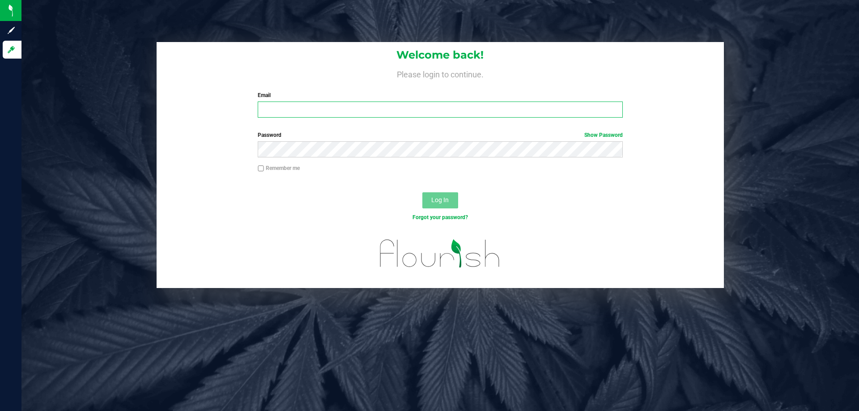
click at [291, 113] on input "Email" at bounding box center [440, 110] width 365 height 16
type input "[EMAIL_ADDRESS][DOMAIN_NAME]"
click at [422, 192] on button "Log In" at bounding box center [440, 200] width 36 height 16
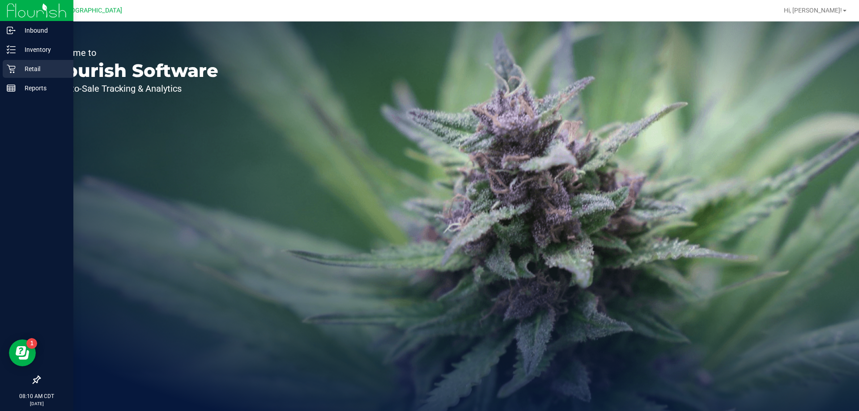
click at [17, 66] on p "Retail" at bounding box center [43, 69] width 54 height 11
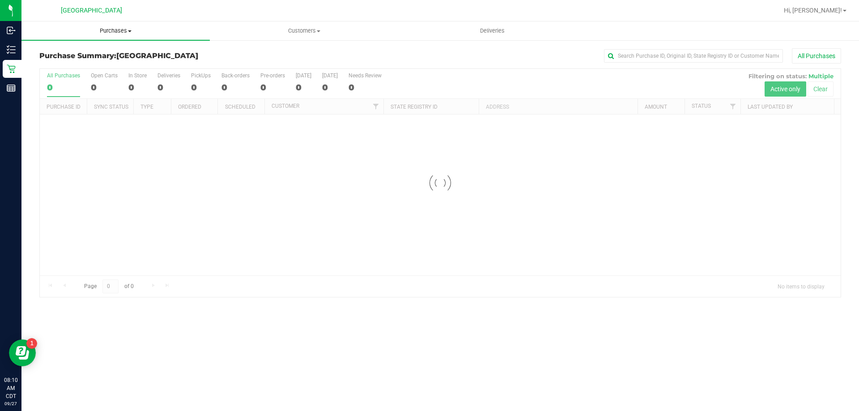
click at [117, 33] on span "Purchases" at bounding box center [115, 31] width 188 height 8
click at [66, 68] on span "Fulfillment" at bounding box center [48, 65] width 55 height 8
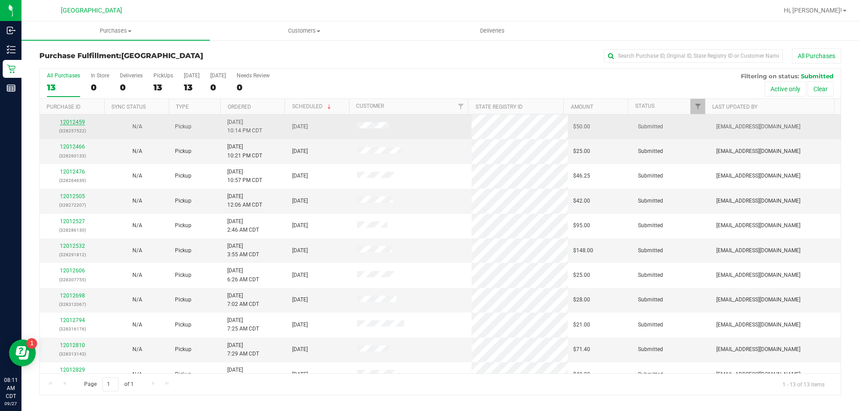
click at [81, 121] on link "12012459" at bounding box center [72, 122] width 25 height 6
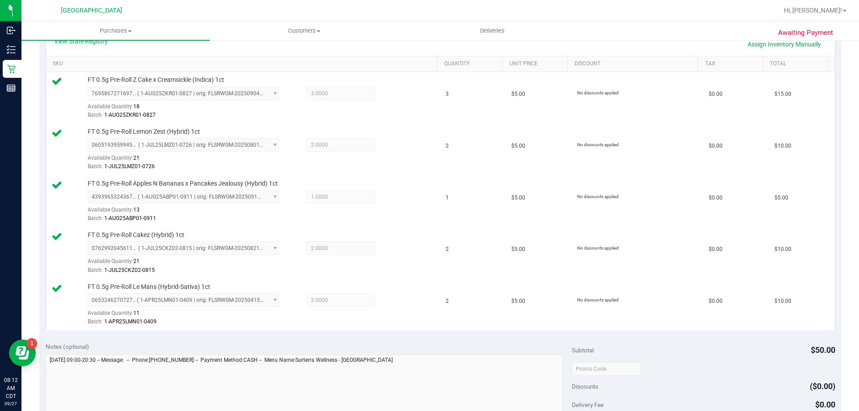
scroll to position [358, 0]
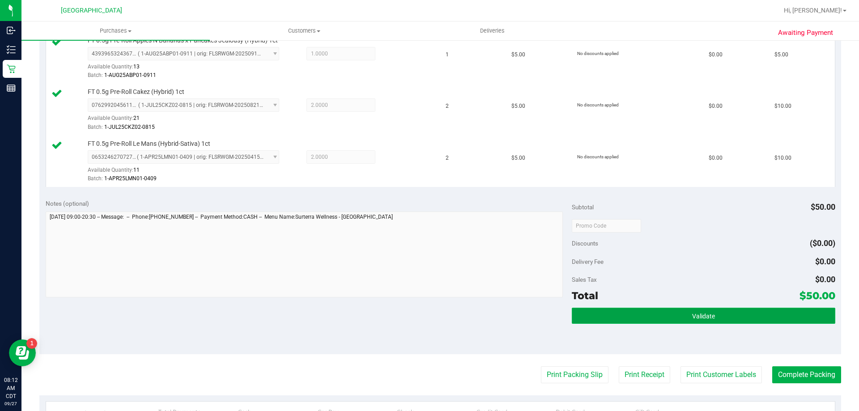
click at [665, 324] on button "Validate" at bounding box center [703, 316] width 263 height 16
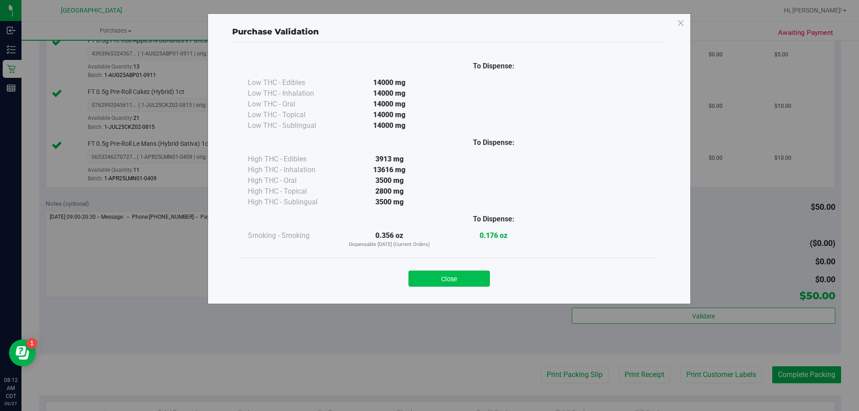
click at [457, 276] on button "Close" at bounding box center [449, 279] width 81 height 16
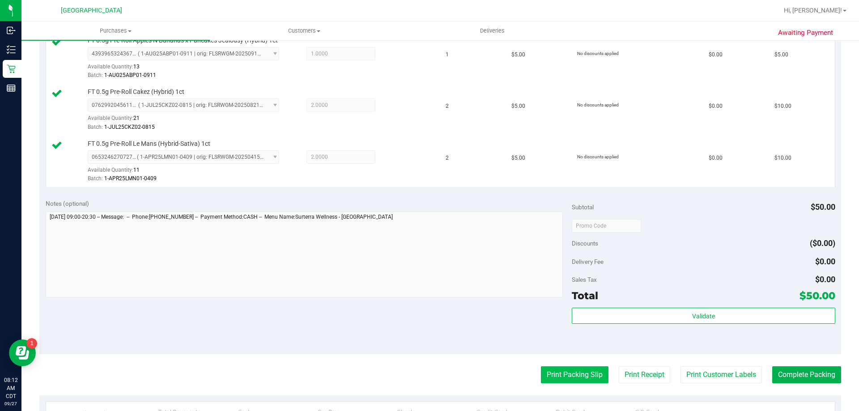
click at [554, 380] on button "Print Packing Slip" at bounding box center [575, 374] width 68 height 17
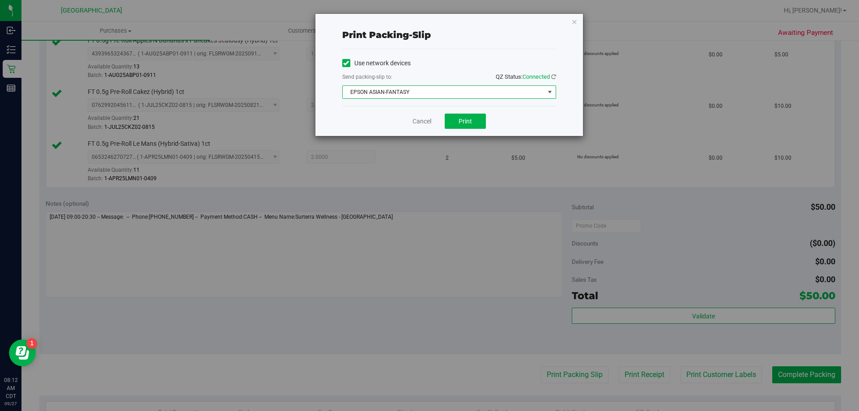
click at [486, 88] on span "EPSON ASIAN-FANTASY" at bounding box center [444, 92] width 202 height 13
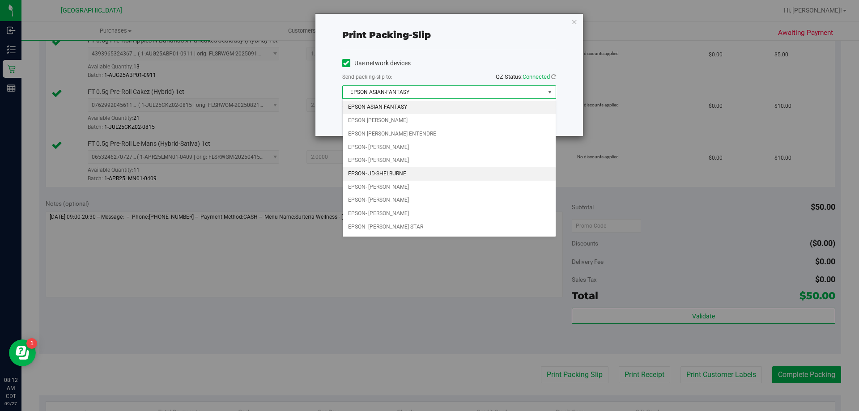
click at [407, 174] on li "EPSON- JD-SHELBURNE" at bounding box center [449, 173] width 213 height 13
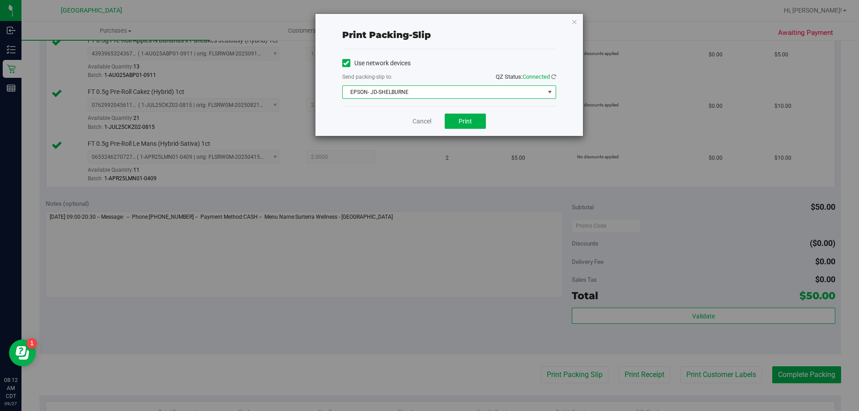
click at [472, 108] on div "Cancel Print" at bounding box center [449, 121] width 214 height 30
click at [469, 121] on span "Print" at bounding box center [465, 121] width 13 height 7
click at [427, 121] on link "Cancel" at bounding box center [422, 121] width 19 height 9
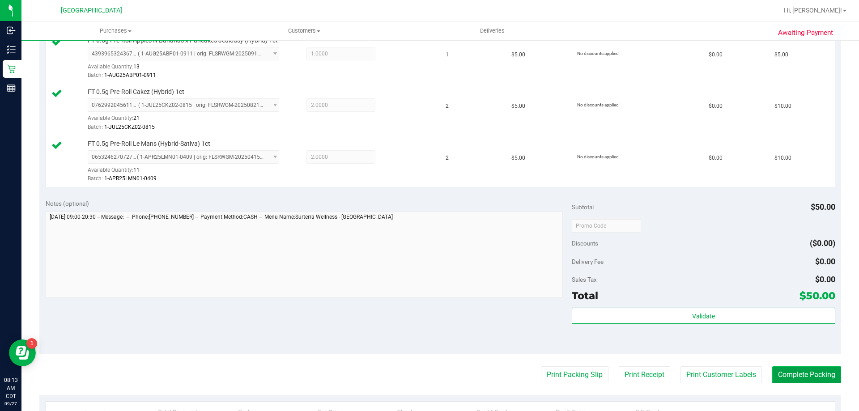
click at [779, 378] on button "Complete Packing" at bounding box center [806, 374] width 69 height 17
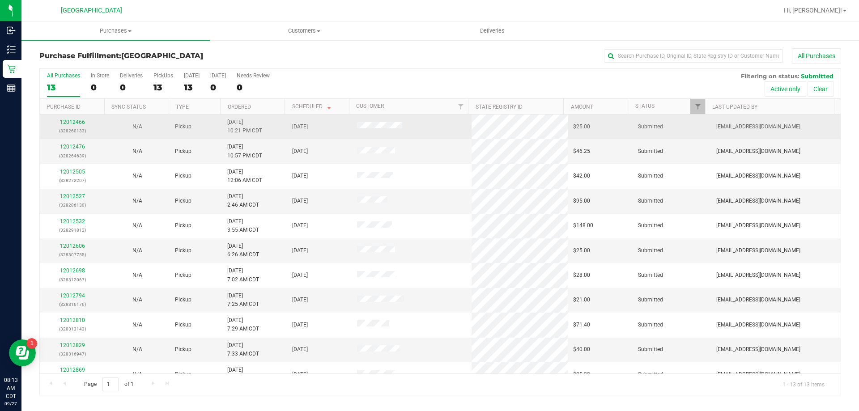
click at [73, 123] on link "12012466" at bounding box center [72, 122] width 25 height 6
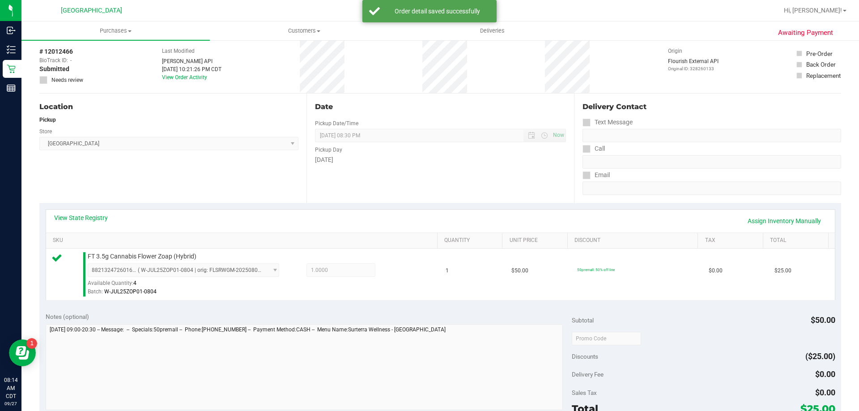
scroll to position [224, 0]
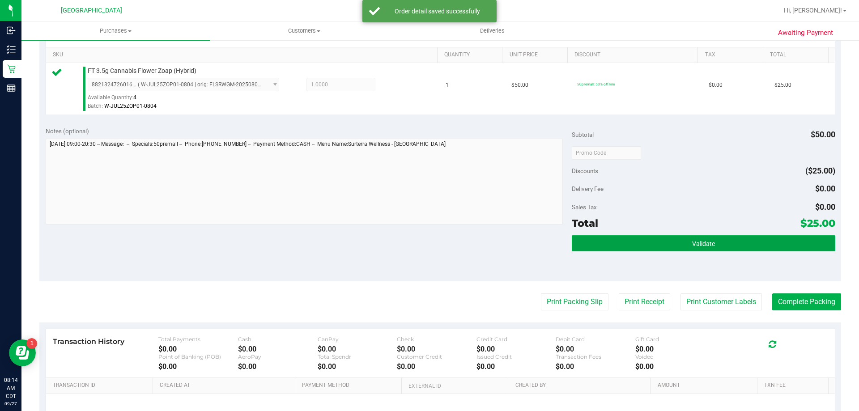
click at [671, 250] on button "Validate" at bounding box center [703, 243] width 263 height 16
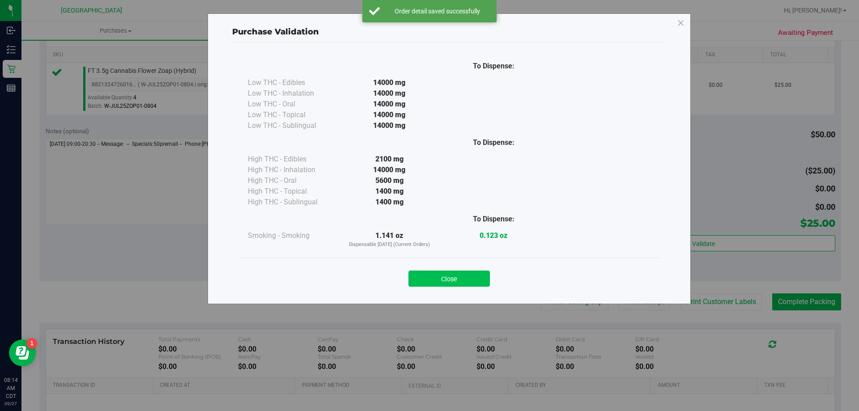
click at [473, 279] on button "Close" at bounding box center [449, 279] width 81 height 16
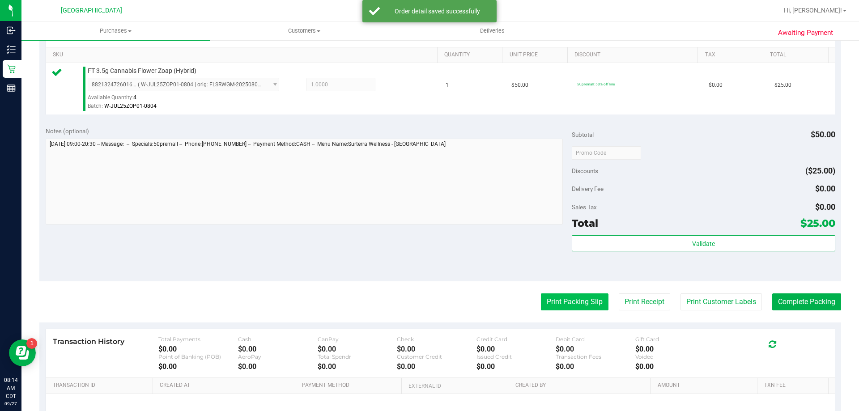
click at [583, 309] on button "Print Packing Slip" at bounding box center [575, 302] width 68 height 17
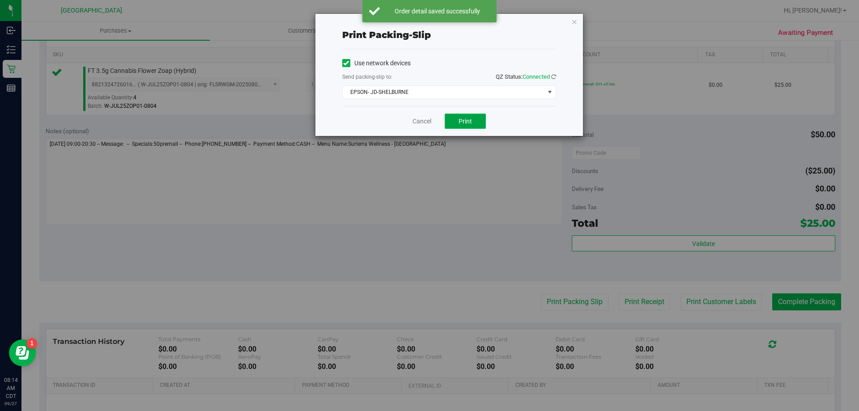
click at [473, 126] on button "Print" at bounding box center [465, 121] width 41 height 15
click at [420, 118] on link "Cancel" at bounding box center [422, 121] width 19 height 9
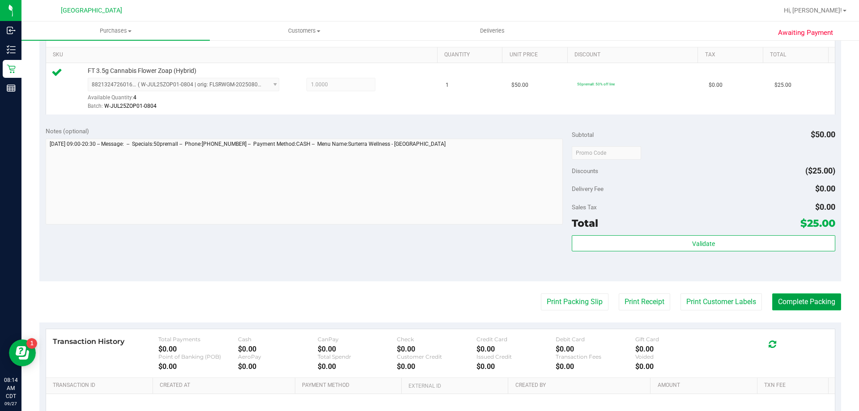
click at [824, 303] on button "Complete Packing" at bounding box center [806, 302] width 69 height 17
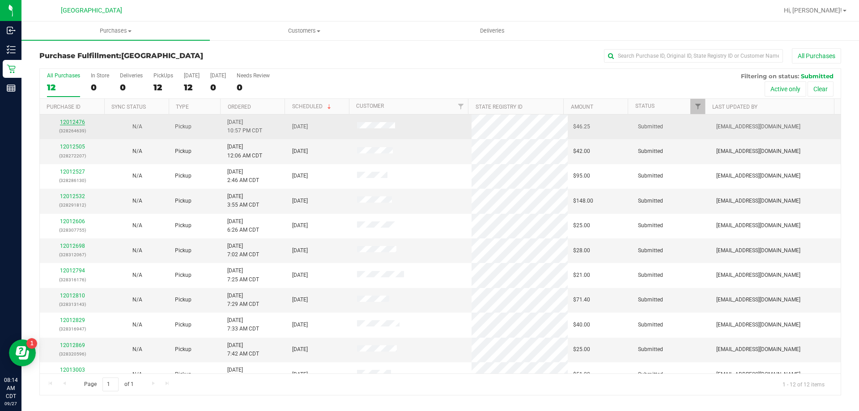
click at [73, 121] on link "12012476" at bounding box center [72, 122] width 25 height 6
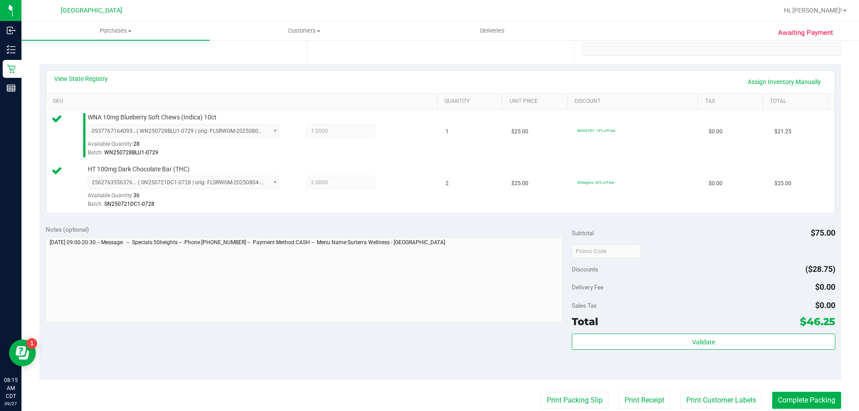
scroll to position [179, 0]
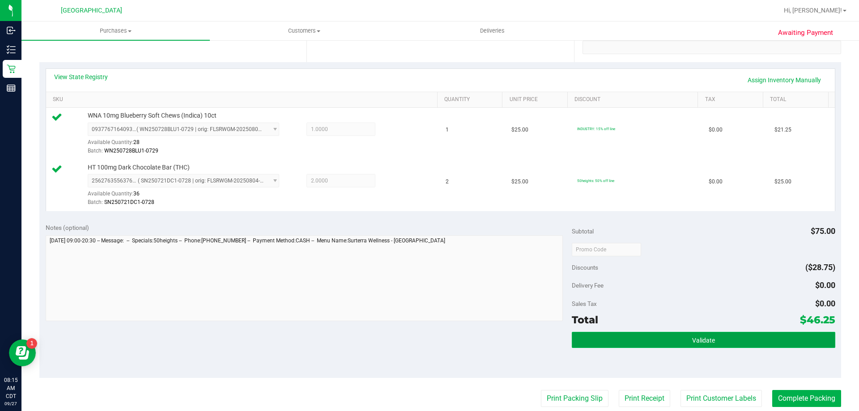
click at [720, 339] on button "Validate" at bounding box center [703, 340] width 263 height 16
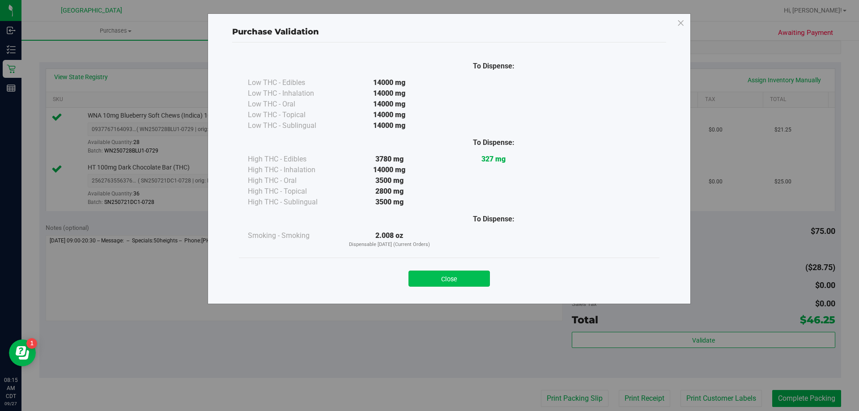
click at [446, 274] on button "Close" at bounding box center [449, 279] width 81 height 16
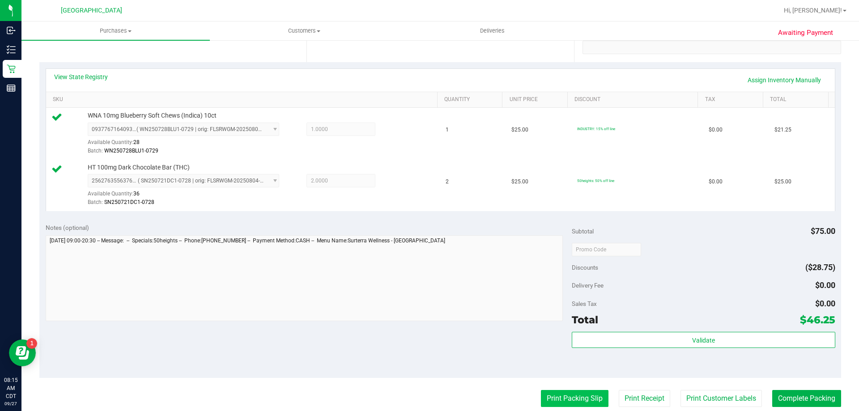
click at [575, 402] on button "Print Packing Slip" at bounding box center [575, 398] width 68 height 17
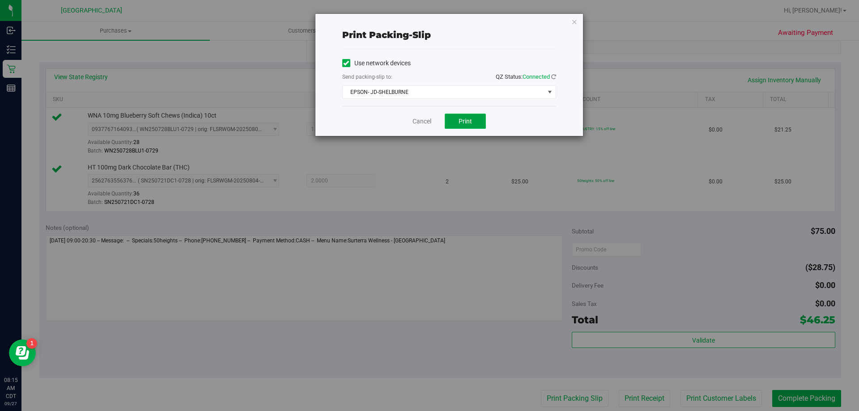
click at [456, 118] on button "Print" at bounding box center [465, 121] width 41 height 15
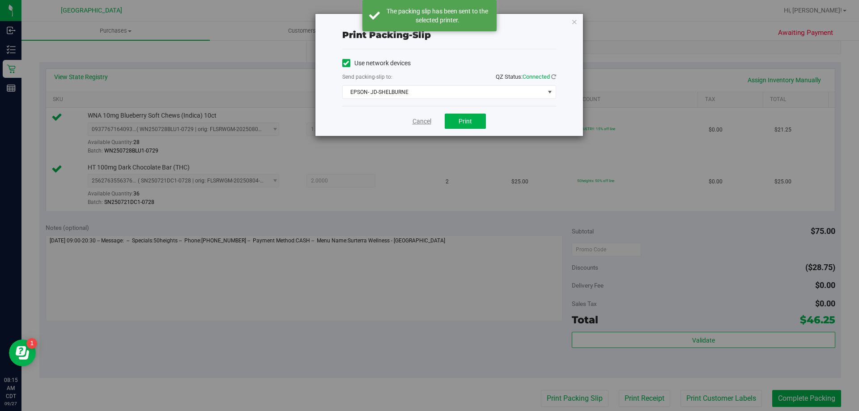
click at [423, 123] on link "Cancel" at bounding box center [422, 121] width 19 height 9
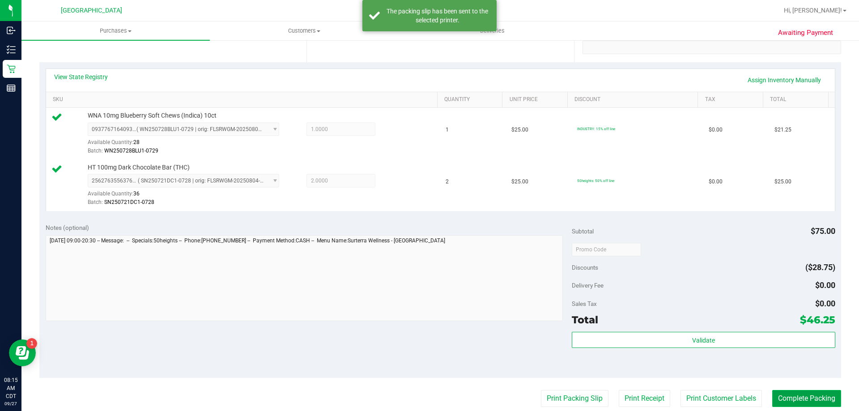
click at [816, 392] on button "Complete Packing" at bounding box center [806, 398] width 69 height 17
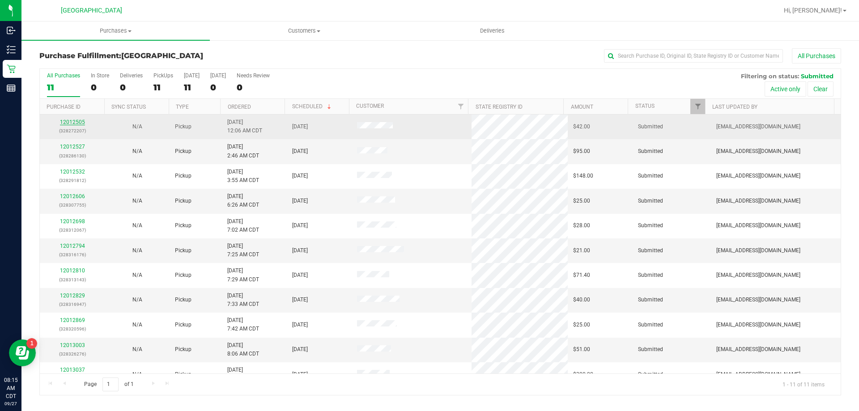
click at [81, 122] on link "12012505" at bounding box center [72, 122] width 25 height 6
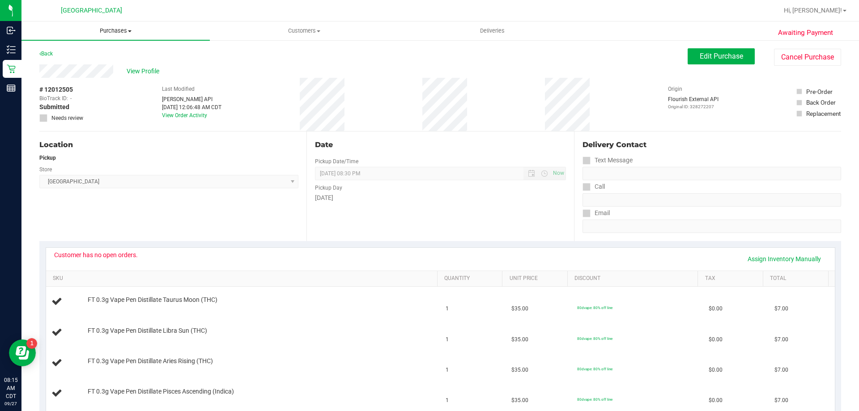
click at [118, 26] on uib-tab-heading "Purchases Summary of purchases Fulfillment All purchases" at bounding box center [115, 30] width 188 height 19
click at [101, 65] on li "Fulfillment" at bounding box center [115, 65] width 188 height 11
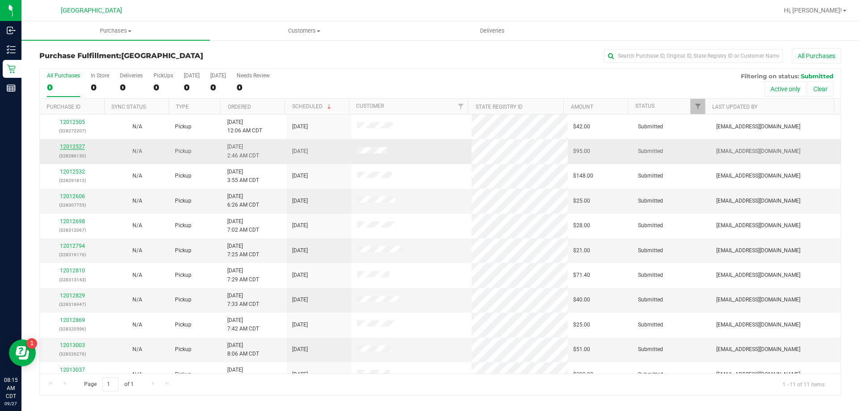
click at [77, 146] on link "12012527" at bounding box center [72, 147] width 25 height 6
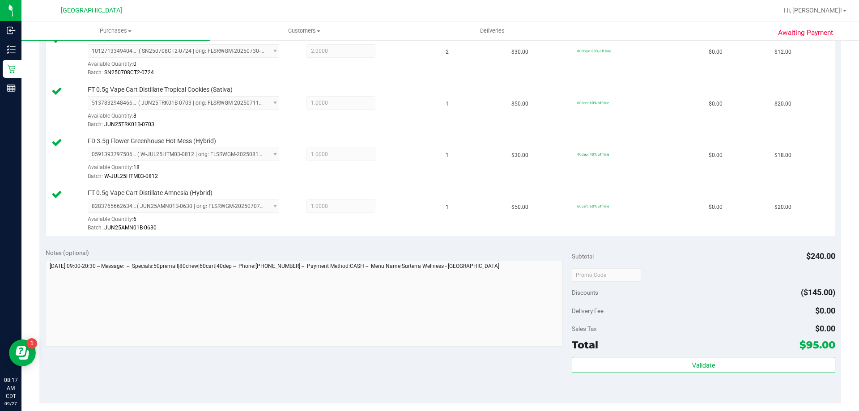
scroll to position [313, 0]
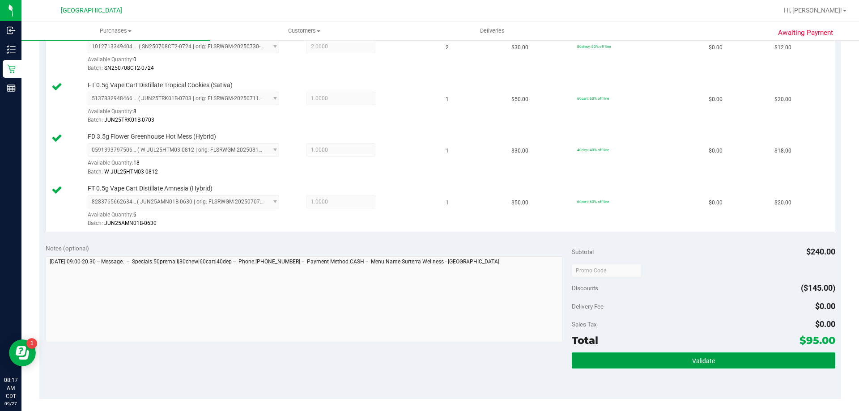
click at [758, 362] on button "Validate" at bounding box center [703, 361] width 263 height 16
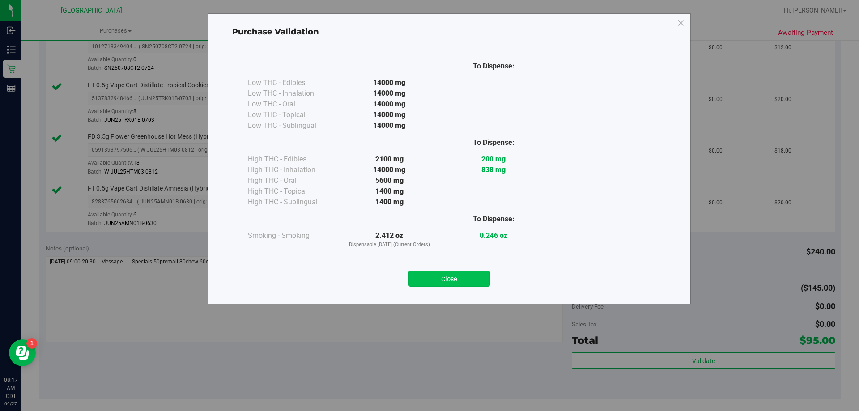
click at [459, 281] on button "Close" at bounding box center [449, 279] width 81 height 16
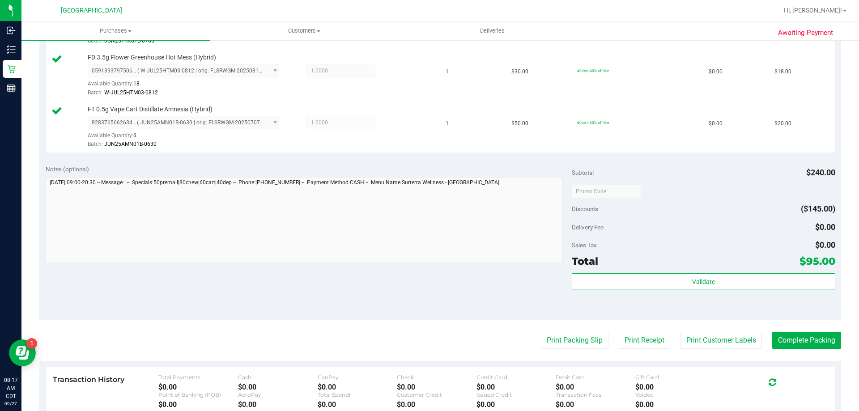
scroll to position [528, 0]
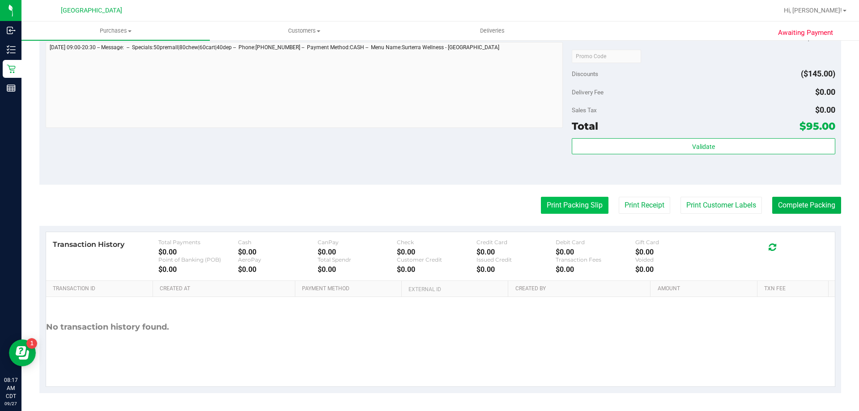
click at [578, 213] on button "Print Packing Slip" at bounding box center [575, 205] width 68 height 17
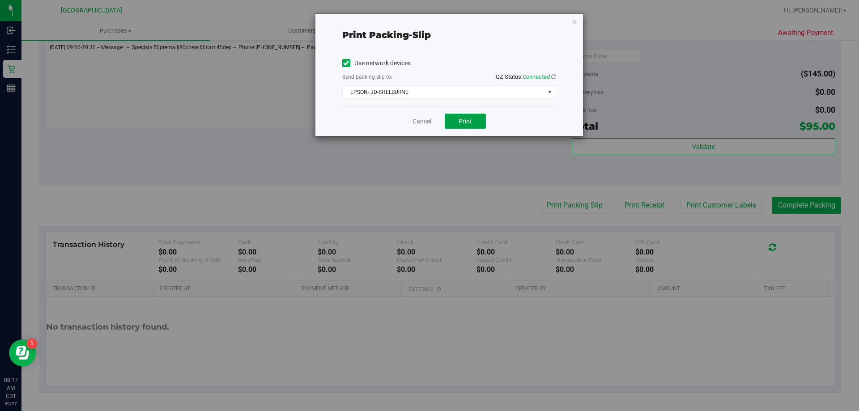
click at [470, 121] on span "Print" at bounding box center [465, 121] width 13 height 7
click at [427, 122] on link "Cancel" at bounding box center [422, 121] width 19 height 9
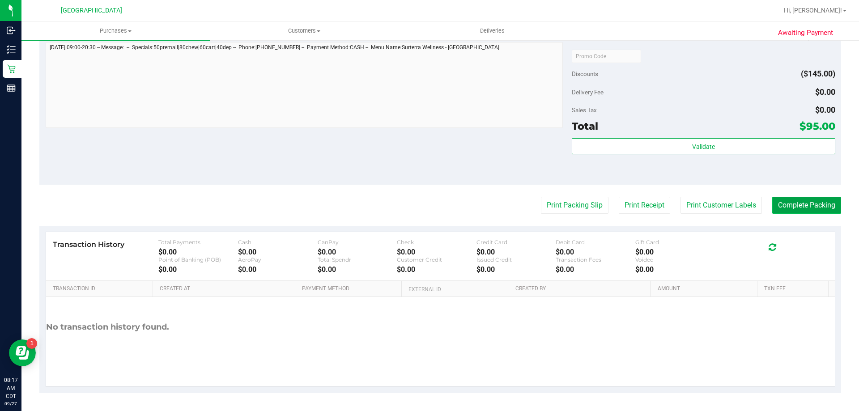
click at [774, 202] on button "Complete Packing" at bounding box center [806, 205] width 69 height 17
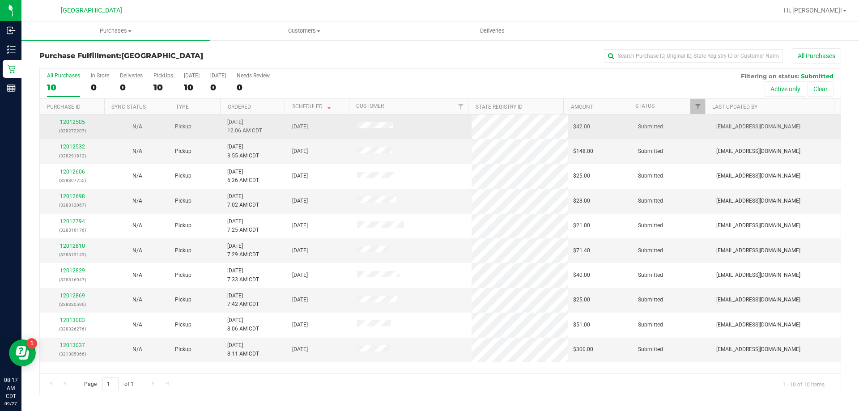
click at [77, 125] on link "12012505" at bounding box center [72, 122] width 25 height 6
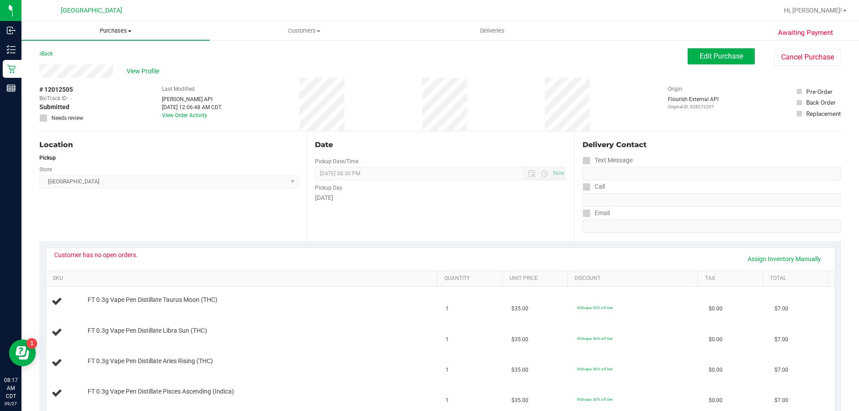
click at [115, 34] on span "Purchases" at bounding box center [115, 31] width 188 height 8
click at [117, 69] on li "Fulfillment" at bounding box center [115, 65] width 188 height 11
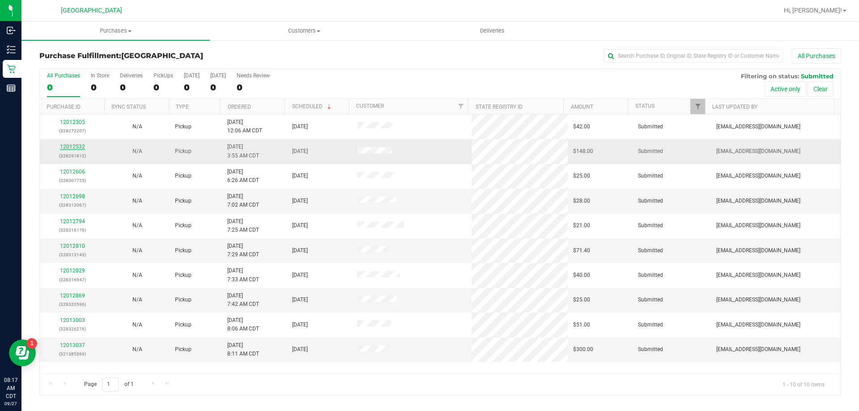
click at [70, 145] on link "12012532" at bounding box center [72, 147] width 25 height 6
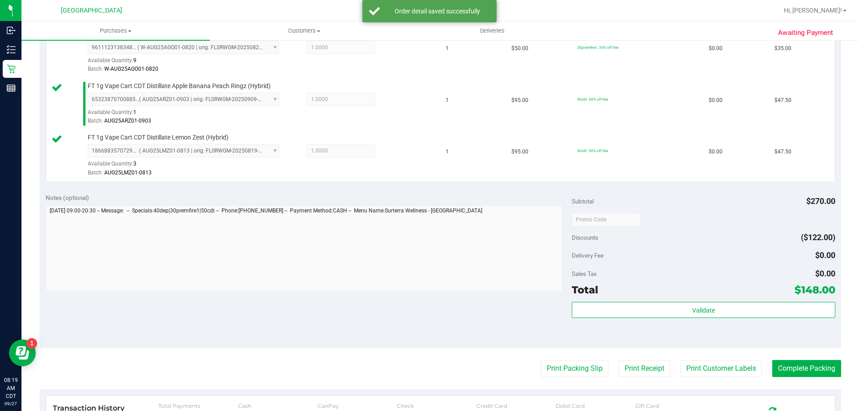
scroll to position [358, 0]
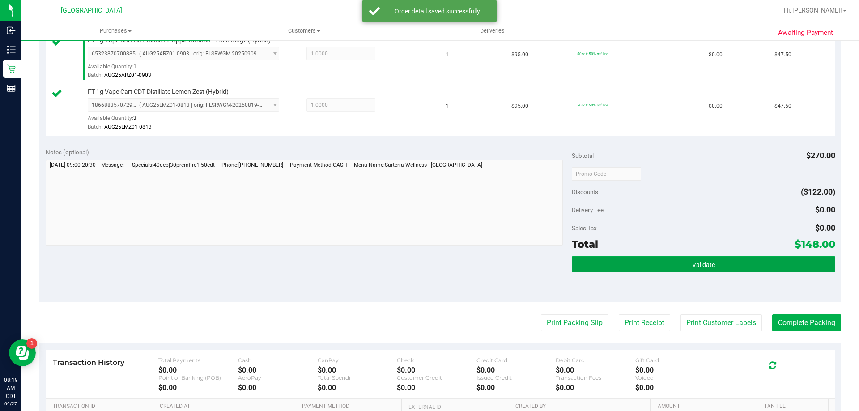
drag, startPoint x: 750, startPoint y: 264, endPoint x: 784, endPoint y: 273, distance: 34.5
click at [750, 264] on button "Validate" at bounding box center [703, 264] width 263 height 16
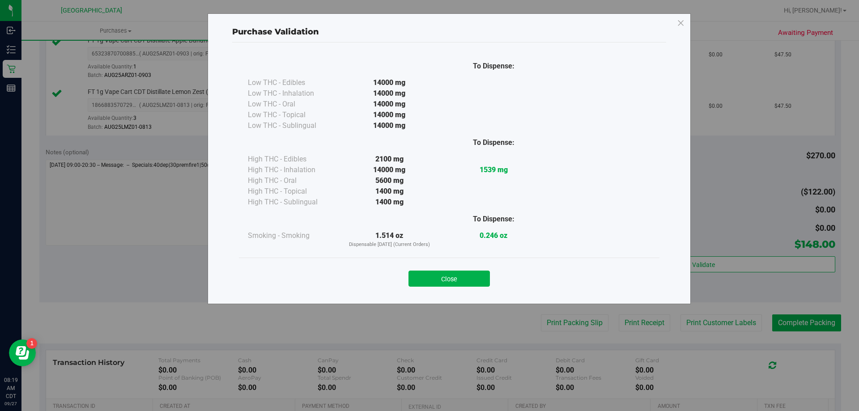
click at [477, 269] on div "Close" at bounding box center [449, 276] width 407 height 22
click at [488, 277] on button "Close" at bounding box center [449, 279] width 81 height 16
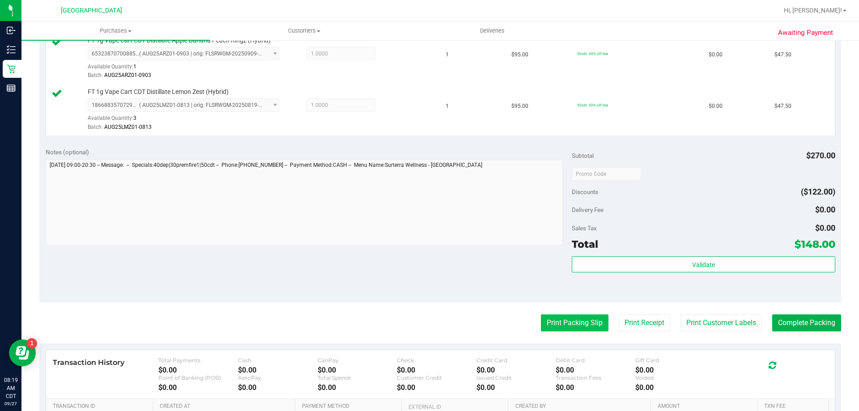
click at [586, 317] on button "Print Packing Slip" at bounding box center [575, 323] width 68 height 17
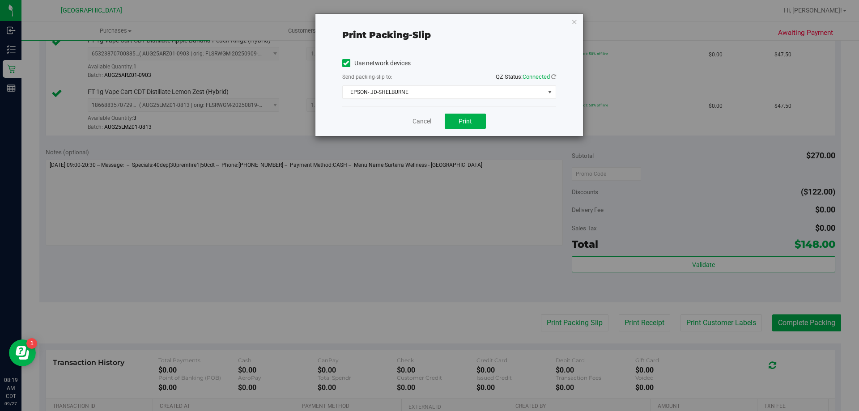
click at [433, 114] on div "Cancel Print" at bounding box center [449, 121] width 214 height 30
click at [451, 127] on button "Print" at bounding box center [465, 121] width 41 height 15
click at [418, 118] on link "Cancel" at bounding box center [422, 121] width 19 height 9
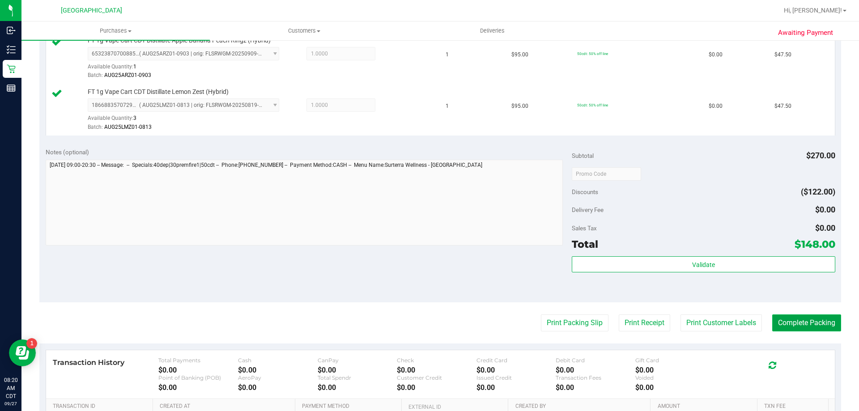
click at [791, 317] on button "Complete Packing" at bounding box center [806, 323] width 69 height 17
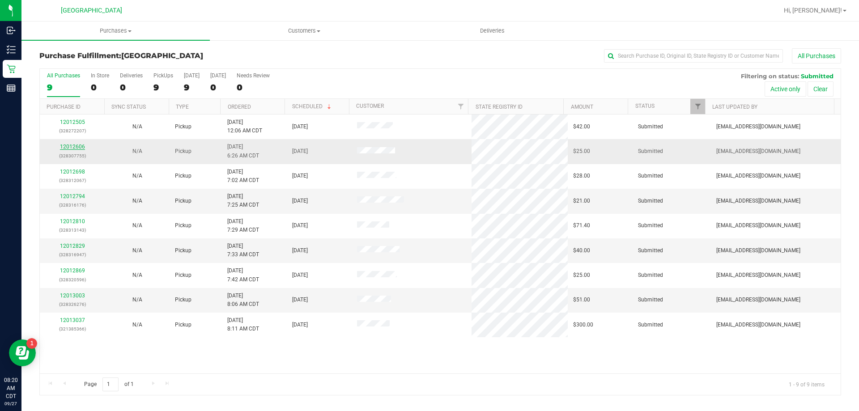
click at [82, 148] on link "12012606" at bounding box center [72, 147] width 25 height 6
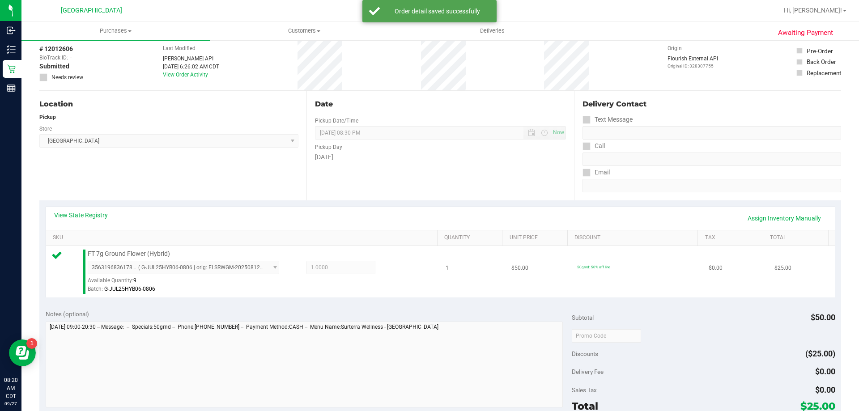
scroll to position [89, 0]
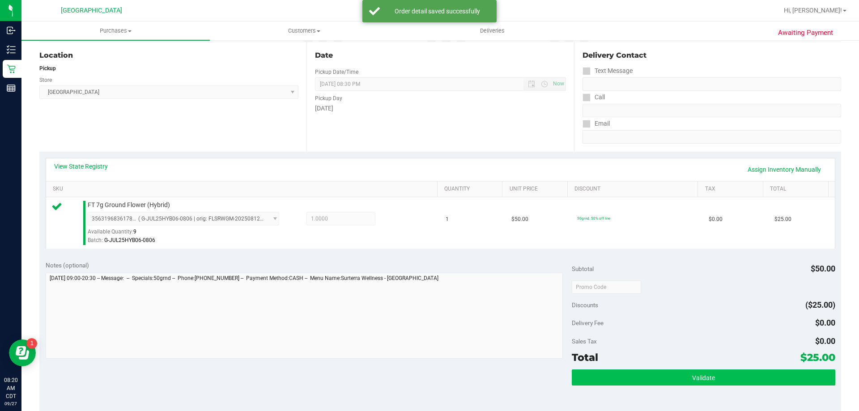
drag, startPoint x: 707, startPoint y: 368, endPoint x: 706, endPoint y: 376, distance: 7.7
click at [707, 369] on div "Subtotal $50.00 Discounts ($25.00) Delivery Fee $0.00 Sales Tax $0.00 Total $25…" at bounding box center [703, 335] width 263 height 149
click at [706, 379] on span "Validate" at bounding box center [703, 378] width 23 height 7
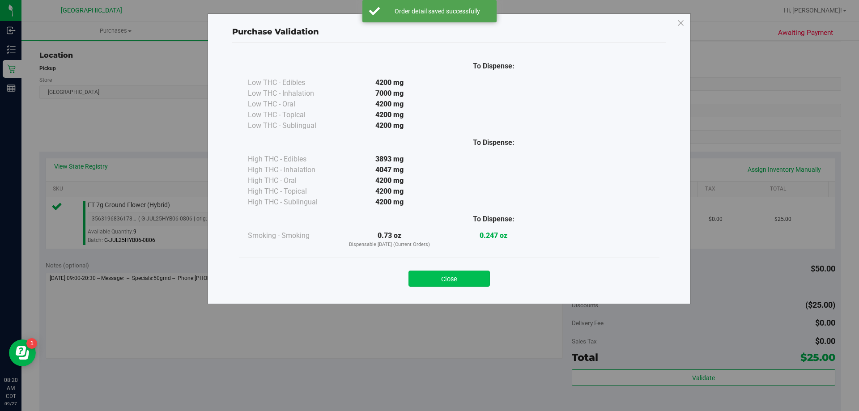
click at [466, 284] on button "Close" at bounding box center [449, 279] width 81 height 16
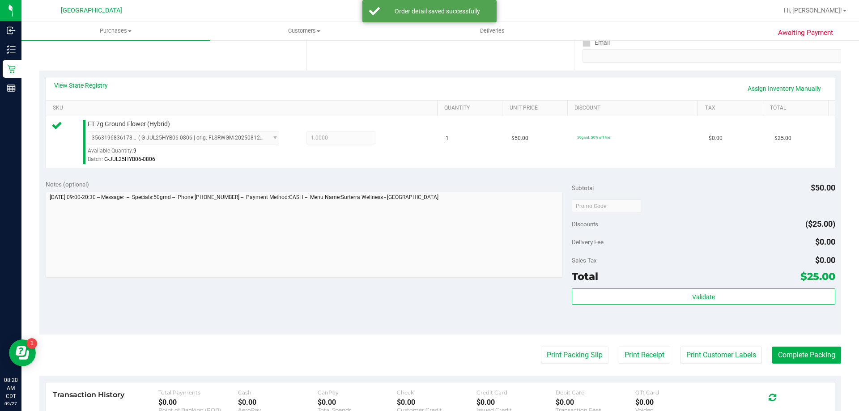
scroll to position [268, 0]
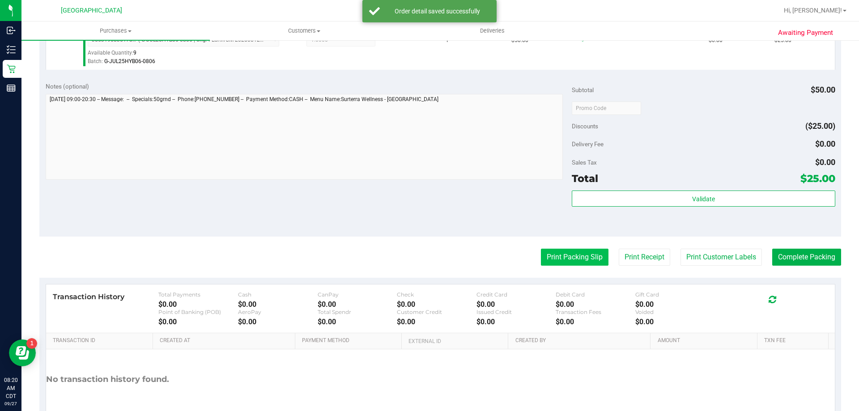
click at [571, 252] on button "Print Packing Slip" at bounding box center [575, 257] width 68 height 17
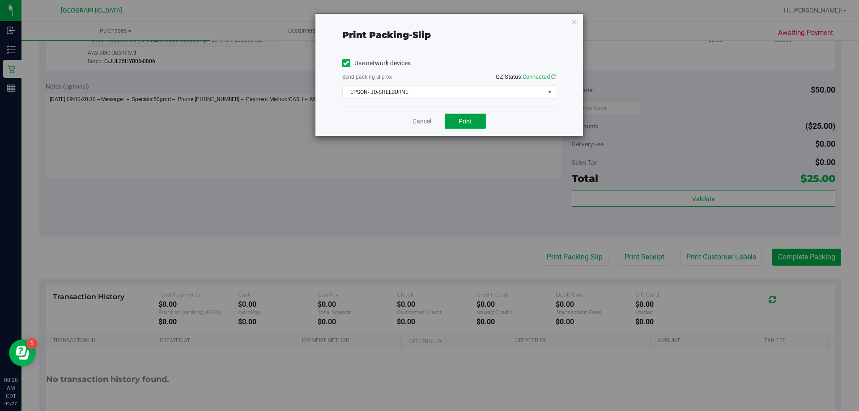
click at [453, 115] on button "Print" at bounding box center [465, 121] width 41 height 15
click at [428, 119] on link "Cancel" at bounding box center [422, 121] width 19 height 9
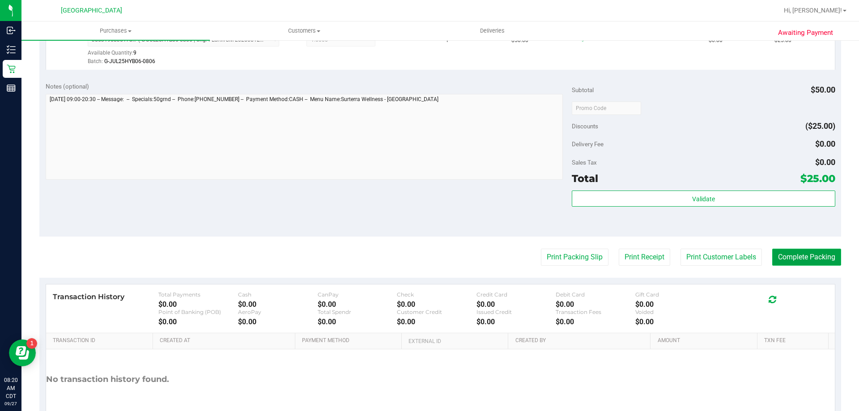
click at [807, 252] on button "Complete Packing" at bounding box center [806, 257] width 69 height 17
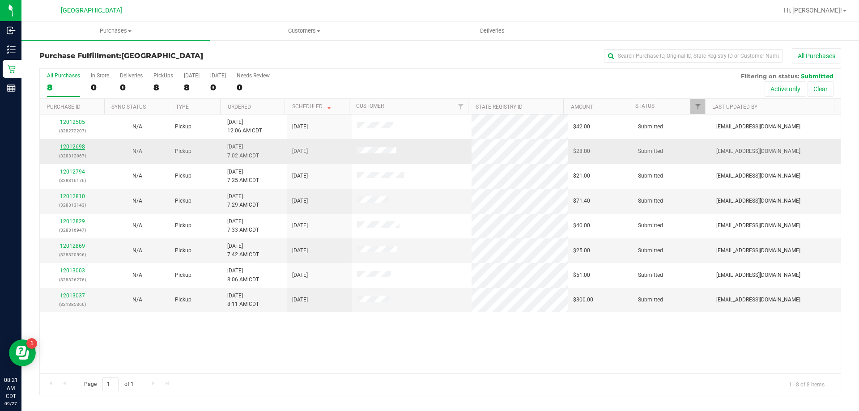
click at [77, 146] on link "12012698" at bounding box center [72, 147] width 25 height 6
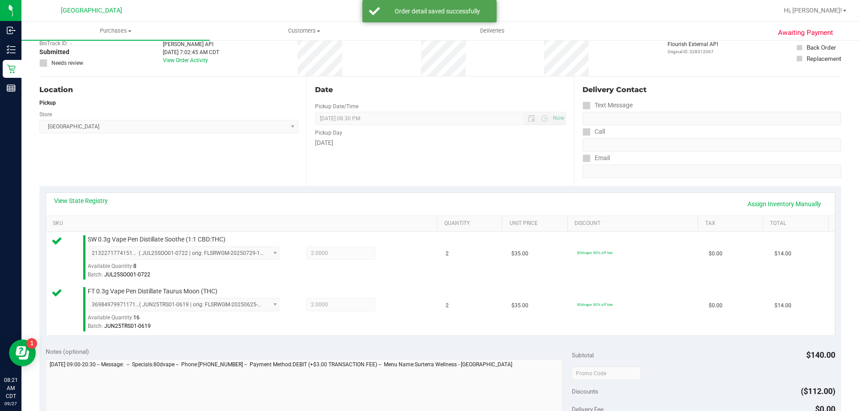
scroll to position [134, 0]
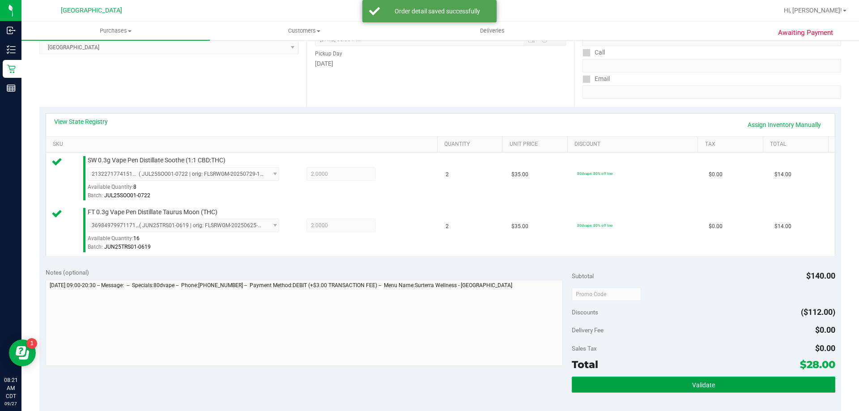
click at [635, 391] on button "Validate" at bounding box center [703, 385] width 263 height 16
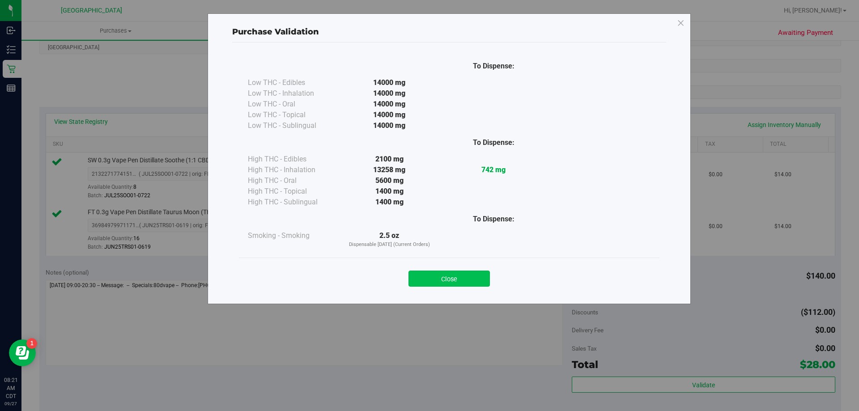
click at [436, 277] on button "Close" at bounding box center [449, 279] width 81 height 16
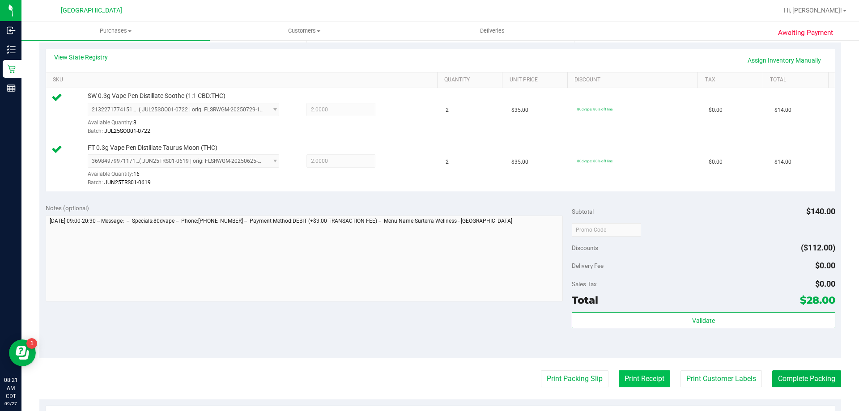
scroll to position [268, 0]
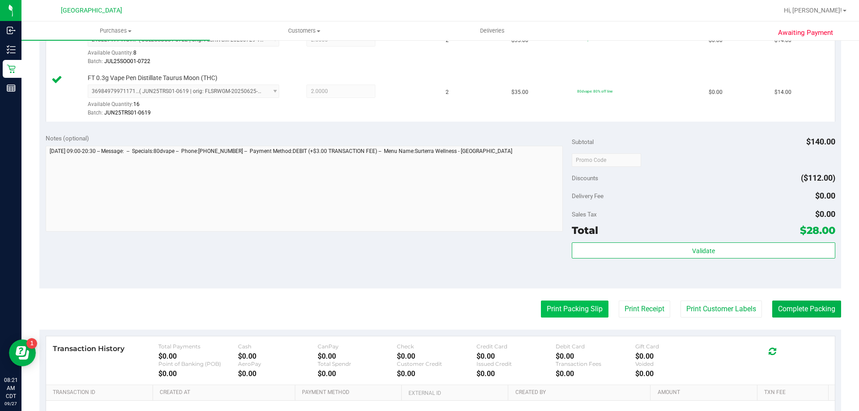
click at [571, 309] on button "Print Packing Slip" at bounding box center [575, 309] width 68 height 17
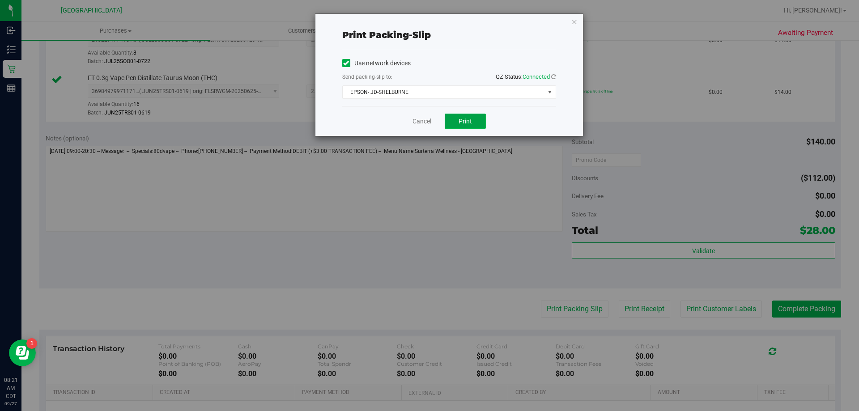
click at [468, 128] on button "Print" at bounding box center [465, 121] width 41 height 15
drag, startPoint x: 422, startPoint y: 121, endPoint x: 426, endPoint y: 123, distance: 5.2
click at [422, 121] on link "Cancel" at bounding box center [422, 121] width 19 height 9
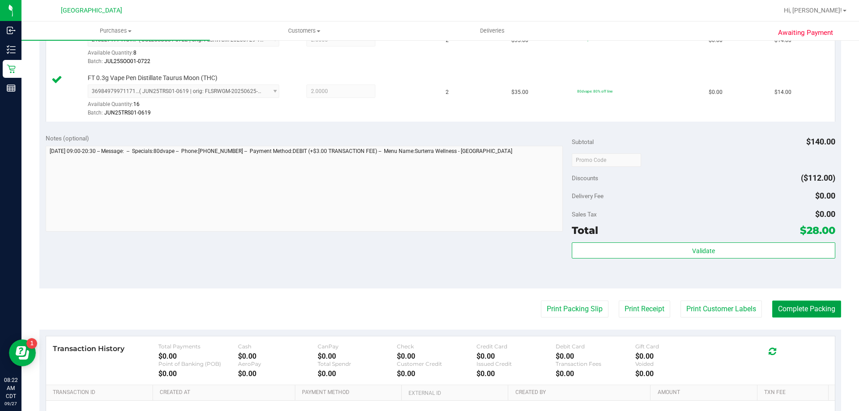
click at [824, 312] on button "Complete Packing" at bounding box center [806, 309] width 69 height 17
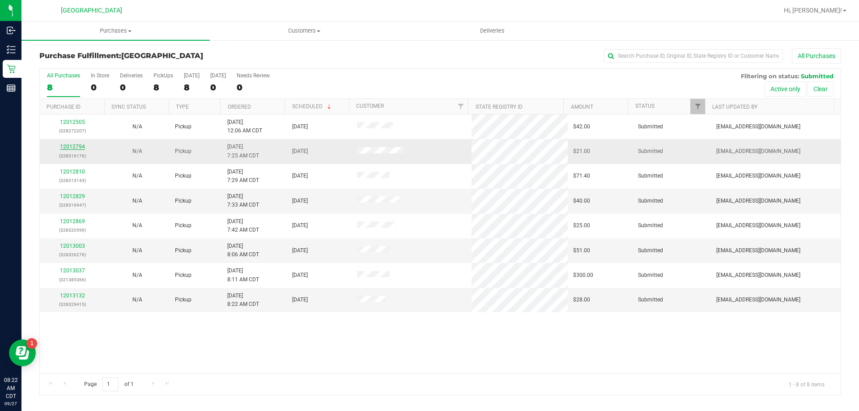
click at [80, 146] on link "12012794" at bounding box center [72, 147] width 25 height 6
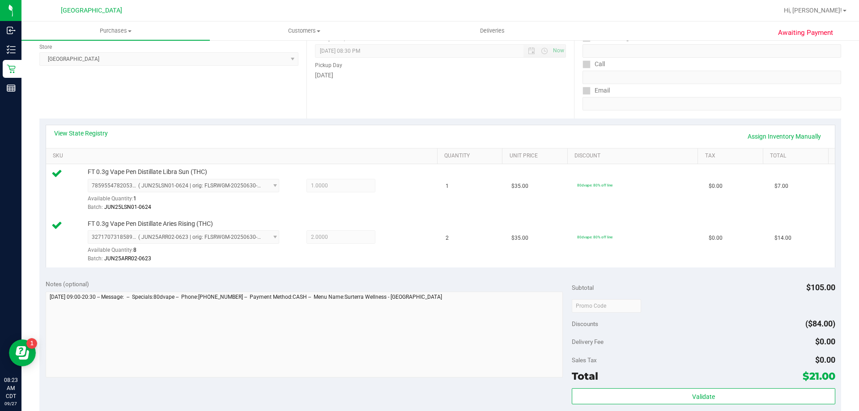
scroll to position [179, 0]
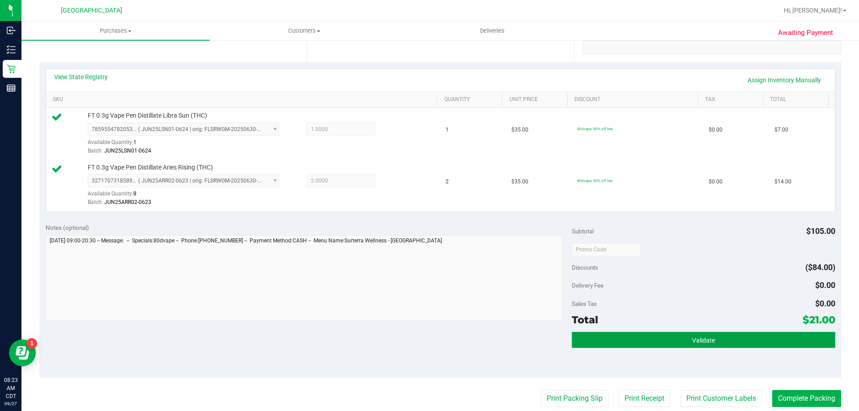
click at [746, 340] on button "Validate" at bounding box center [703, 340] width 263 height 16
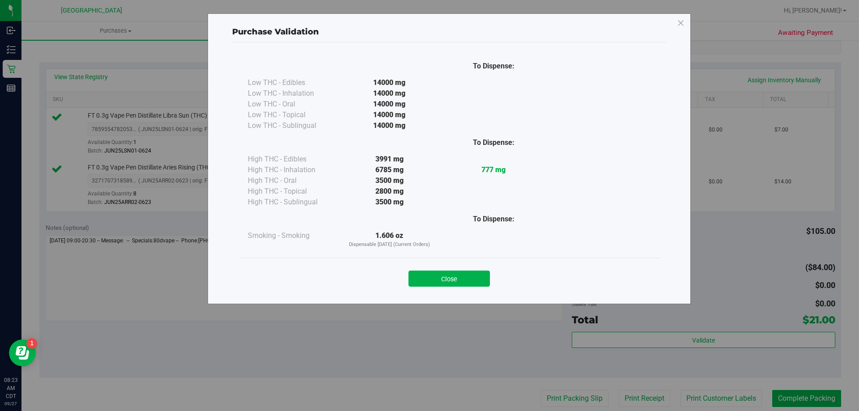
click at [435, 288] on div "Close" at bounding box center [449, 276] width 421 height 36
click at [437, 280] on button "Close" at bounding box center [449, 279] width 81 height 16
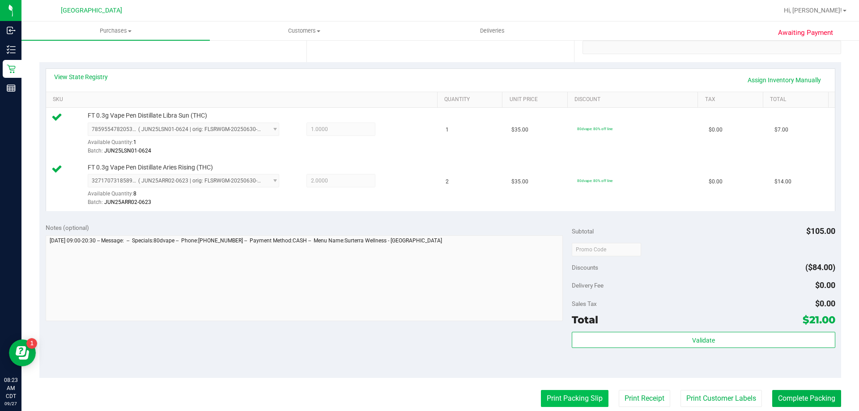
click at [554, 400] on button "Print Packing Slip" at bounding box center [575, 398] width 68 height 17
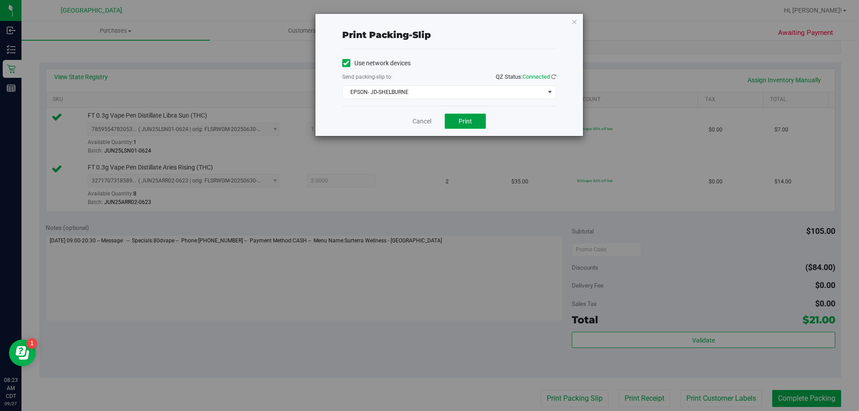
click at [459, 118] on span "Print" at bounding box center [465, 121] width 13 height 7
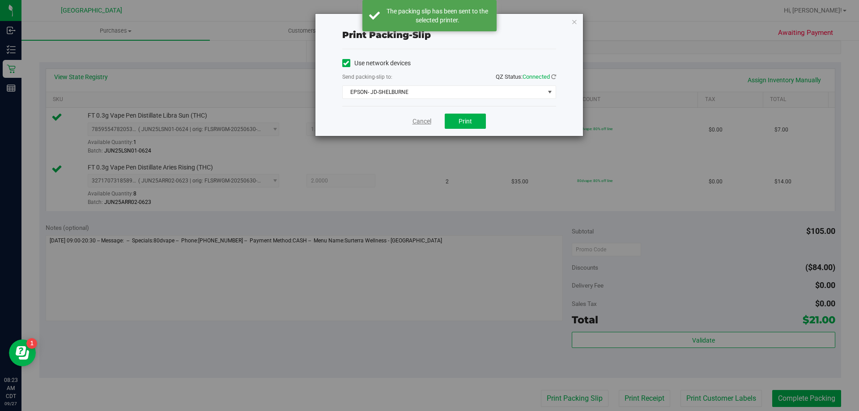
click at [420, 118] on link "Cancel" at bounding box center [422, 121] width 19 height 9
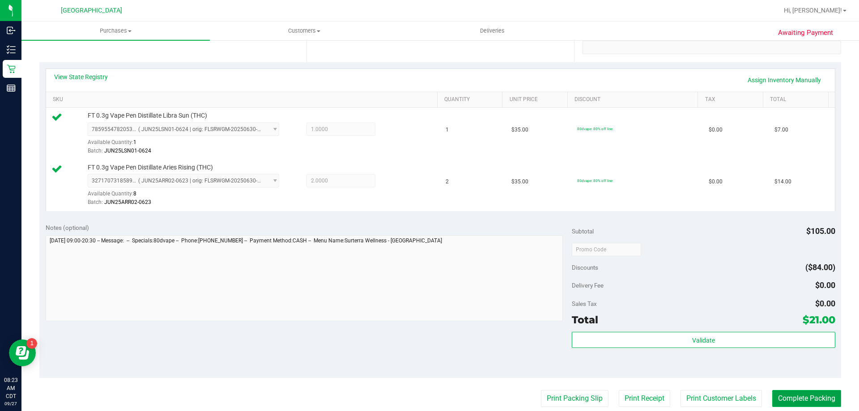
click at [805, 396] on button "Complete Packing" at bounding box center [806, 398] width 69 height 17
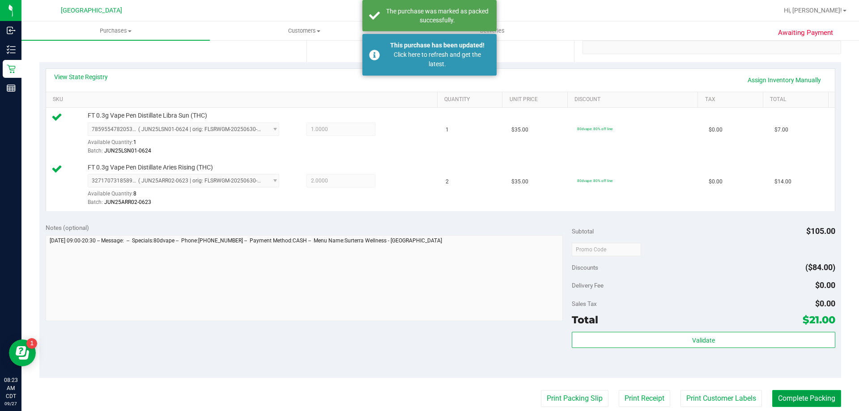
click at [807, 397] on button "Complete Packing" at bounding box center [806, 398] width 69 height 17
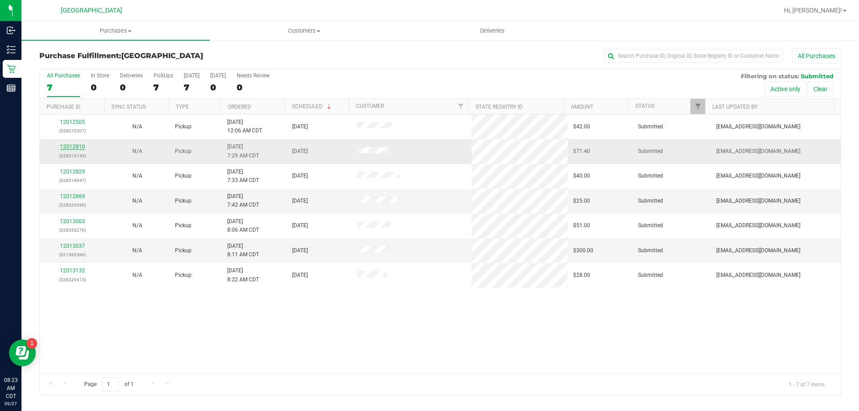
click at [64, 147] on link "12012810" at bounding box center [72, 147] width 25 height 6
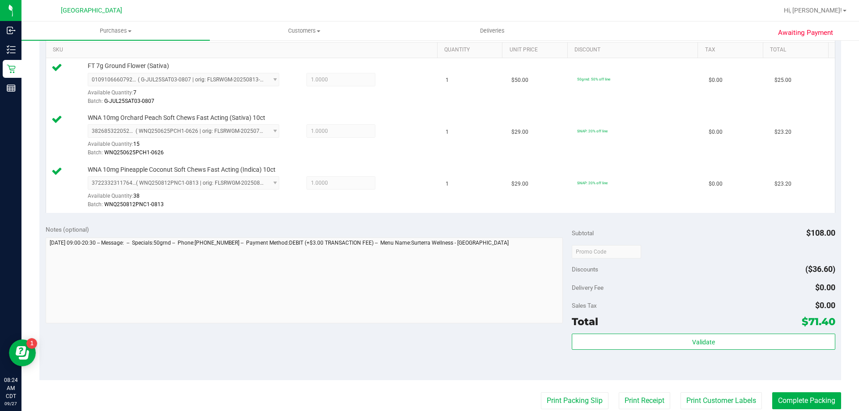
scroll to position [313, 0]
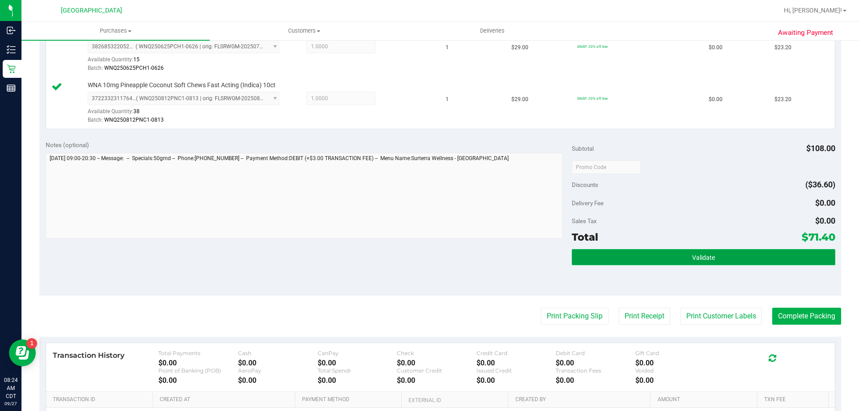
click at [640, 261] on button "Validate" at bounding box center [703, 257] width 263 height 16
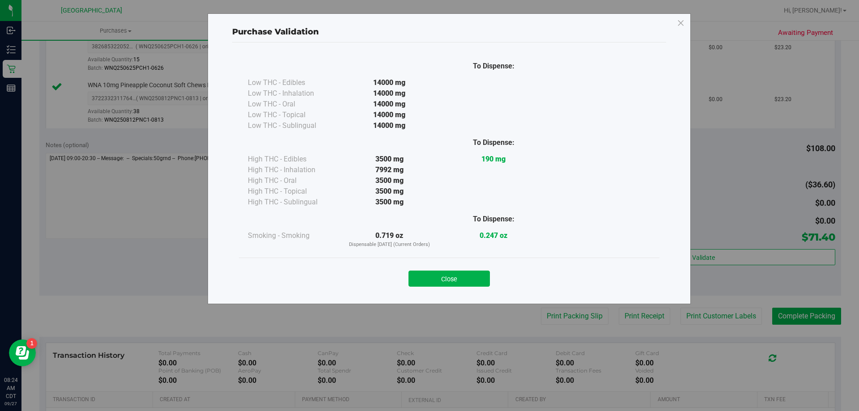
click at [456, 287] on div "Close" at bounding box center [449, 276] width 421 height 36
click at [458, 281] on button "Close" at bounding box center [449, 279] width 81 height 16
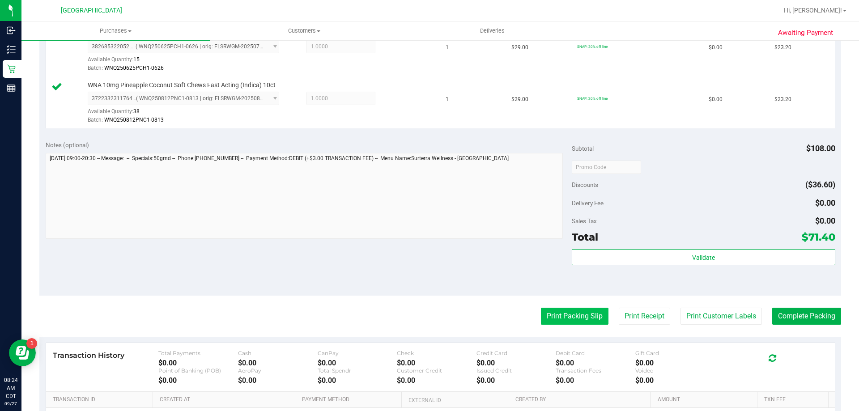
click at [552, 315] on button "Print Packing Slip" at bounding box center [575, 316] width 68 height 17
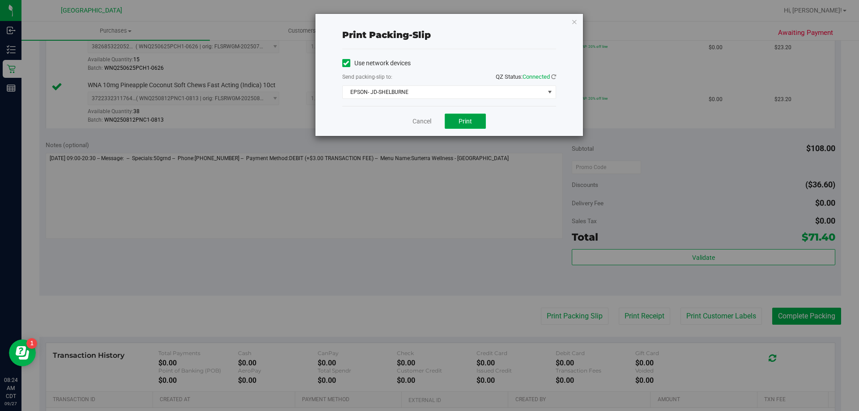
click at [464, 119] on span "Print" at bounding box center [465, 121] width 13 height 7
click at [419, 119] on link "Cancel" at bounding box center [422, 121] width 19 height 9
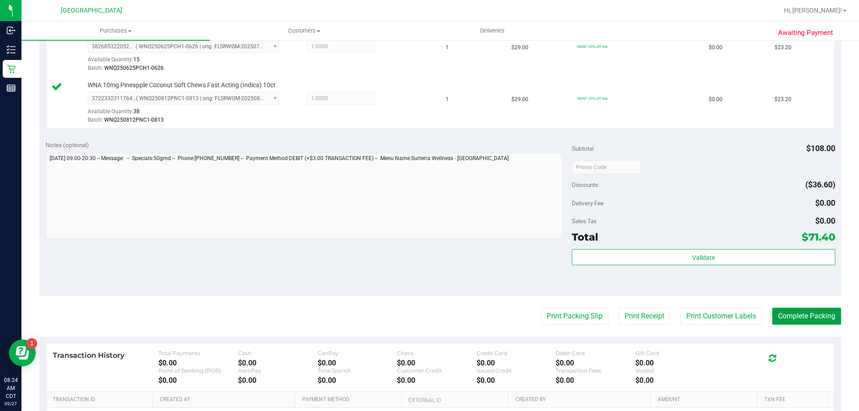
click at [804, 313] on button "Complete Packing" at bounding box center [806, 316] width 69 height 17
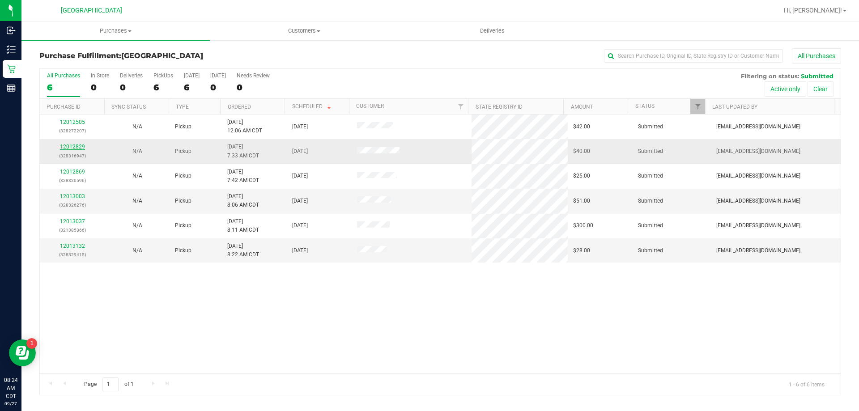
click at [68, 149] on link "12012829" at bounding box center [72, 147] width 25 height 6
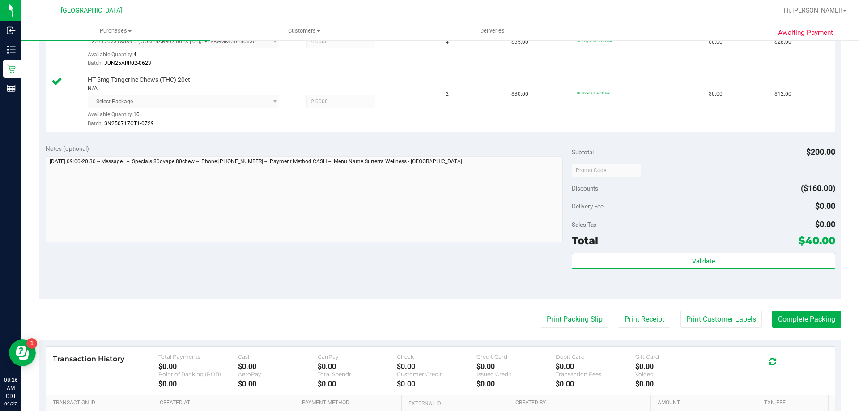
scroll to position [268, 0]
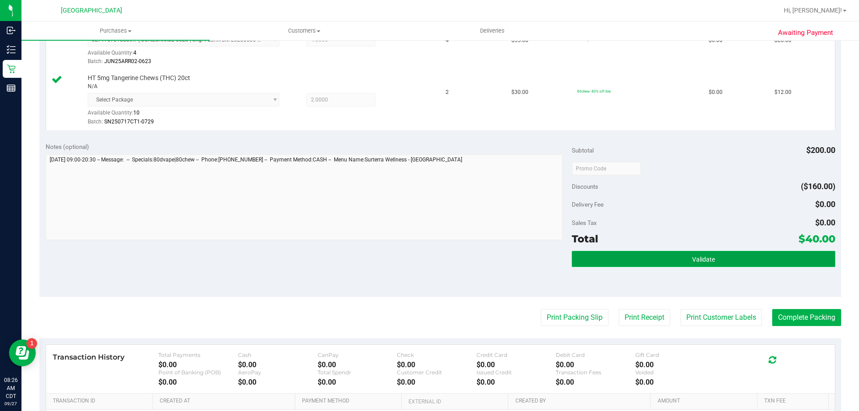
click at [772, 258] on button "Validate" at bounding box center [703, 259] width 263 height 16
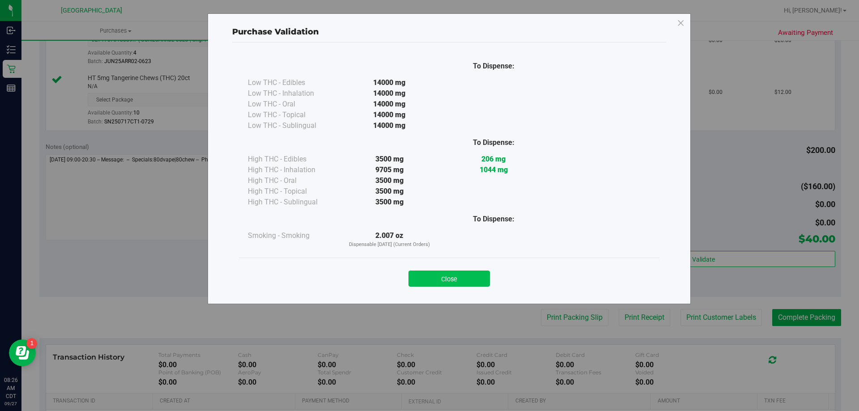
click at [465, 281] on button "Close" at bounding box center [449, 279] width 81 height 16
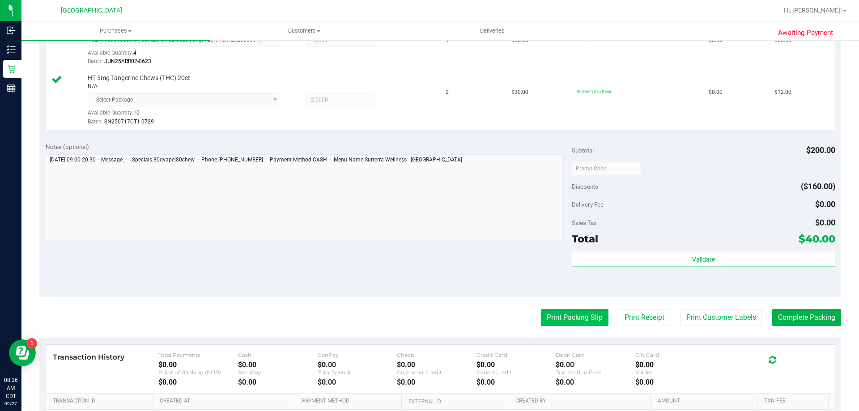
click at [547, 316] on button "Print Packing Slip" at bounding box center [575, 317] width 68 height 17
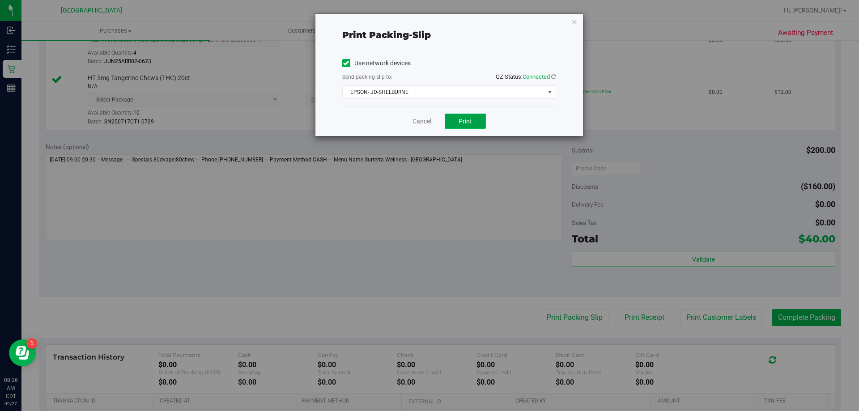
click at [466, 120] on span "Print" at bounding box center [465, 121] width 13 height 7
click at [418, 122] on link "Cancel" at bounding box center [422, 121] width 19 height 9
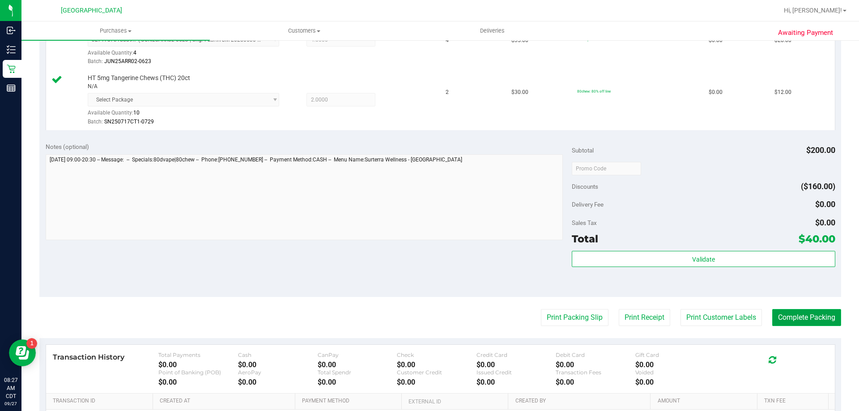
click at [817, 313] on button "Complete Packing" at bounding box center [806, 317] width 69 height 17
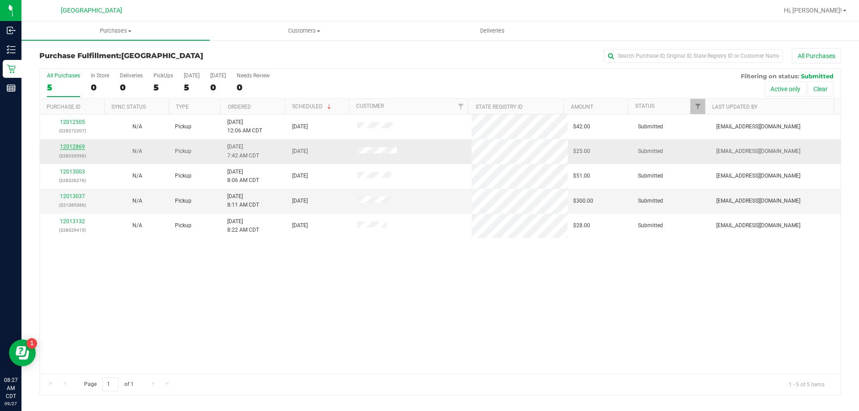
click at [77, 144] on link "12012869" at bounding box center [72, 147] width 25 height 6
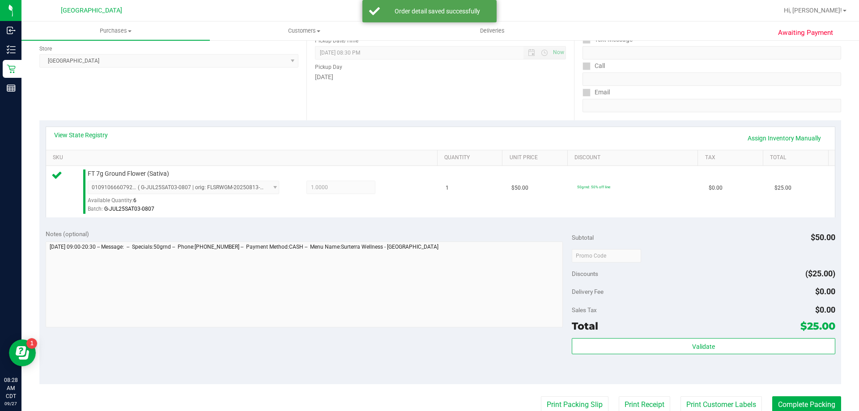
scroll to position [134, 0]
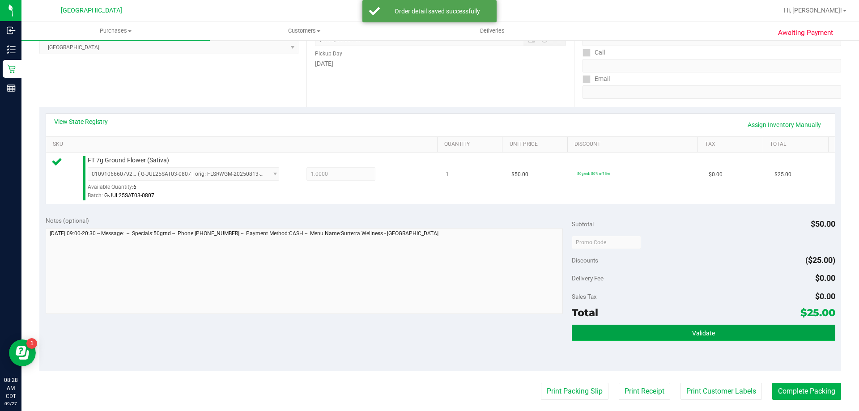
click at [773, 333] on button "Validate" at bounding box center [703, 333] width 263 height 16
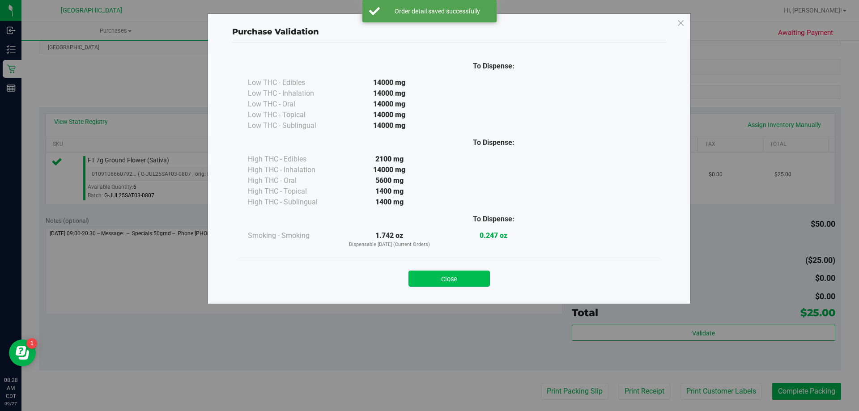
click at [471, 276] on button "Close" at bounding box center [449, 279] width 81 height 16
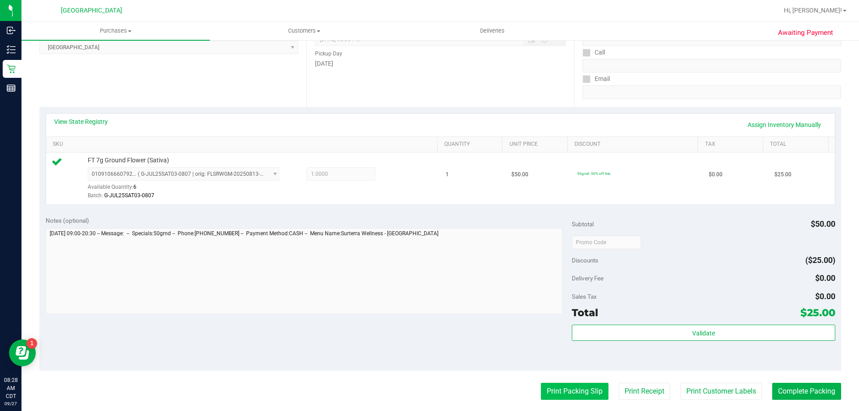
click at [563, 395] on button "Print Packing Slip" at bounding box center [575, 391] width 68 height 17
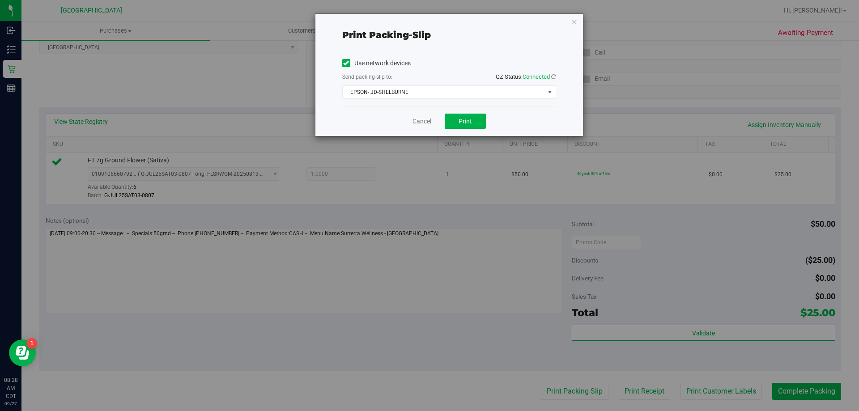
click at [471, 130] on div "Cancel Print" at bounding box center [449, 121] width 214 height 30
click at [473, 121] on button "Print" at bounding box center [465, 121] width 41 height 15
click at [426, 122] on link "Cancel" at bounding box center [422, 121] width 19 height 9
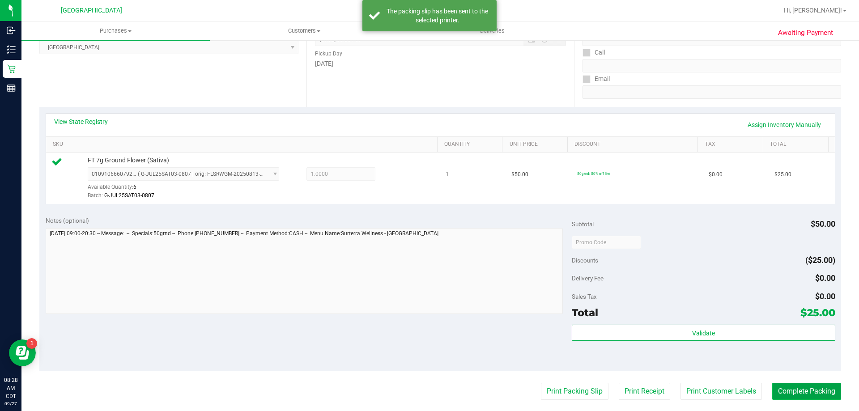
click at [806, 392] on button "Complete Packing" at bounding box center [806, 391] width 69 height 17
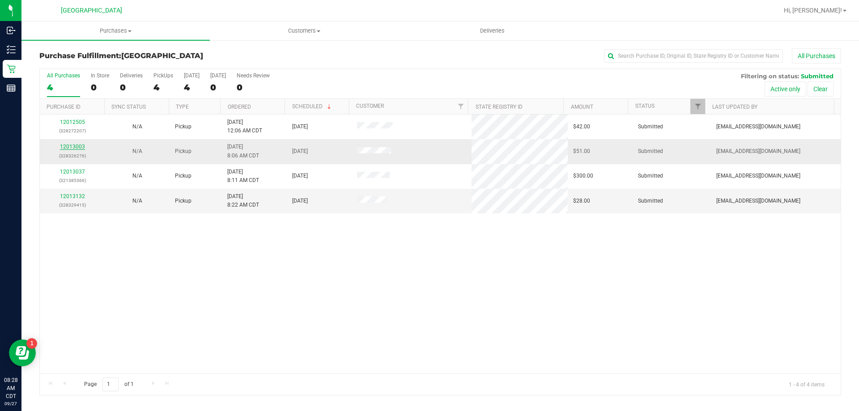
click at [78, 145] on link "12013003" at bounding box center [72, 147] width 25 height 6
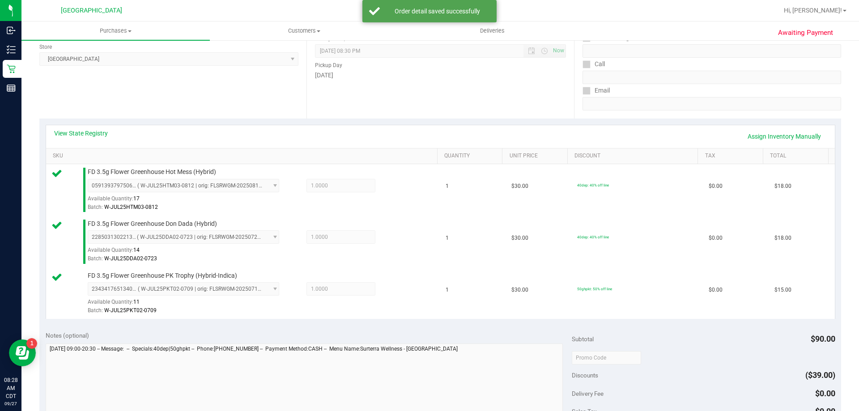
scroll to position [313, 0]
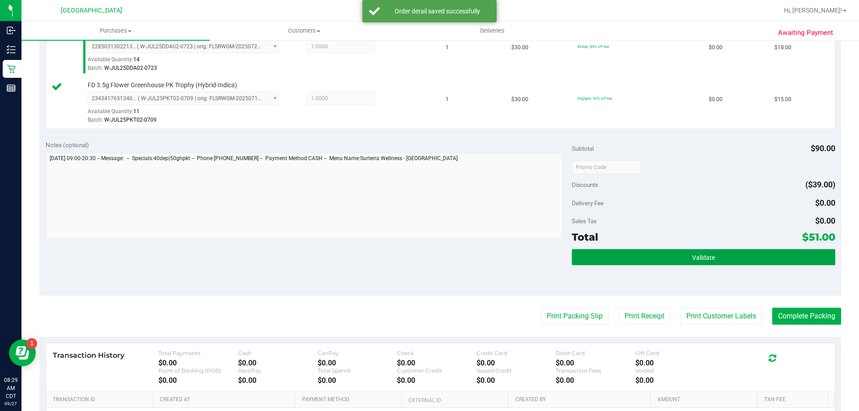
click at [737, 259] on button "Validate" at bounding box center [703, 257] width 263 height 16
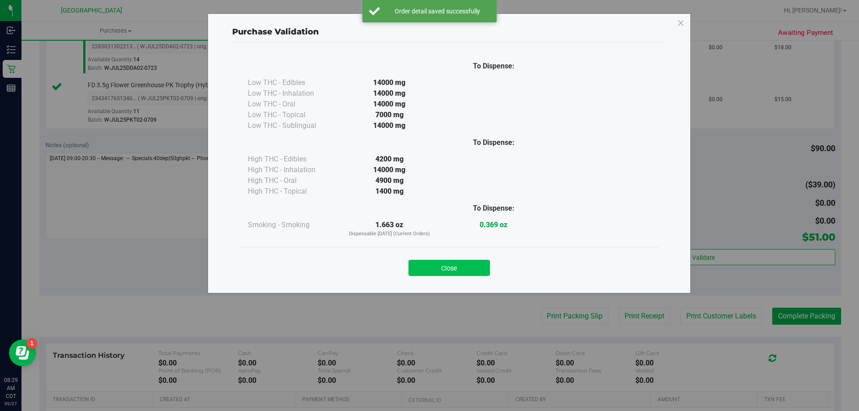
click at [464, 270] on button "Close" at bounding box center [449, 268] width 81 height 16
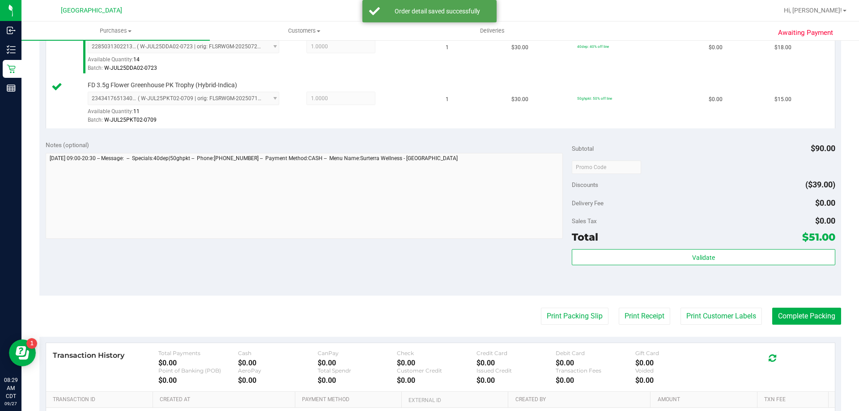
drag, startPoint x: 575, startPoint y: 307, endPoint x: 572, endPoint y: 295, distance: 11.5
click at [574, 307] on purchase-details "Back Edit Purchase Cancel Purchase View Profile # 12013003 BioTrack ID: - Submi…" at bounding box center [440, 119] width 802 height 769
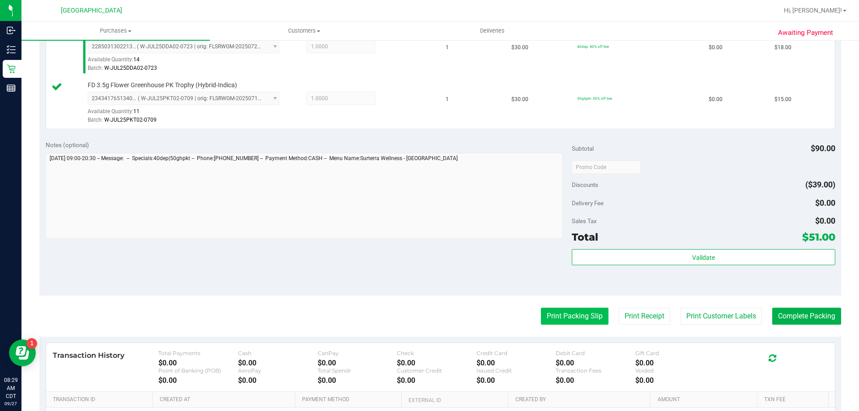
click at [541, 324] on button "Print Packing Slip" at bounding box center [575, 316] width 68 height 17
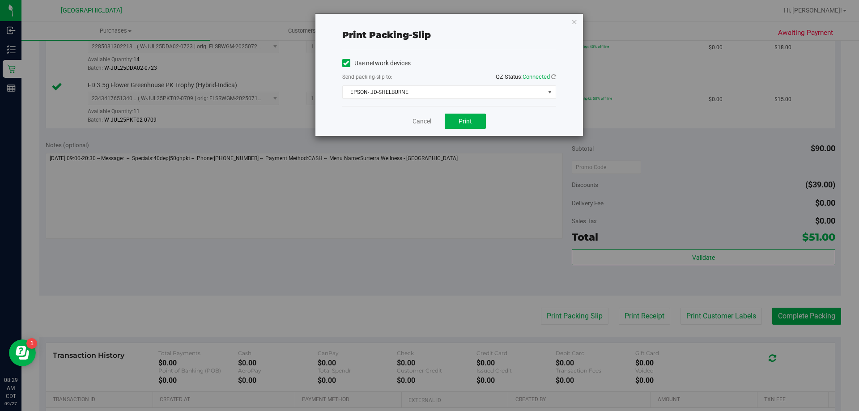
click at [457, 132] on div "Cancel Print" at bounding box center [449, 121] width 214 height 30
click at [458, 127] on button "Print" at bounding box center [465, 121] width 41 height 15
click at [425, 119] on link "Cancel" at bounding box center [422, 121] width 19 height 9
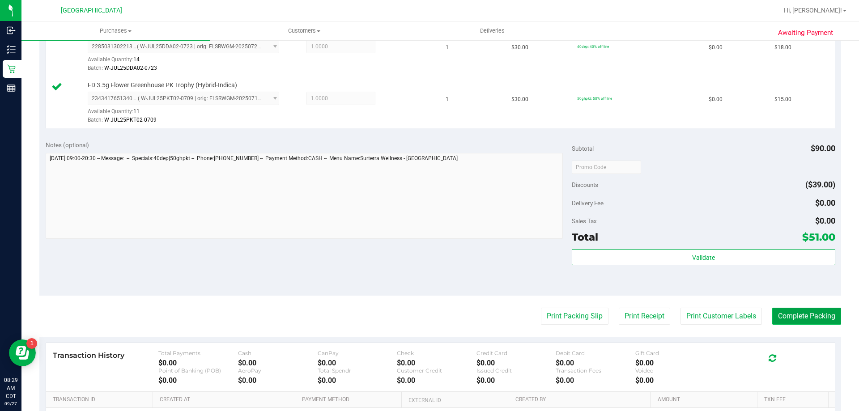
click at [810, 321] on button "Complete Packing" at bounding box center [806, 316] width 69 height 17
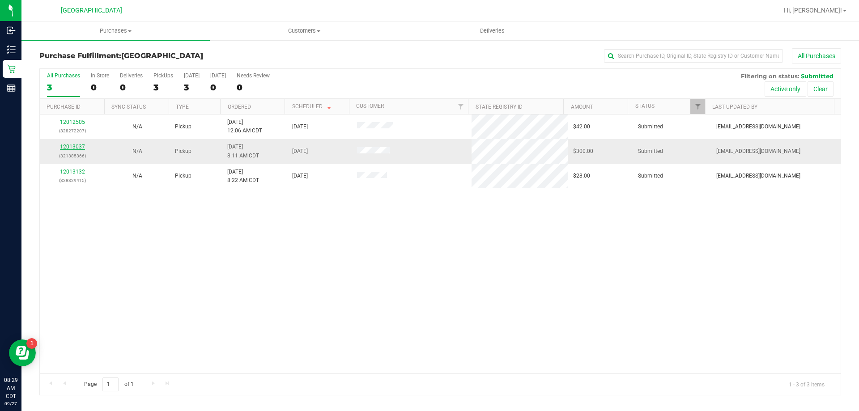
click at [80, 145] on link "12013037" at bounding box center [72, 147] width 25 height 6
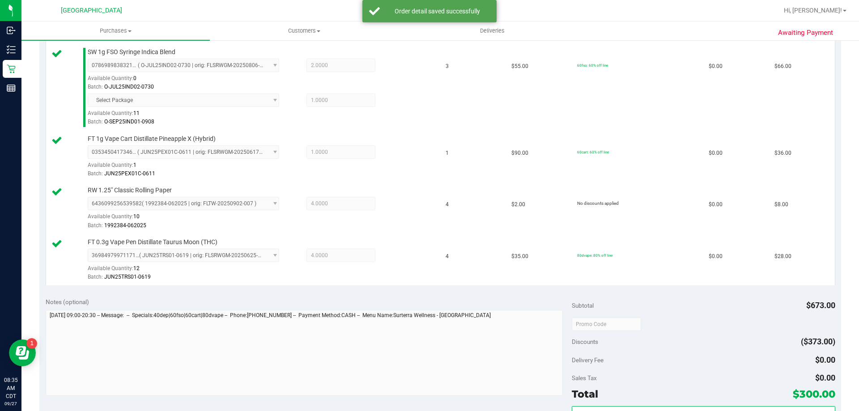
scroll to position [492, 0]
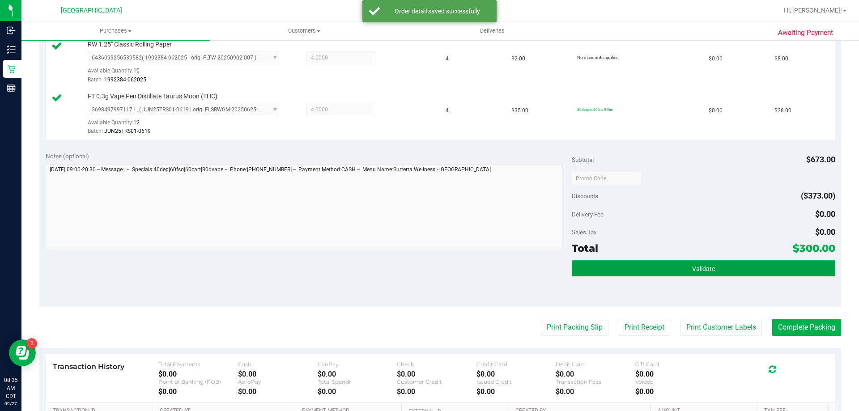
click at [685, 273] on button "Validate" at bounding box center [703, 268] width 263 height 16
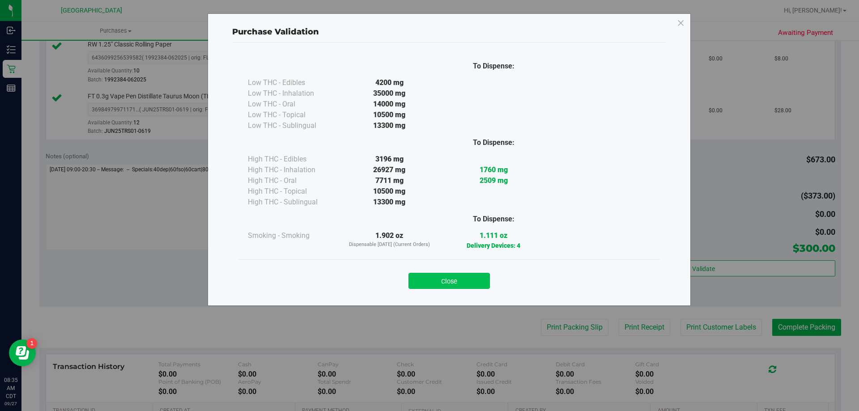
click at [414, 278] on button "Close" at bounding box center [449, 281] width 81 height 16
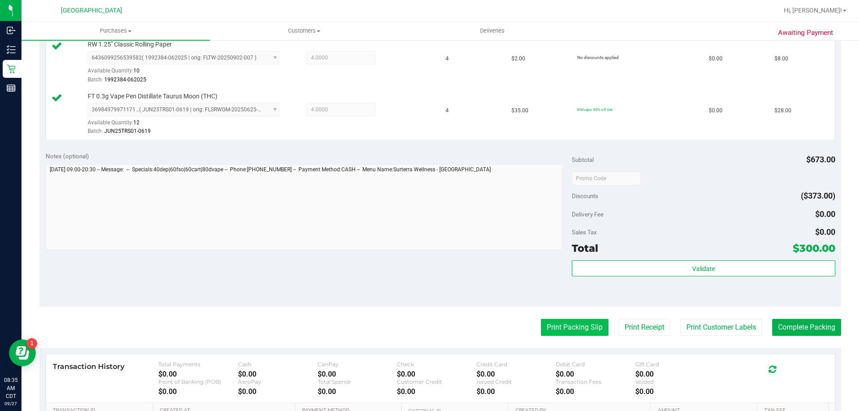
click at [554, 332] on button "Print Packing Slip" at bounding box center [575, 327] width 68 height 17
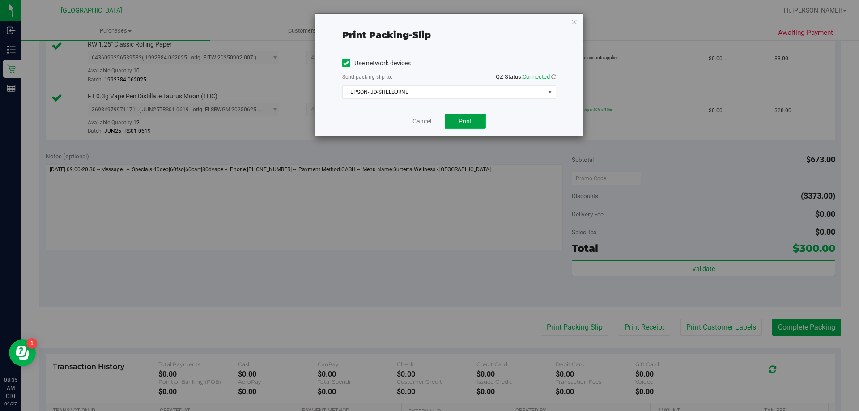
click at [460, 124] on span "Print" at bounding box center [465, 121] width 13 height 7
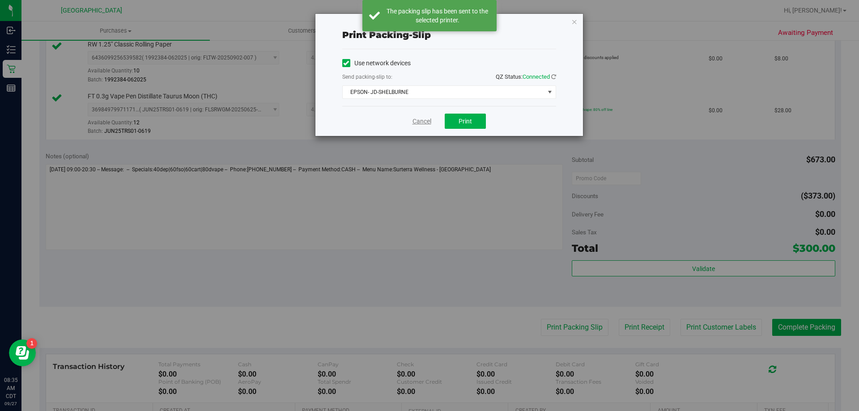
click at [423, 119] on link "Cancel" at bounding box center [422, 121] width 19 height 9
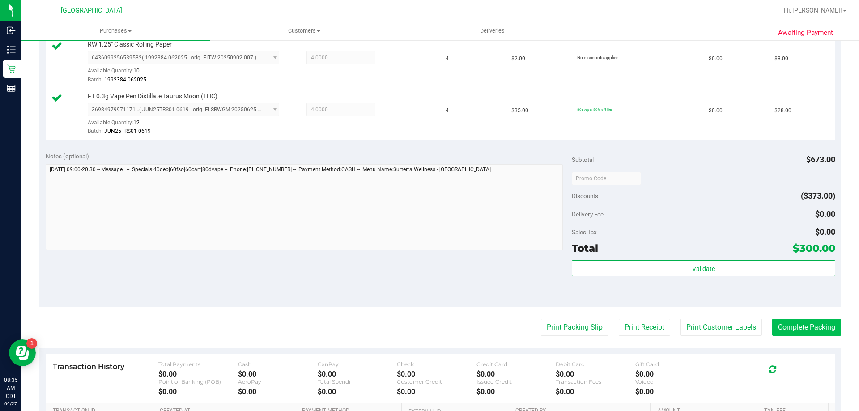
scroll to position [582, 0]
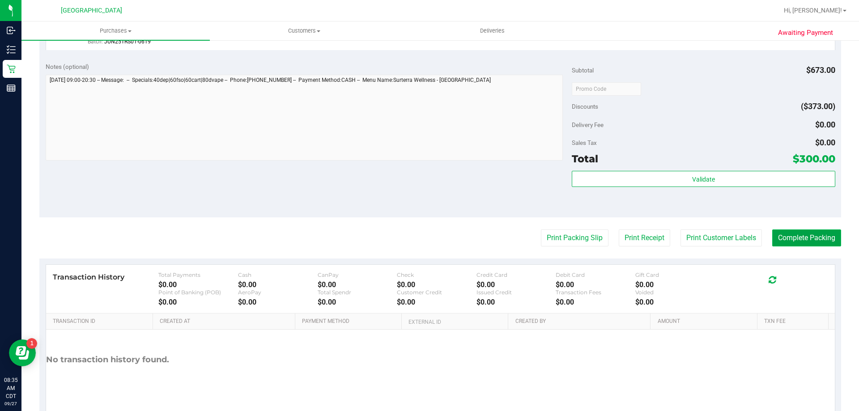
click at [804, 240] on button "Complete Packing" at bounding box center [806, 238] width 69 height 17
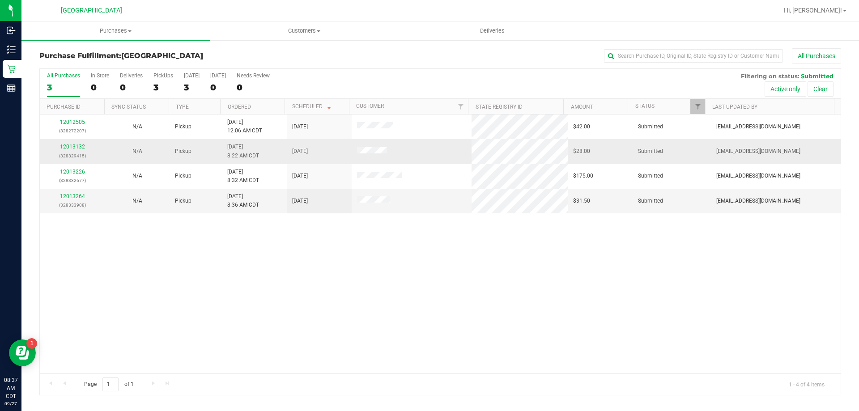
click at [72, 143] on div "12013132 (328329415)" at bounding box center [72, 151] width 54 height 17
click at [73, 149] on link "12013132" at bounding box center [72, 147] width 25 height 6
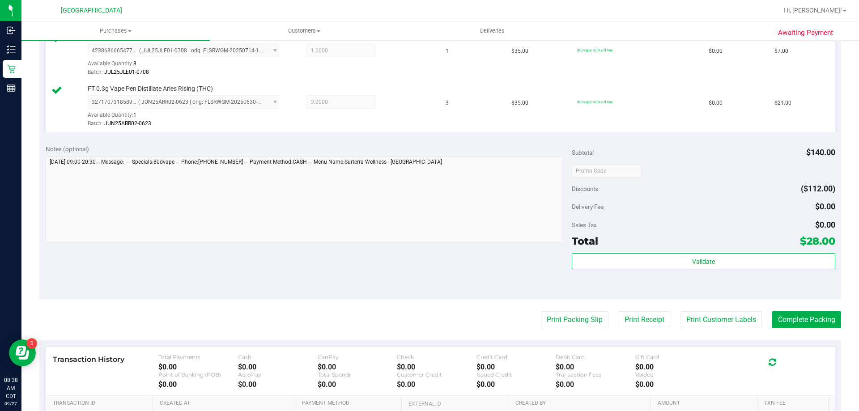
scroll to position [268, 0]
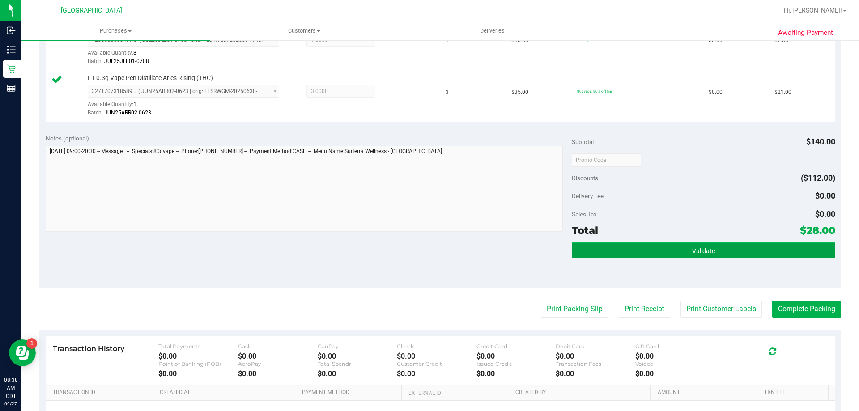
click at [655, 248] on button "Validate" at bounding box center [703, 251] width 263 height 16
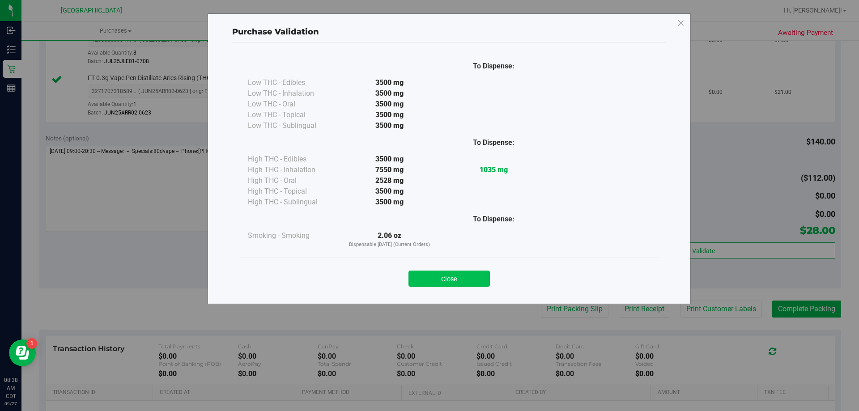
click at [455, 276] on button "Close" at bounding box center [449, 279] width 81 height 16
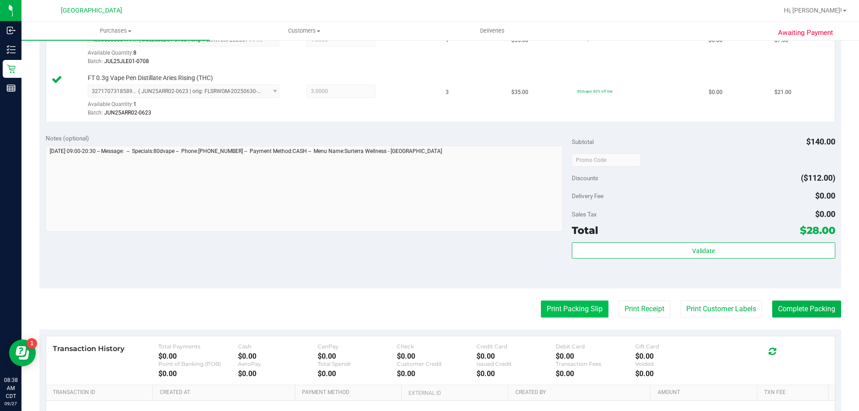
click at [559, 313] on button "Print Packing Slip" at bounding box center [575, 309] width 68 height 17
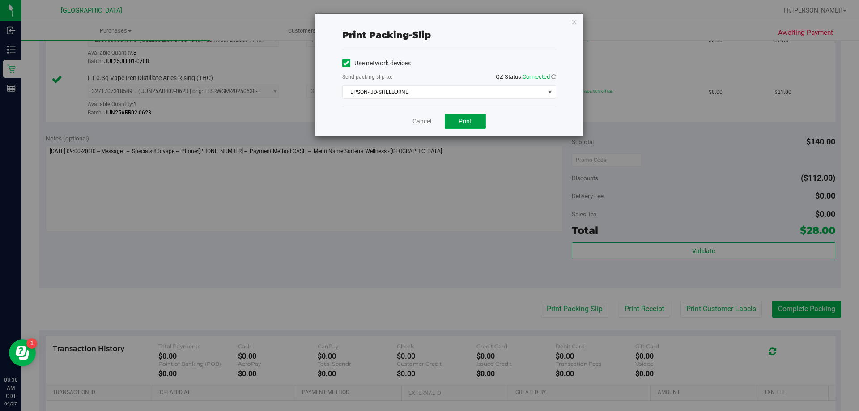
click at [455, 124] on button "Print" at bounding box center [465, 121] width 41 height 15
click at [425, 124] on link "Cancel" at bounding box center [422, 121] width 19 height 9
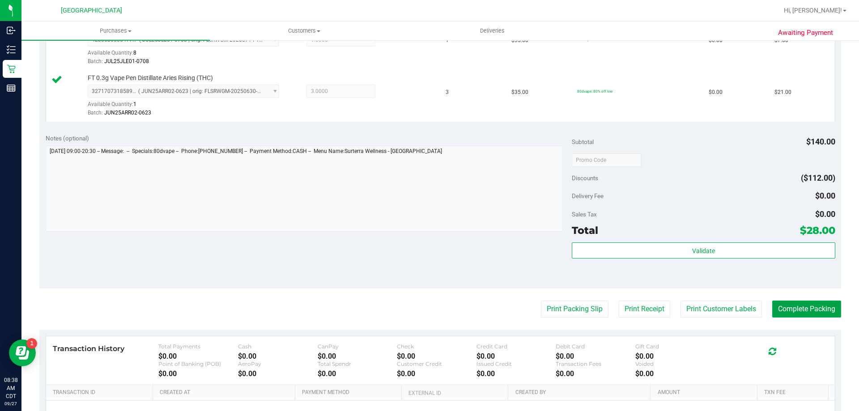
click at [788, 312] on button "Complete Packing" at bounding box center [806, 309] width 69 height 17
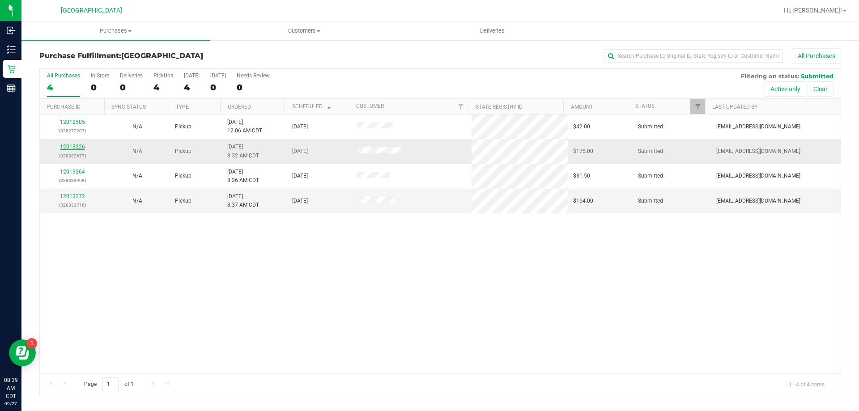
click at [71, 146] on link "12013226" at bounding box center [72, 147] width 25 height 6
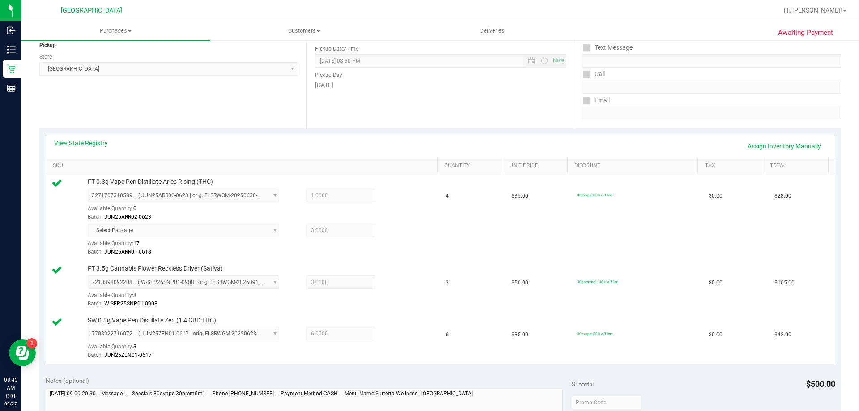
scroll to position [268, 0]
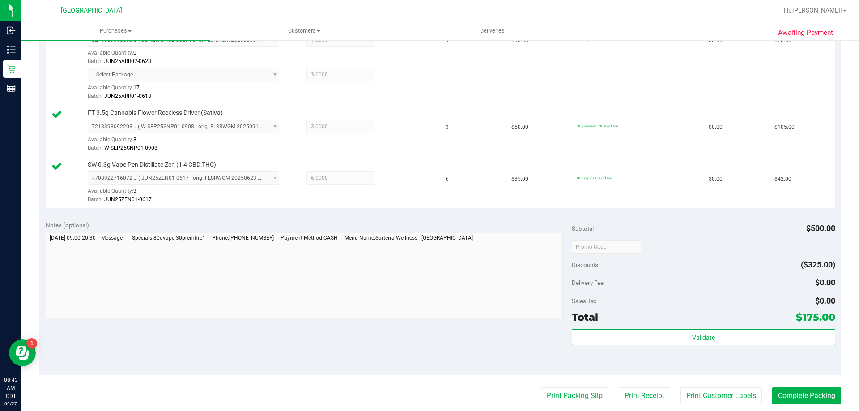
click at [655, 346] on div "Validate" at bounding box center [703, 349] width 263 height 40
click at [656, 327] on div "Subtotal $500.00 Discounts ($325.00) Delivery Fee $0.00 Sales Tax $0.00 Total $…" at bounding box center [703, 295] width 263 height 149
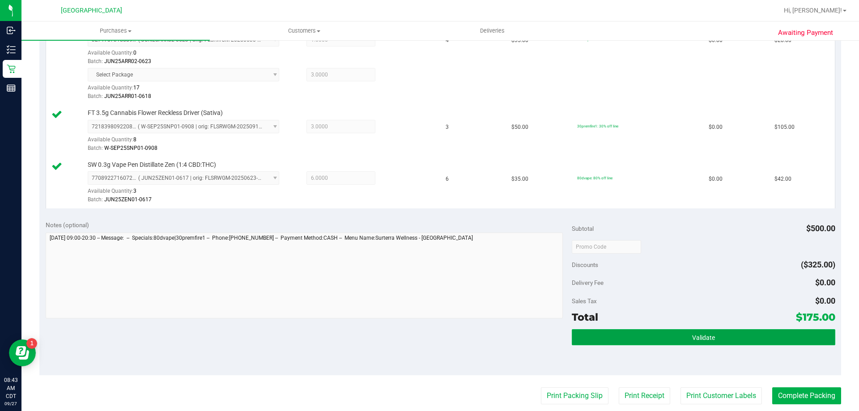
click at [650, 334] on button "Validate" at bounding box center [703, 337] width 263 height 16
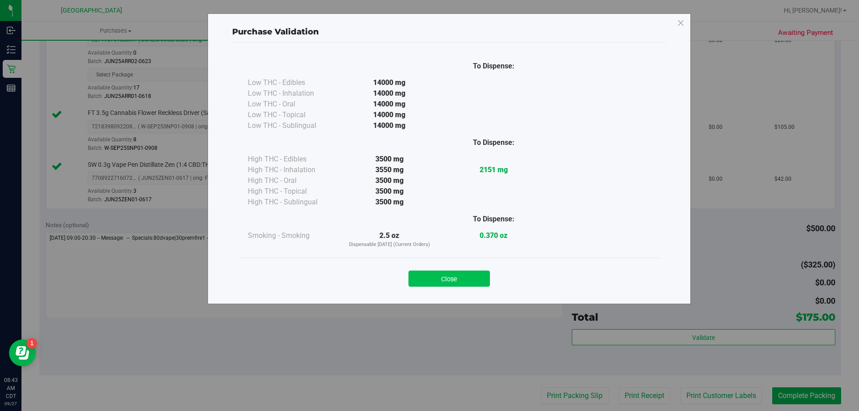
click at [460, 283] on button "Close" at bounding box center [449, 279] width 81 height 16
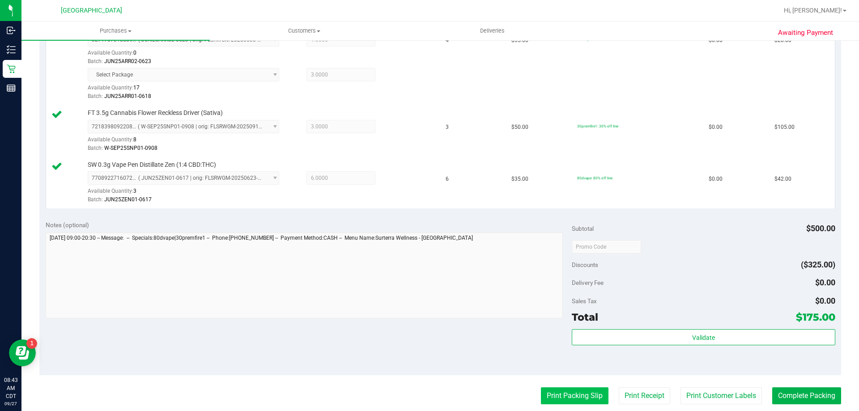
click at [565, 392] on button "Print Packing Slip" at bounding box center [575, 396] width 68 height 17
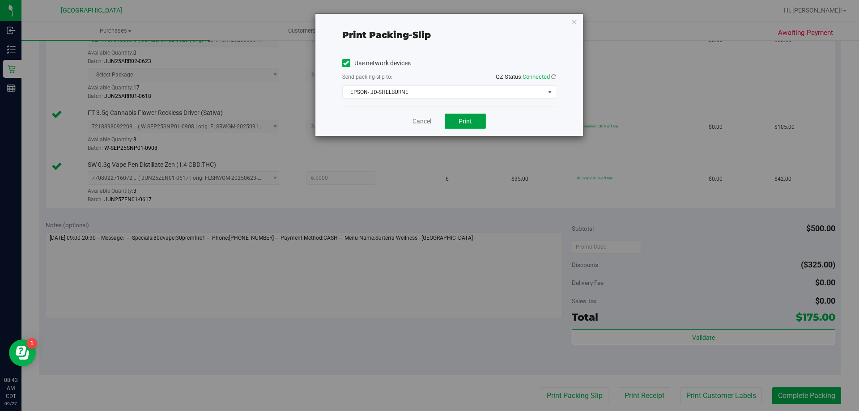
click at [477, 120] on button "Print" at bounding box center [465, 121] width 41 height 15
click at [427, 119] on link "Cancel" at bounding box center [422, 121] width 19 height 9
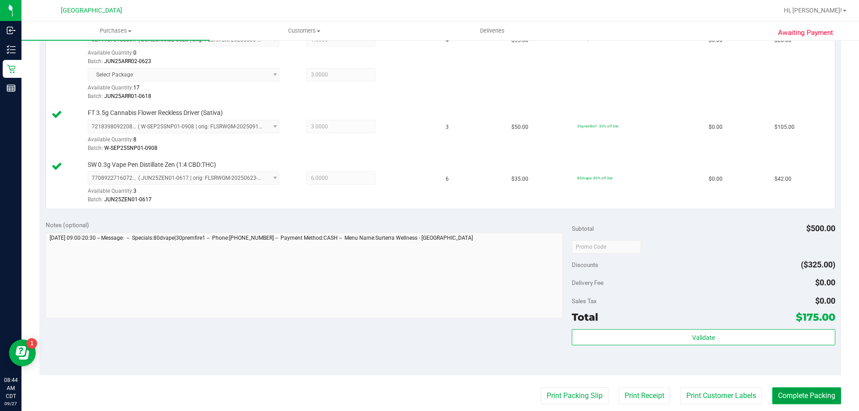
click at [806, 395] on button "Complete Packing" at bounding box center [806, 396] width 69 height 17
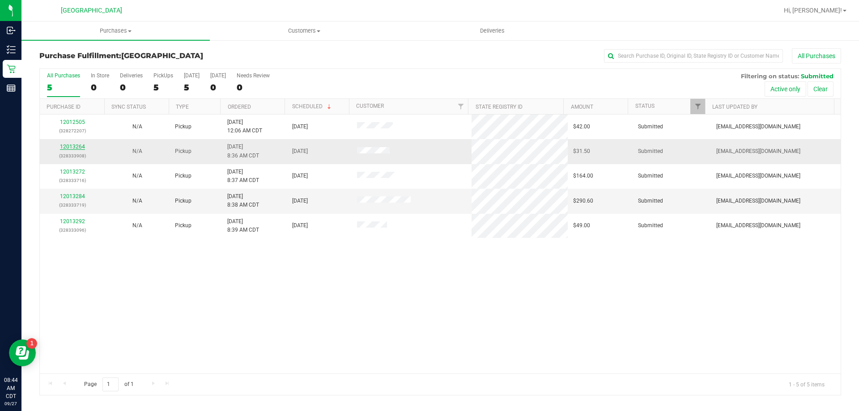
click at [77, 146] on link "12013264" at bounding box center [72, 147] width 25 height 6
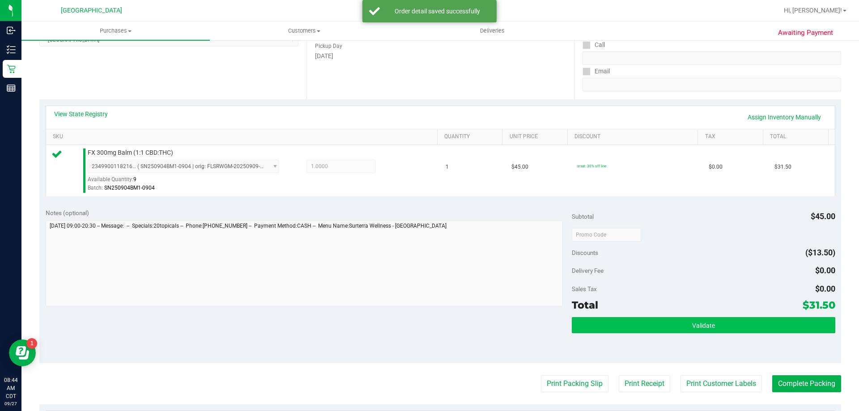
scroll to position [179, 0]
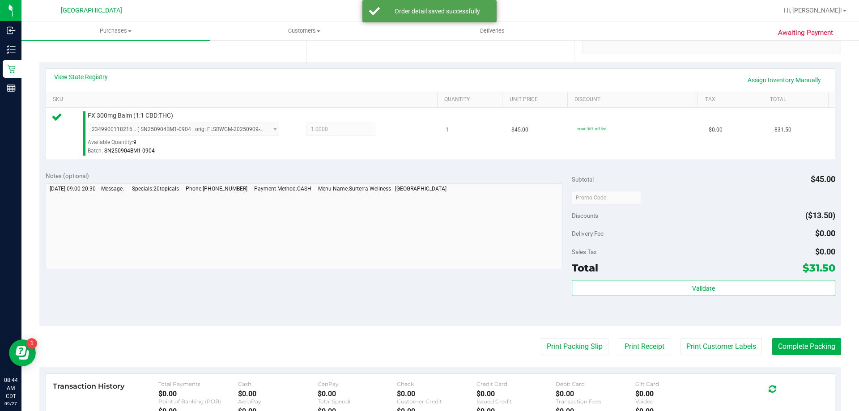
click at [748, 279] on div "Subtotal $45.00 Discounts ($13.50) Delivery Fee $0.00 Sales Tax $0.00 Total $31…" at bounding box center [703, 245] width 263 height 149
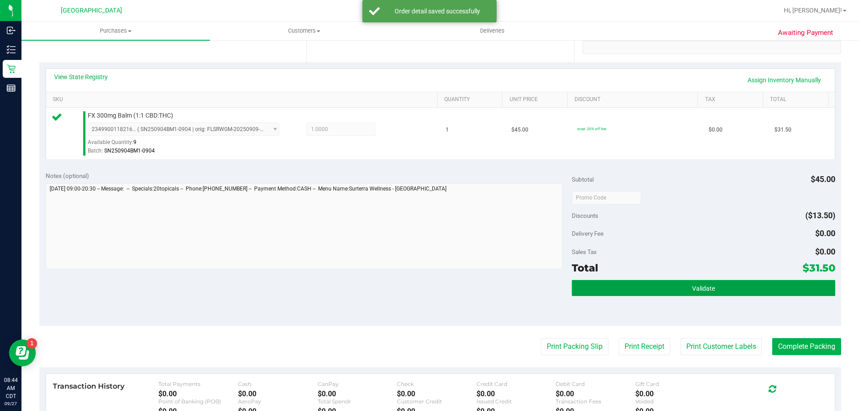
click at [746, 283] on button "Validate" at bounding box center [703, 288] width 263 height 16
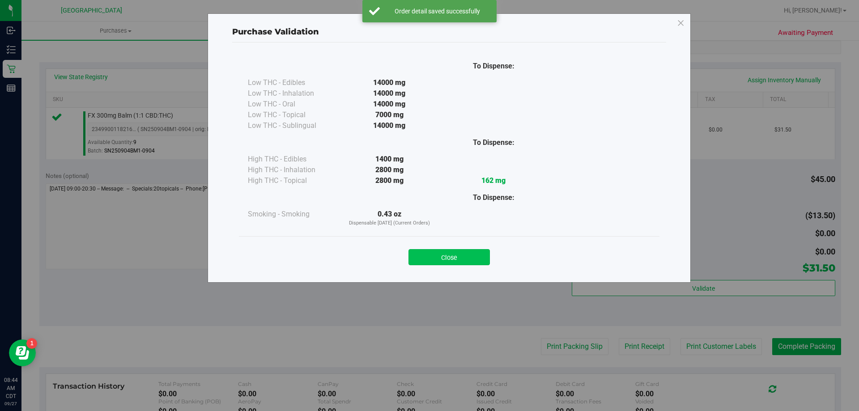
click at [470, 253] on button "Close" at bounding box center [449, 257] width 81 height 16
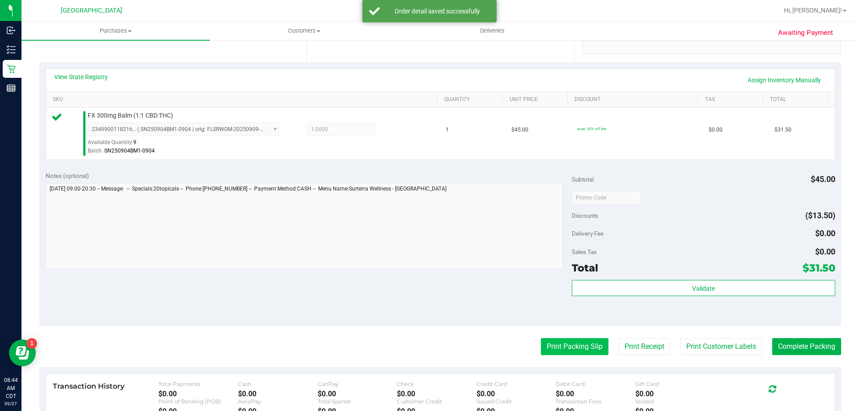
click at [571, 340] on button "Print Packing Slip" at bounding box center [575, 346] width 68 height 17
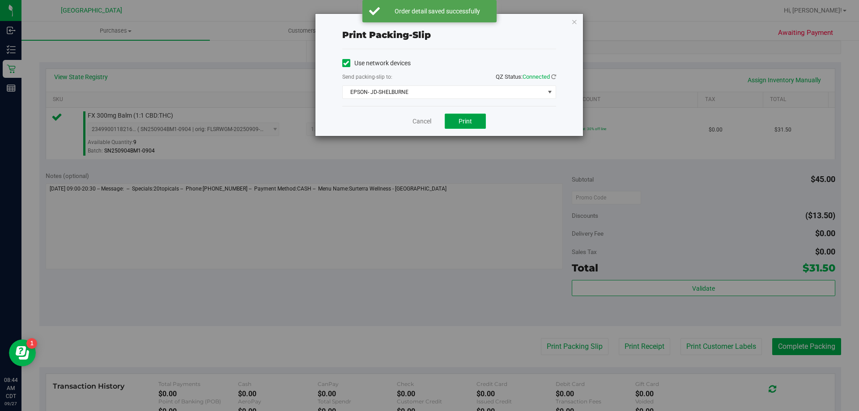
click at [454, 122] on button "Print" at bounding box center [465, 121] width 41 height 15
click at [426, 122] on link "Cancel" at bounding box center [422, 121] width 19 height 9
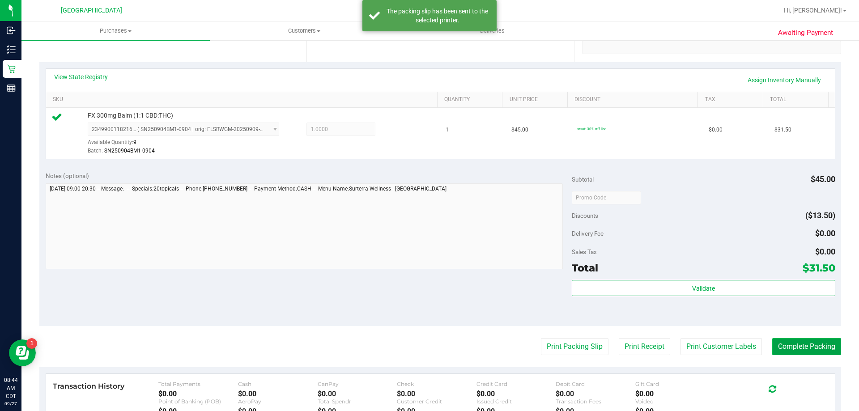
click at [783, 341] on button "Complete Packing" at bounding box center [806, 346] width 69 height 17
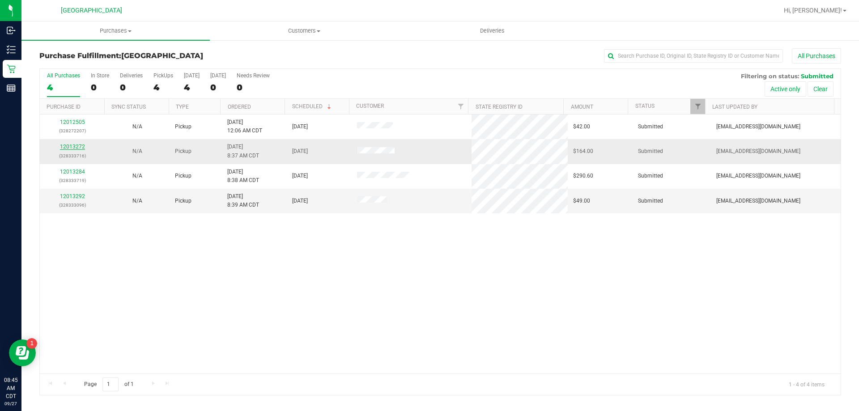
click at [78, 149] on link "12013272" at bounding box center [72, 147] width 25 height 6
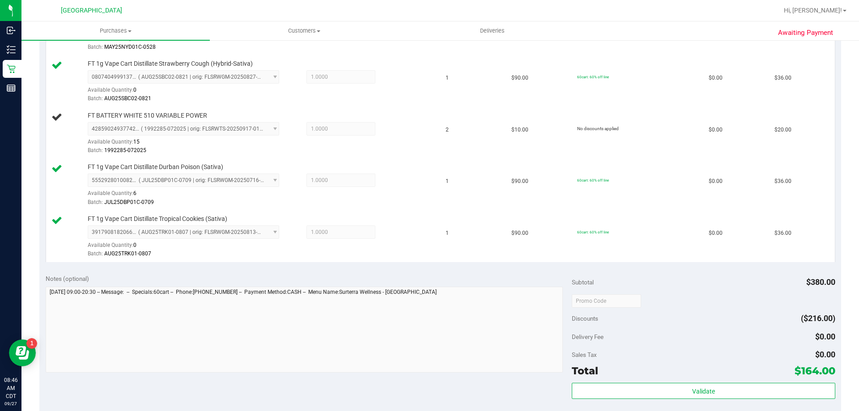
scroll to position [313, 0]
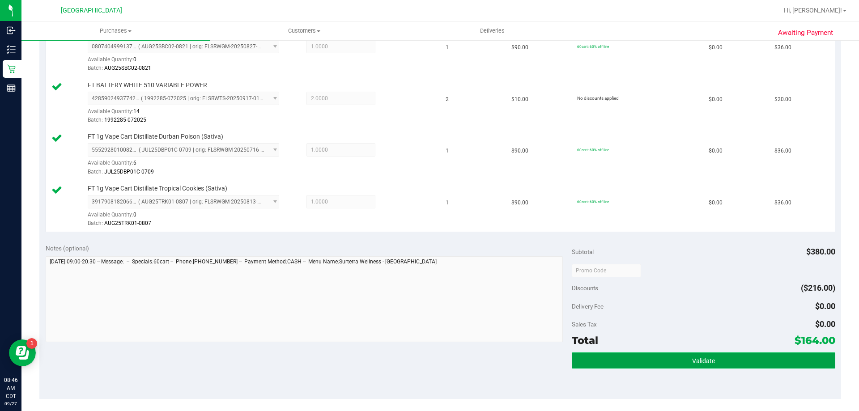
click at [739, 356] on button "Validate" at bounding box center [703, 361] width 263 height 16
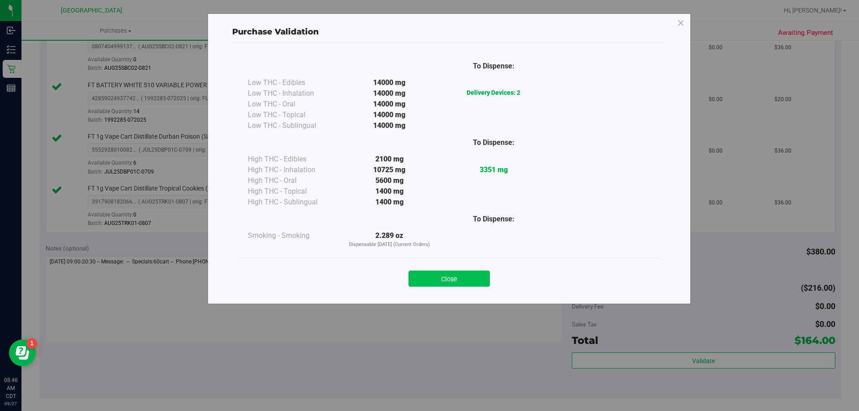
click at [470, 279] on button "Close" at bounding box center [449, 279] width 81 height 16
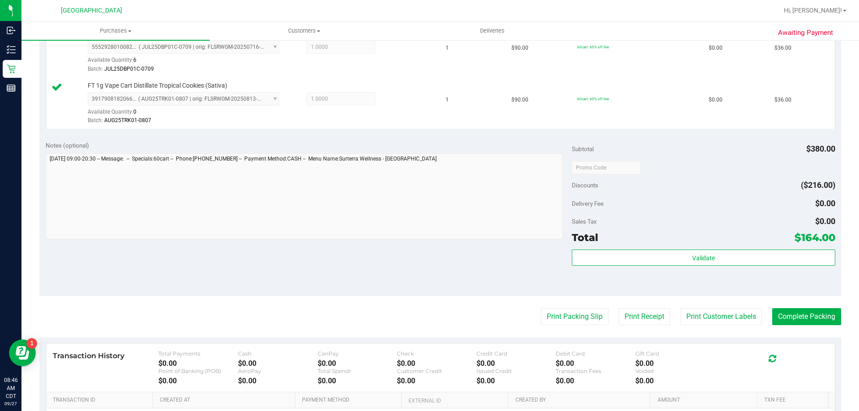
scroll to position [528, 0]
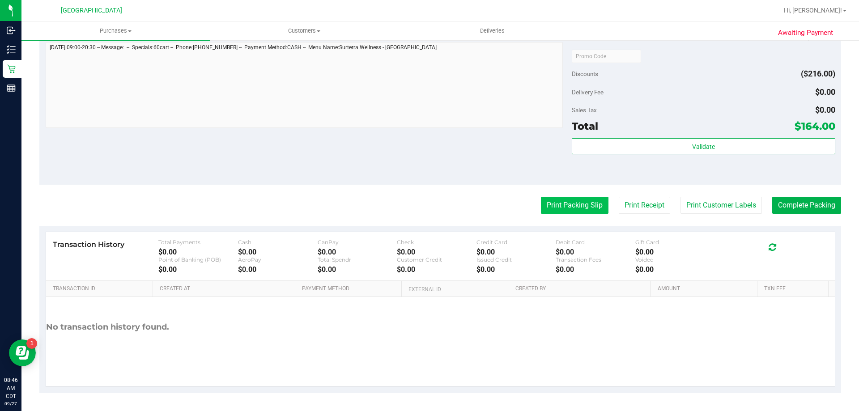
click at [581, 203] on button "Print Packing Slip" at bounding box center [575, 205] width 68 height 17
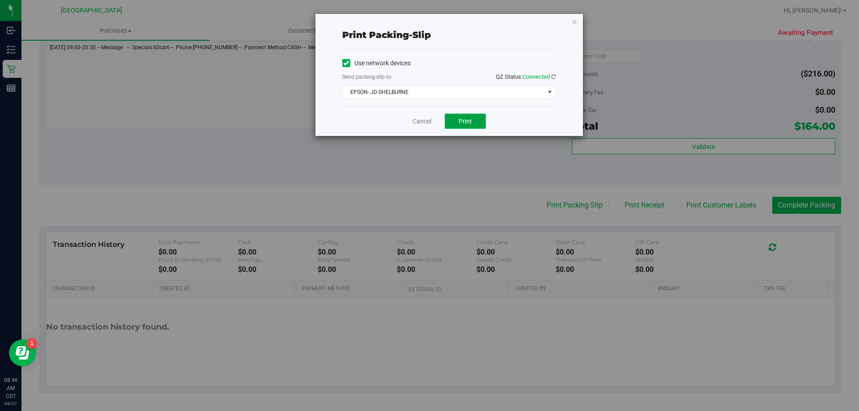
click at [459, 119] on button "Print" at bounding box center [465, 121] width 41 height 15
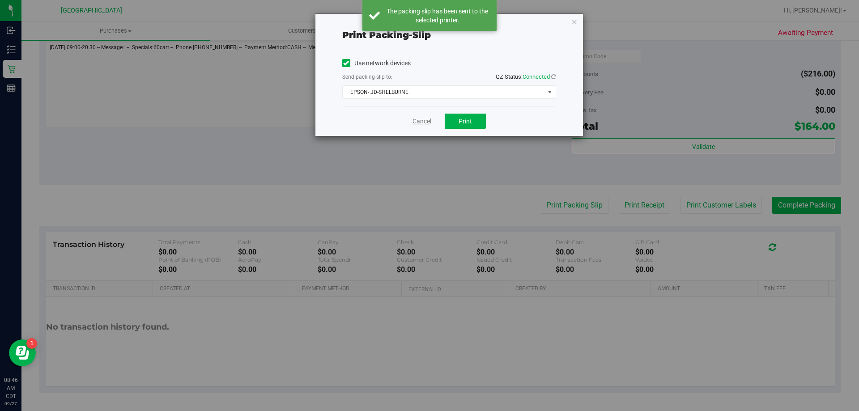
click at [418, 120] on link "Cancel" at bounding box center [422, 121] width 19 height 9
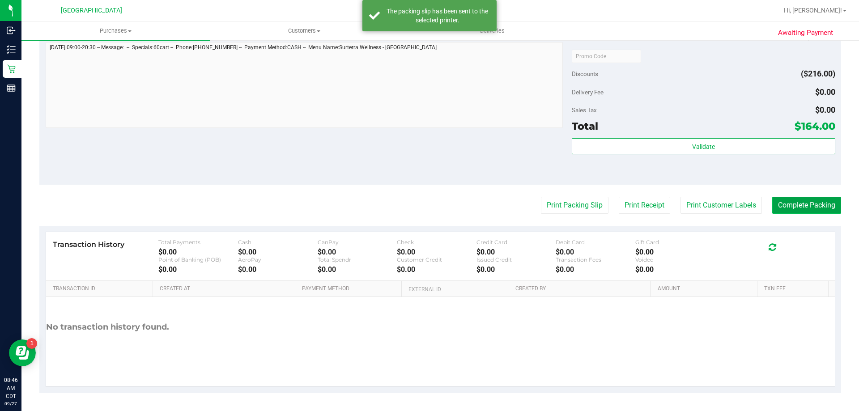
click at [799, 210] on button "Complete Packing" at bounding box center [806, 205] width 69 height 17
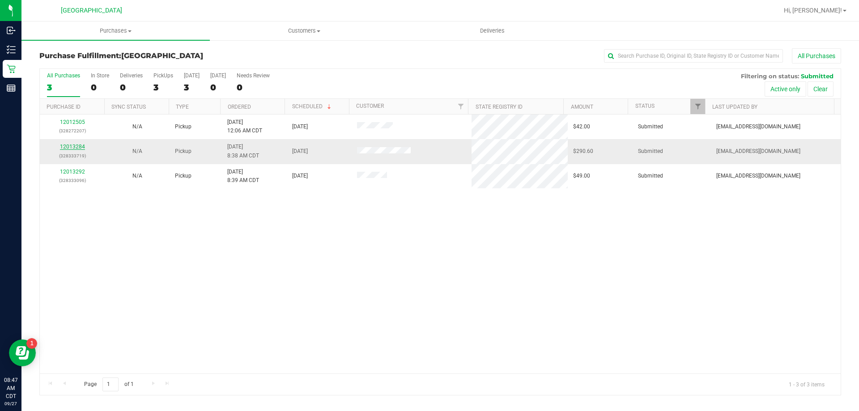
click at [80, 148] on link "12013284" at bounding box center [72, 147] width 25 height 6
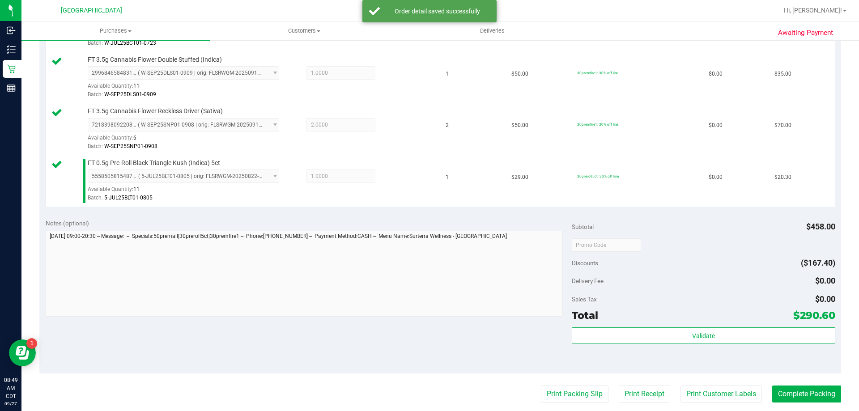
scroll to position [447, 0]
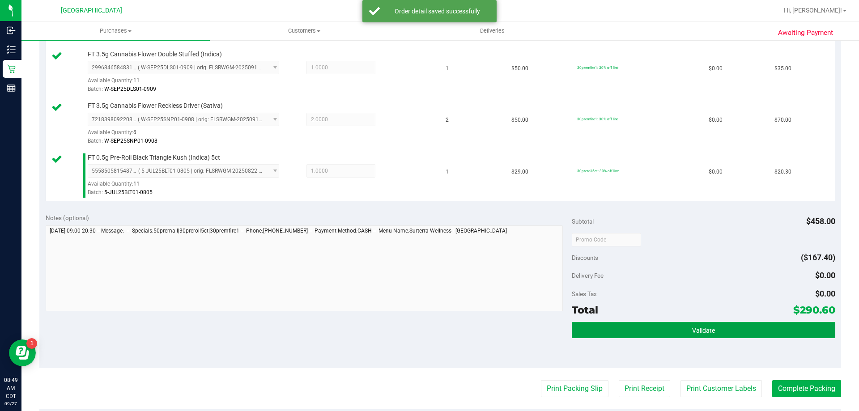
click at [772, 326] on button "Validate" at bounding box center [703, 330] width 263 height 16
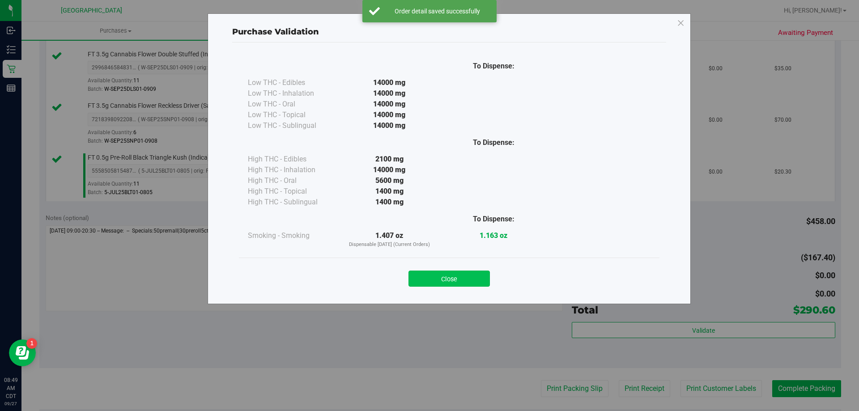
click at [449, 273] on button "Close" at bounding box center [449, 279] width 81 height 16
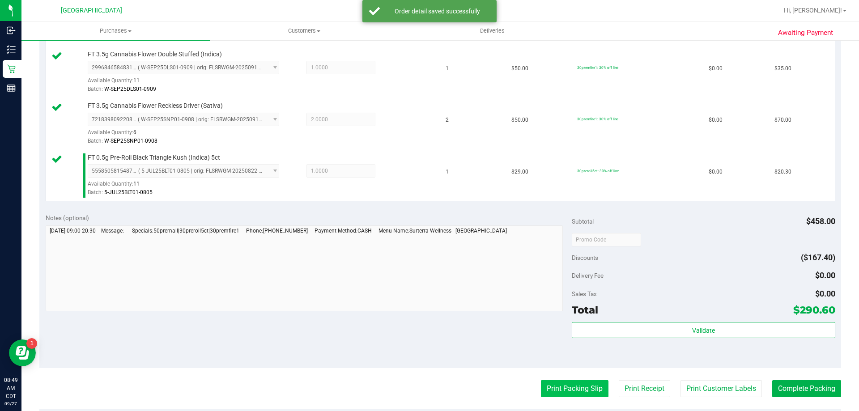
click at [576, 383] on button "Print Packing Slip" at bounding box center [575, 388] width 68 height 17
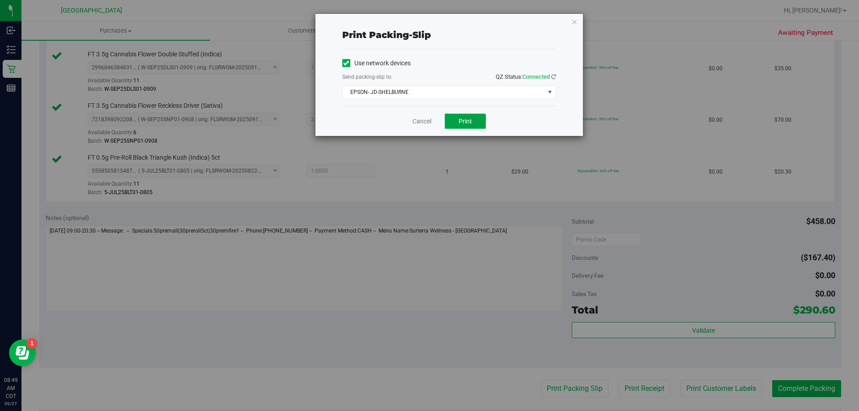
click at [470, 123] on span "Print" at bounding box center [465, 121] width 13 height 7
click at [418, 123] on link "Cancel" at bounding box center [422, 121] width 19 height 9
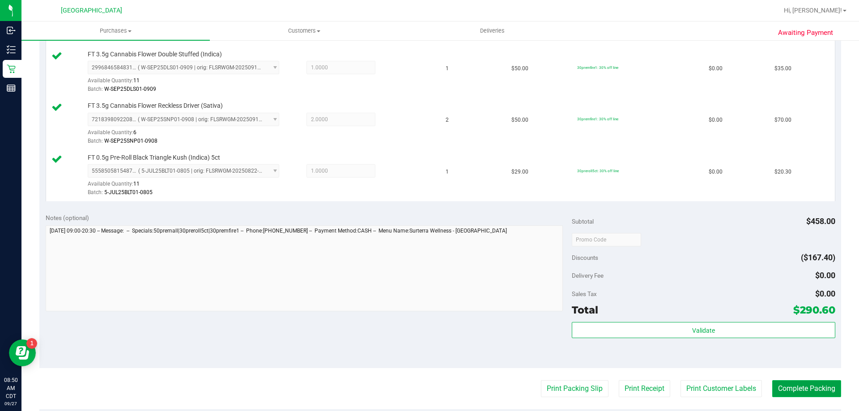
click at [818, 392] on button "Complete Packing" at bounding box center [806, 388] width 69 height 17
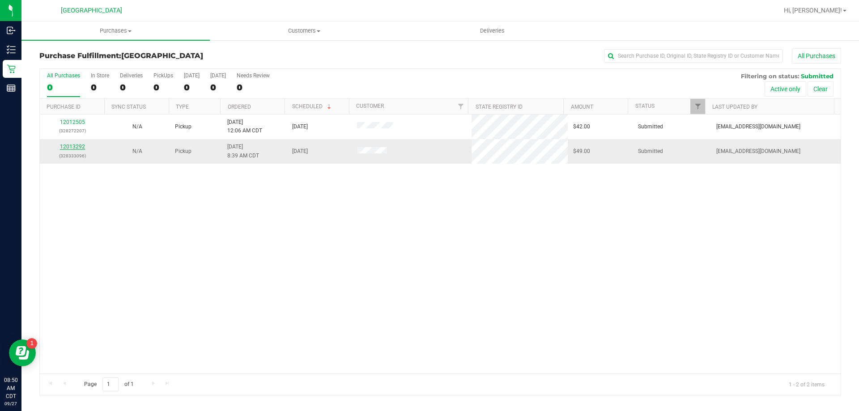
click at [68, 147] on link "12013292" at bounding box center [72, 147] width 25 height 6
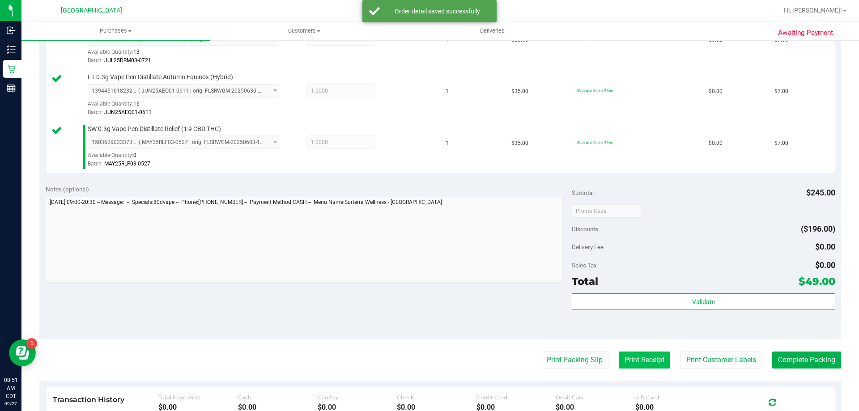
scroll to position [492, 0]
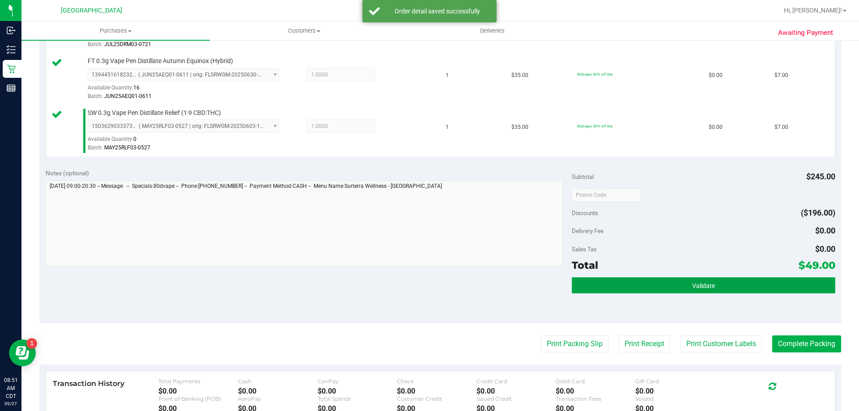
click at [679, 292] on button "Validate" at bounding box center [703, 285] width 263 height 16
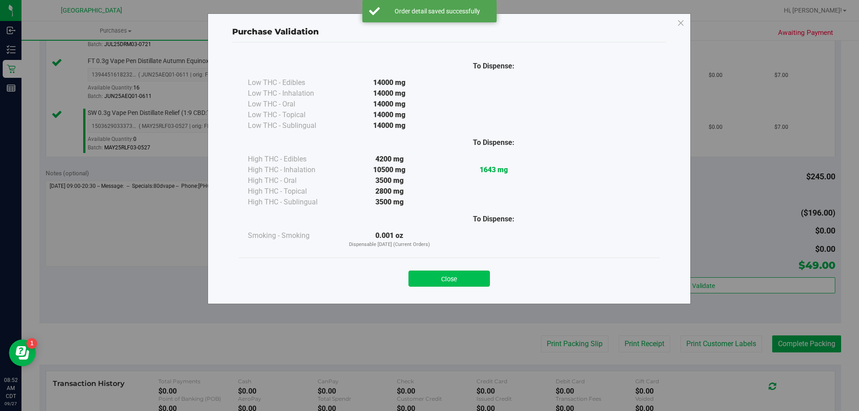
click at [447, 275] on button "Close" at bounding box center [449, 279] width 81 height 16
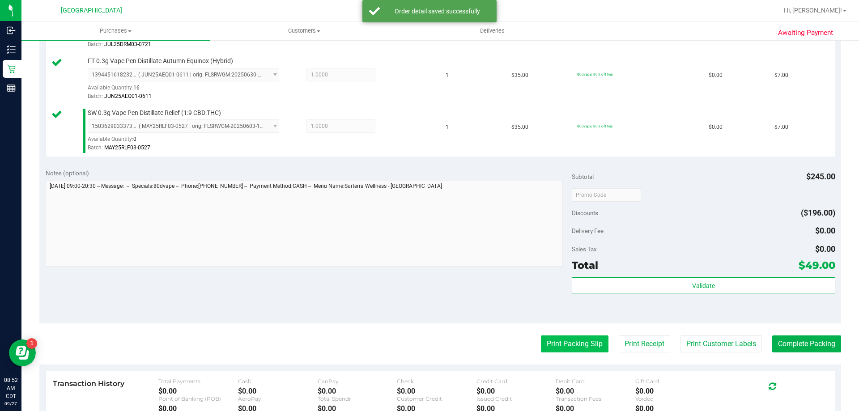
click at [584, 350] on button "Print Packing Slip" at bounding box center [575, 344] width 68 height 17
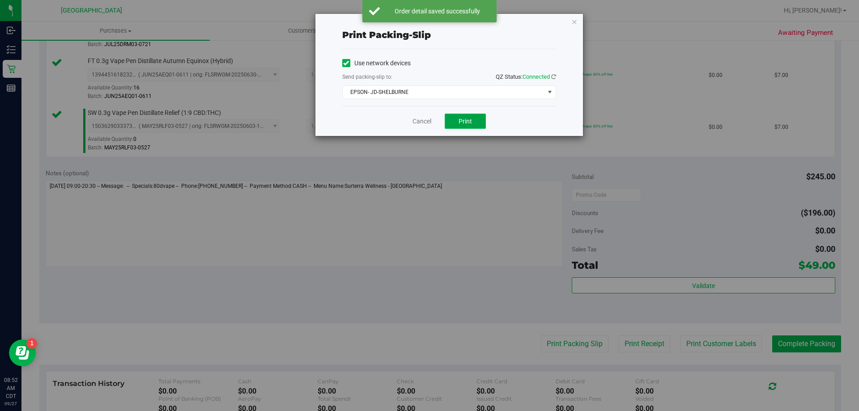
click at [456, 122] on button "Print" at bounding box center [465, 121] width 41 height 15
click at [420, 116] on div "Cancel Print" at bounding box center [449, 121] width 214 height 30
click at [422, 130] on div "Cancel Print" at bounding box center [449, 121] width 214 height 30
click at [425, 124] on link "Cancel" at bounding box center [422, 121] width 19 height 9
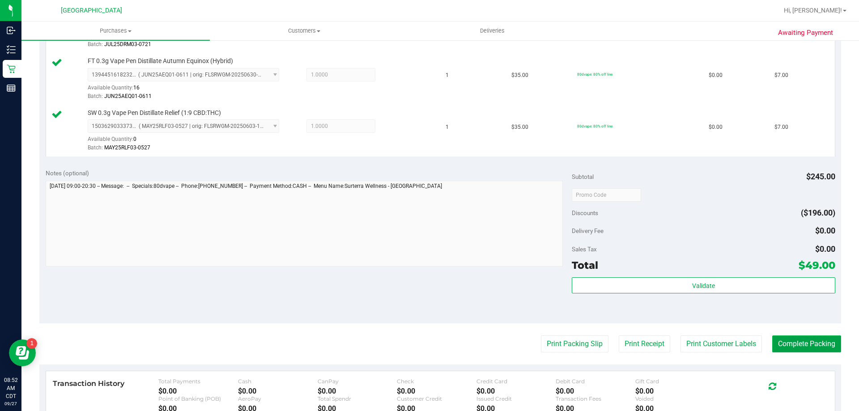
click at [801, 349] on button "Complete Packing" at bounding box center [806, 344] width 69 height 17
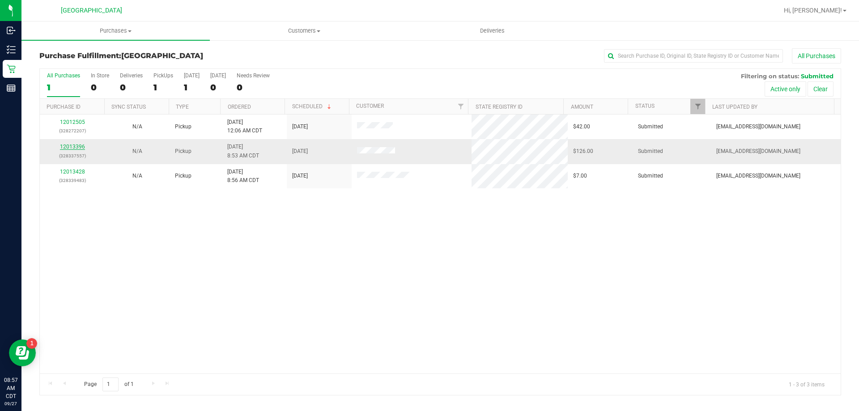
click at [77, 145] on link "12013396" at bounding box center [72, 147] width 25 height 6
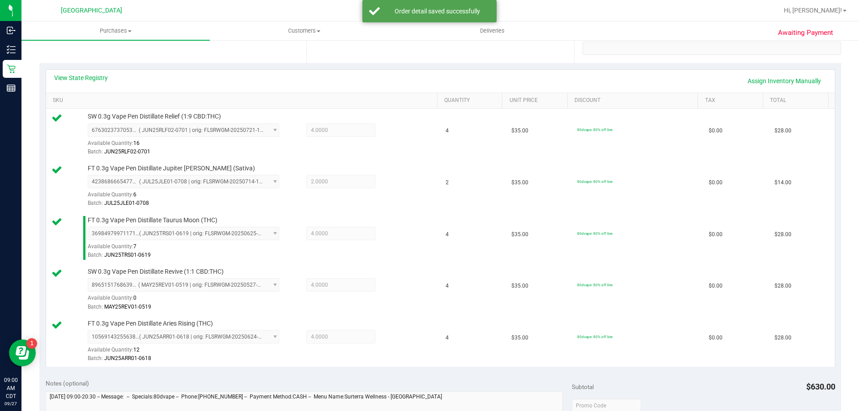
scroll to position [268, 0]
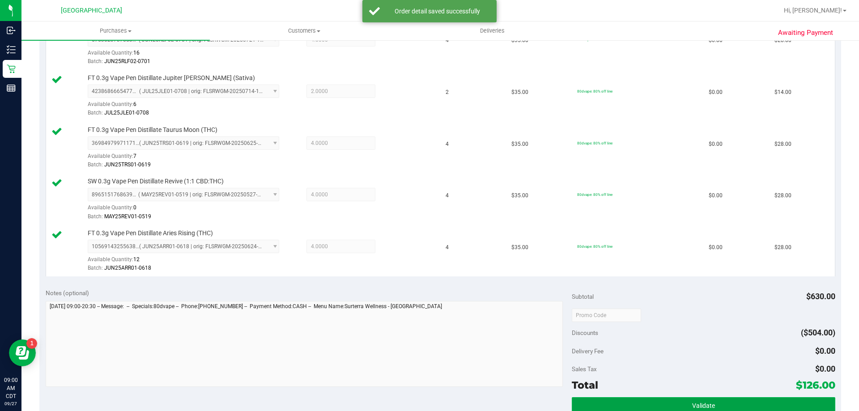
click at [728, 410] on button "Validate" at bounding box center [703, 405] width 263 height 16
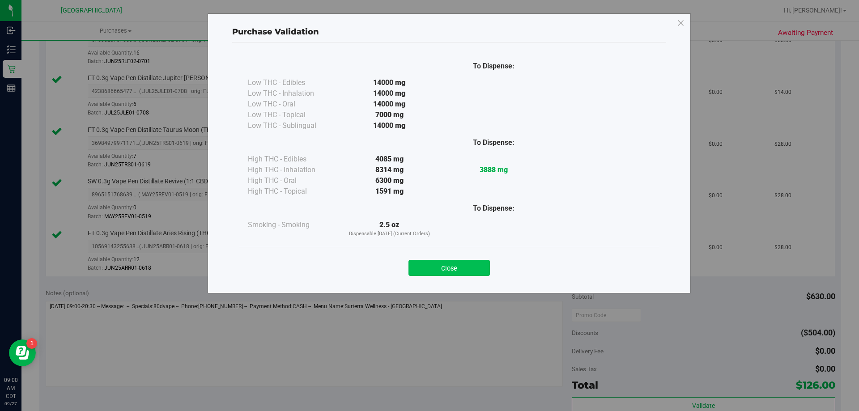
click at [452, 261] on button "Close" at bounding box center [449, 268] width 81 height 16
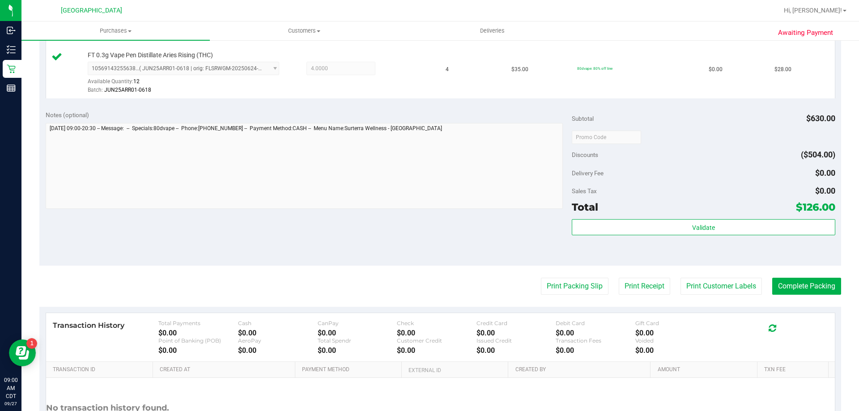
scroll to position [447, 0]
click at [583, 283] on button "Print Packing Slip" at bounding box center [575, 285] width 68 height 17
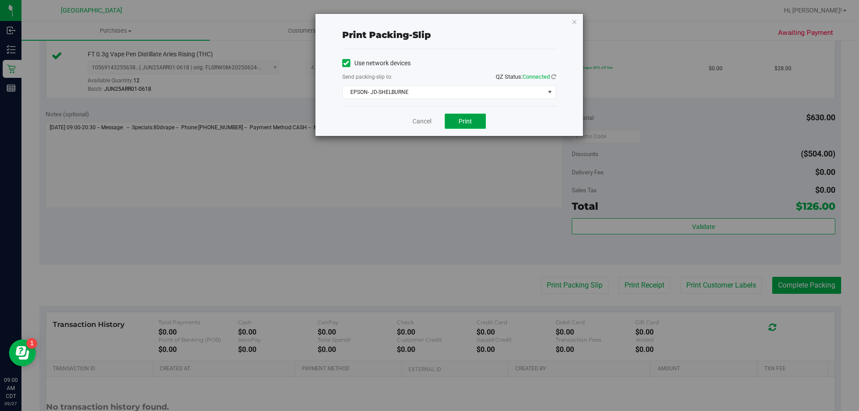
click at [466, 121] on span "Print" at bounding box center [465, 121] width 13 height 7
click at [421, 126] on link "Cancel" at bounding box center [422, 121] width 19 height 9
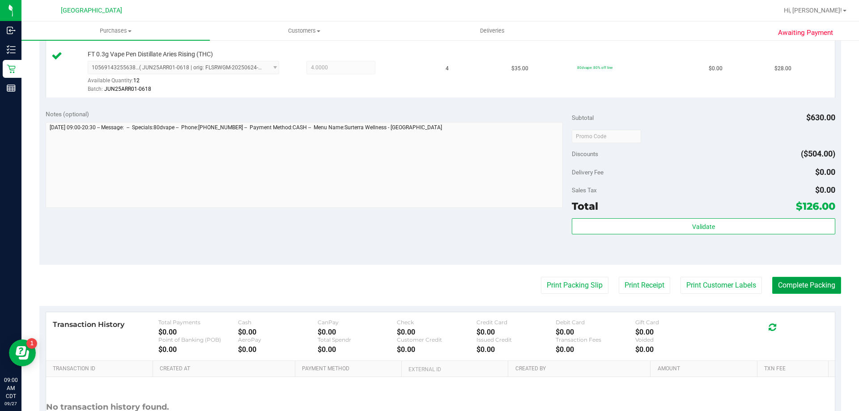
click at [809, 281] on button "Complete Packing" at bounding box center [806, 285] width 69 height 17
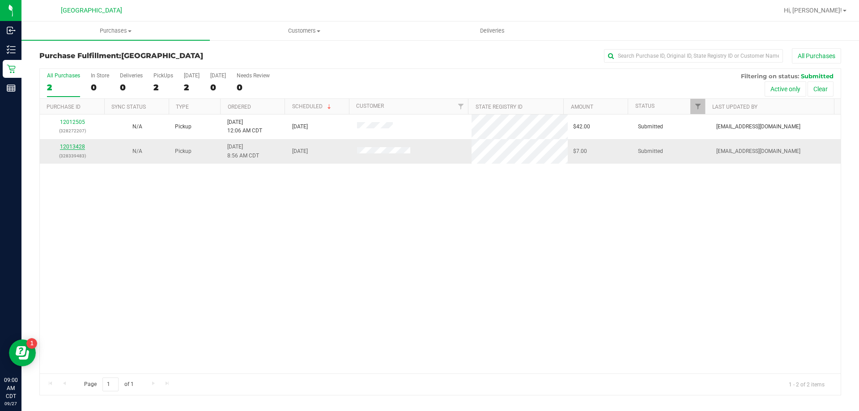
click at [76, 145] on link "12013428" at bounding box center [72, 147] width 25 height 6
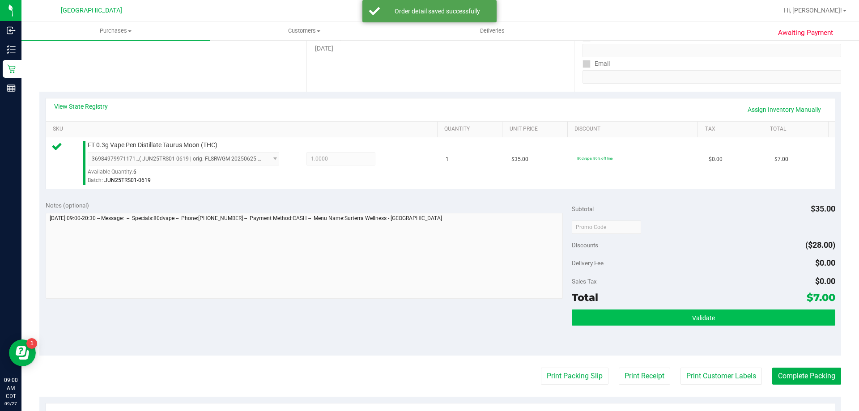
scroll to position [179, 0]
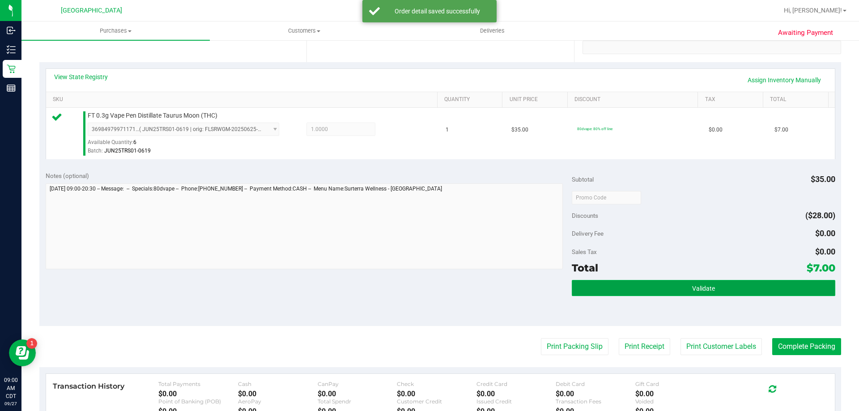
click at [750, 290] on button "Validate" at bounding box center [703, 288] width 263 height 16
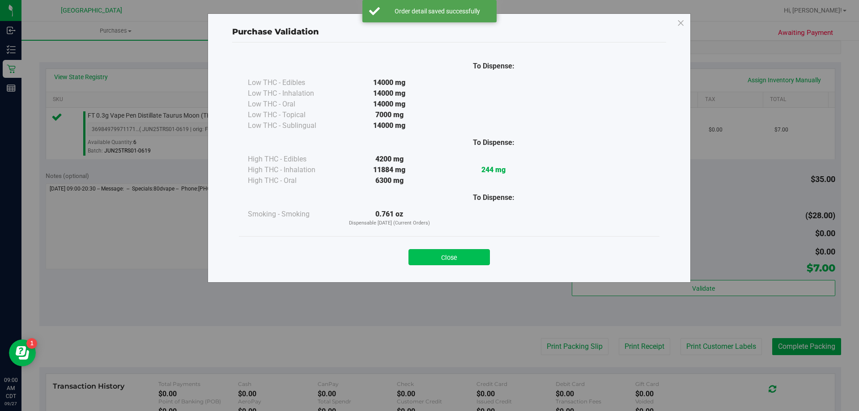
click at [473, 257] on button "Close" at bounding box center [449, 257] width 81 height 16
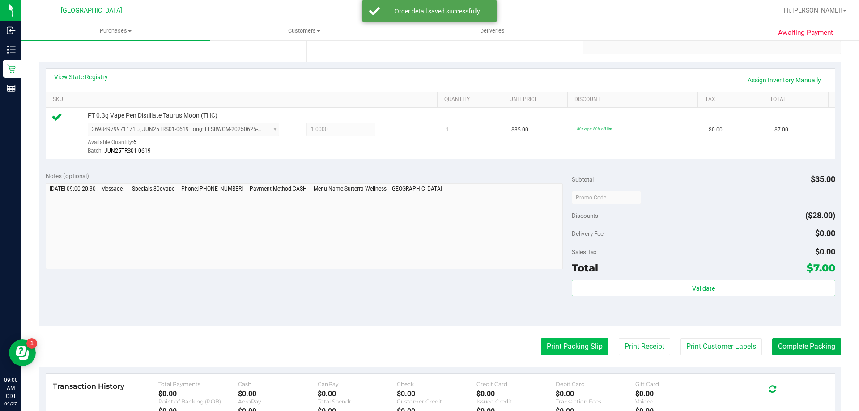
click at [545, 344] on button "Print Packing Slip" at bounding box center [575, 346] width 68 height 17
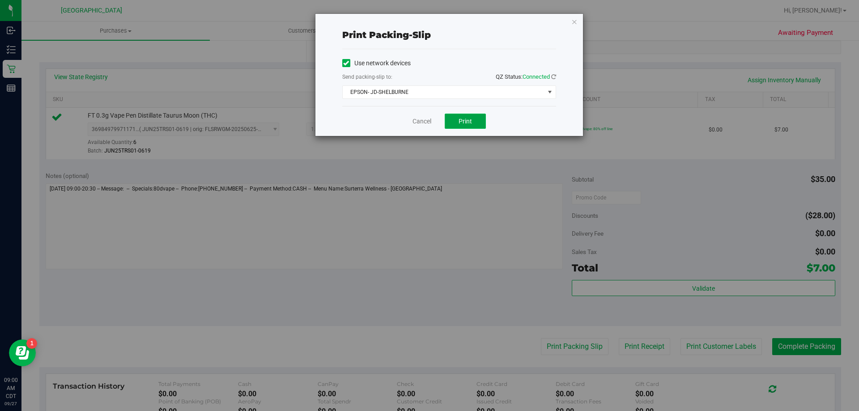
click at [471, 121] on span "Print" at bounding box center [465, 121] width 13 height 7
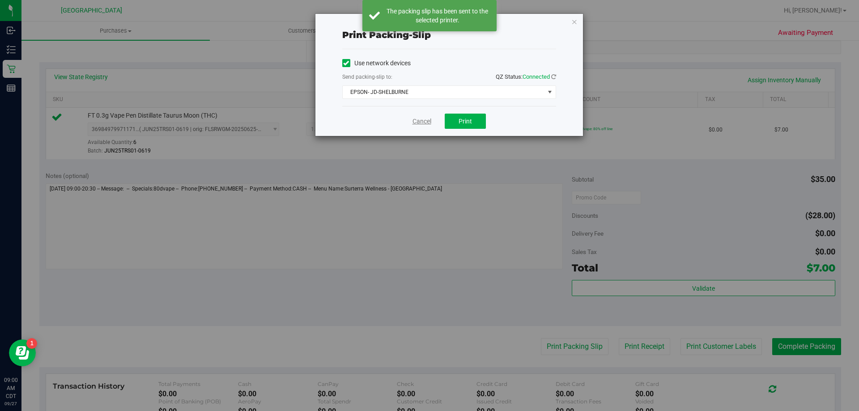
click at [423, 120] on link "Cancel" at bounding box center [422, 121] width 19 height 9
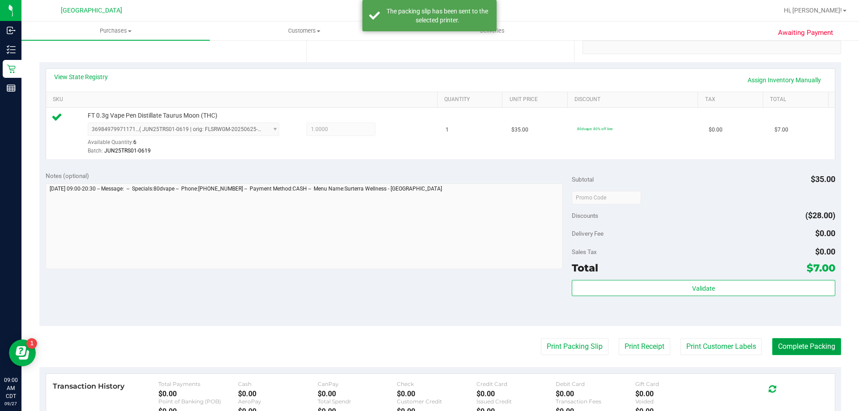
click at [774, 340] on button "Complete Packing" at bounding box center [806, 346] width 69 height 17
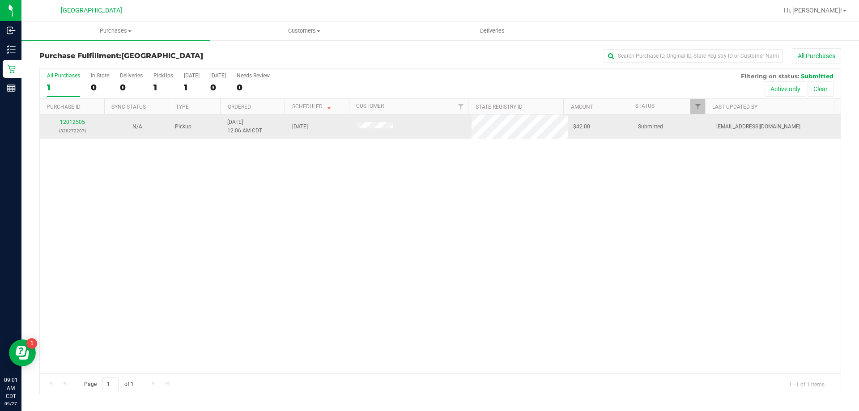
click at [64, 120] on link "12012505" at bounding box center [72, 122] width 25 height 6
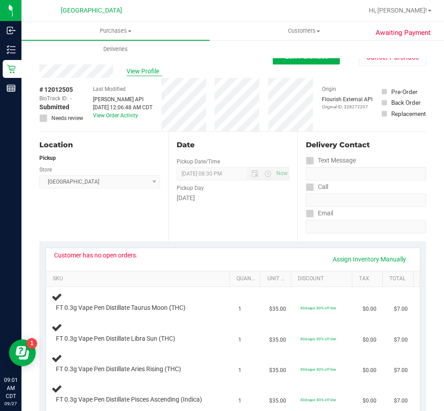
click at [141, 71] on span "View Profile" at bounding box center [145, 71] width 36 height 9
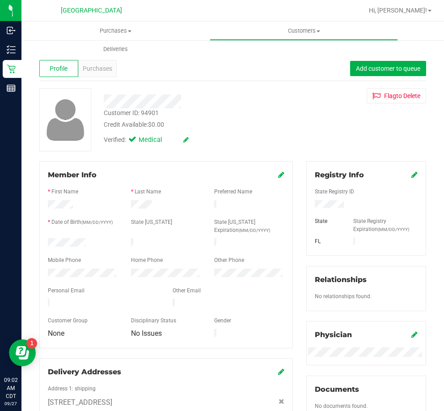
click at [254, 115] on div "Customer ID: 94901 Credit Available: $0.00" at bounding box center [197, 118] width 200 height 21
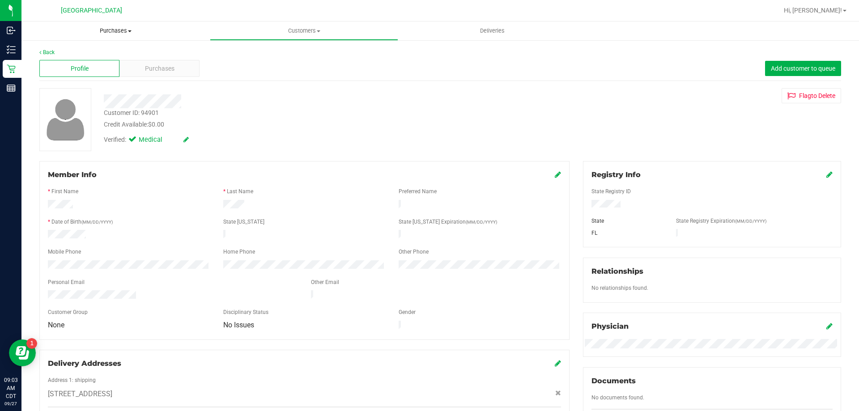
click at [108, 29] on span "Purchases" at bounding box center [115, 31] width 188 height 8
click at [88, 61] on li "Fulfillment" at bounding box center [115, 65] width 188 height 11
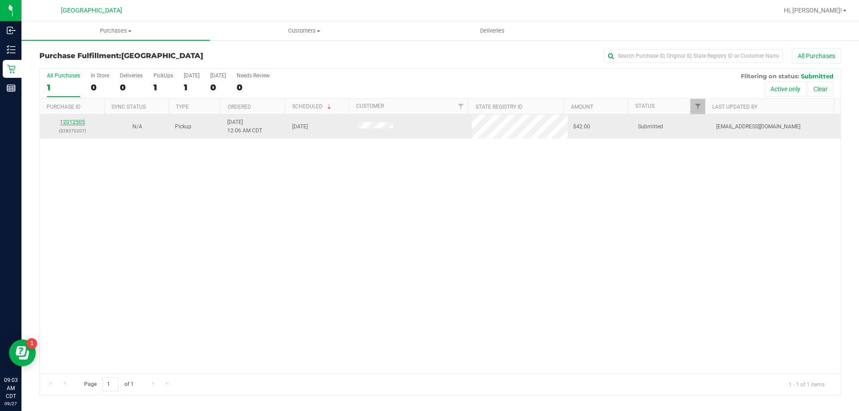
click at [80, 120] on link "12012505" at bounding box center [72, 122] width 25 height 6
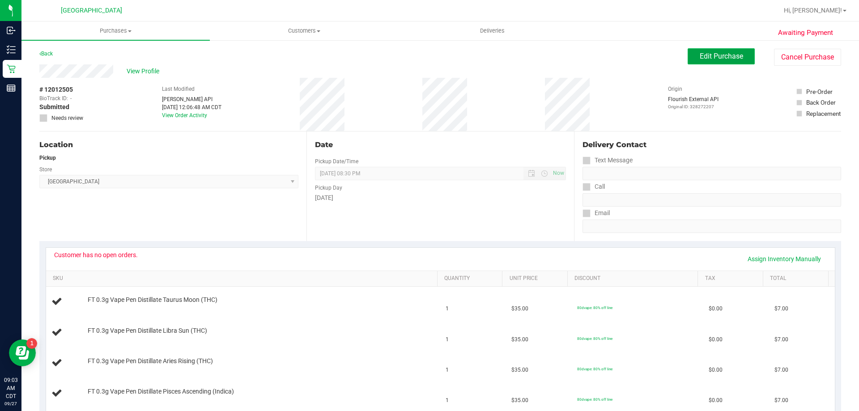
click at [724, 57] on span "Edit Purchase" at bounding box center [721, 56] width 43 height 9
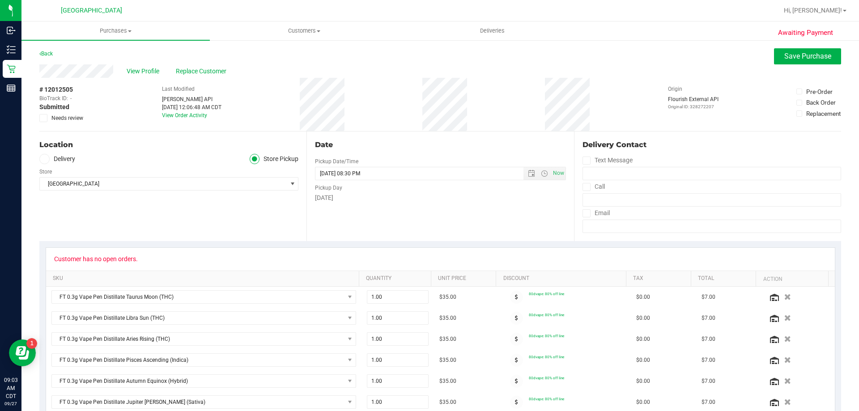
click at [43, 118] on icon at bounding box center [44, 118] width 6 height 0
click at [0, 0] on input "Needs review" at bounding box center [0, 0] width 0 height 0
click at [789, 54] on span "Save Purchase" at bounding box center [807, 56] width 47 height 9
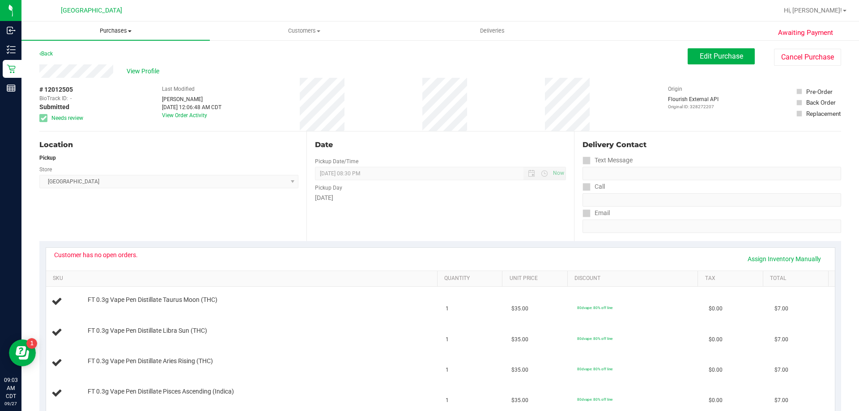
click at [124, 29] on span "Purchases" at bounding box center [115, 31] width 188 height 8
click at [94, 67] on li "Fulfillment" at bounding box center [115, 65] width 188 height 11
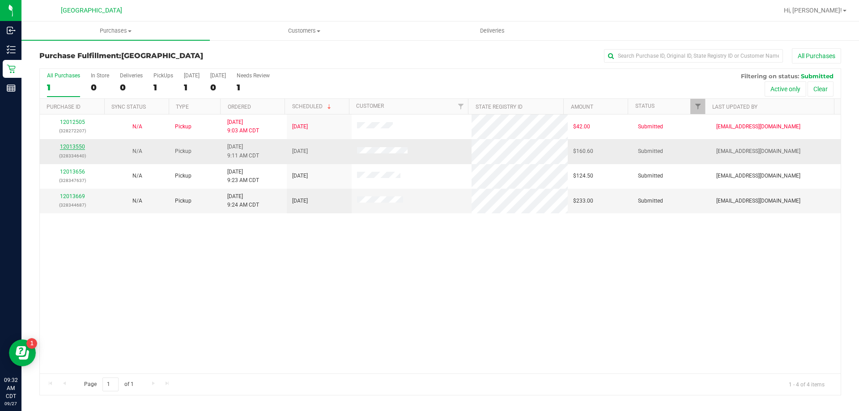
click at [79, 145] on link "12013550" at bounding box center [72, 147] width 25 height 6
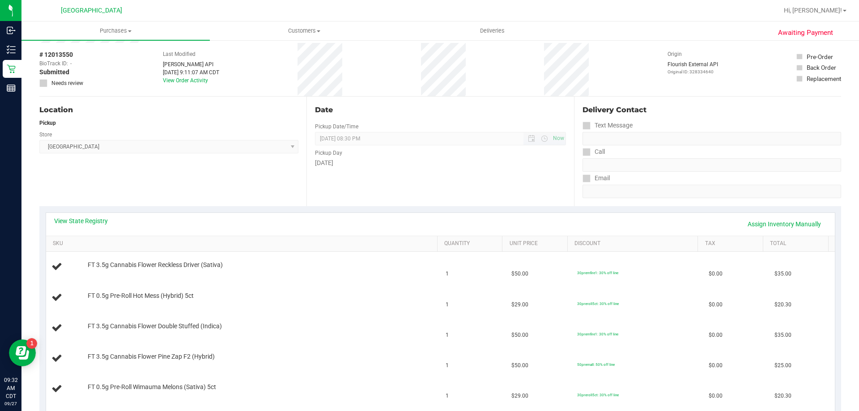
scroll to position [89, 0]
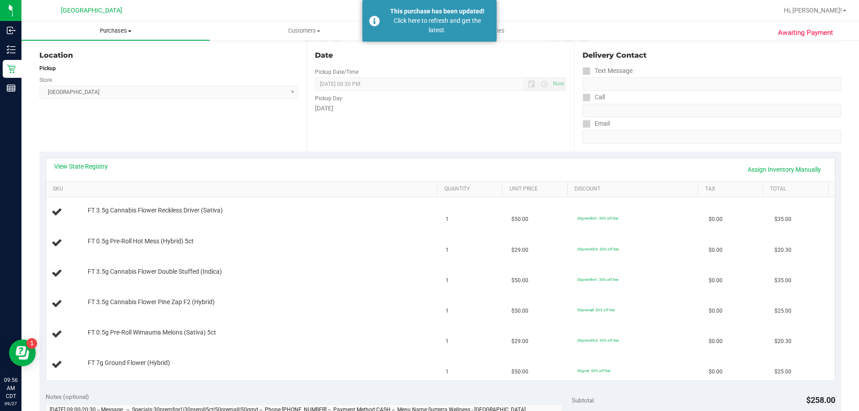
click at [128, 28] on span "Purchases" at bounding box center [115, 31] width 188 height 8
click at [84, 66] on li "Fulfillment" at bounding box center [115, 65] width 188 height 11
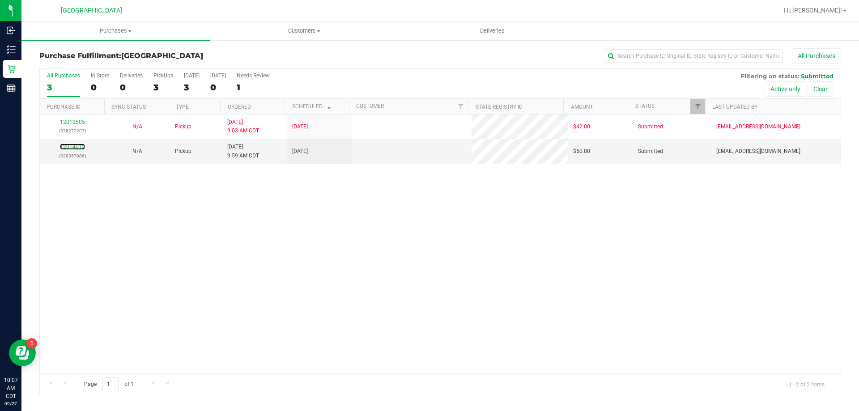
click at [63, 146] on link "12014012" at bounding box center [72, 147] width 25 height 6
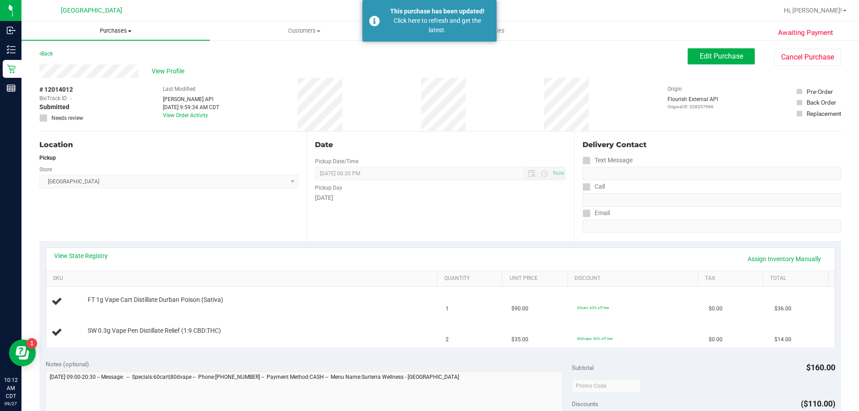
click at [122, 30] on span "Purchases" at bounding box center [115, 31] width 188 height 8
click at [103, 62] on li "Fulfillment" at bounding box center [115, 65] width 188 height 11
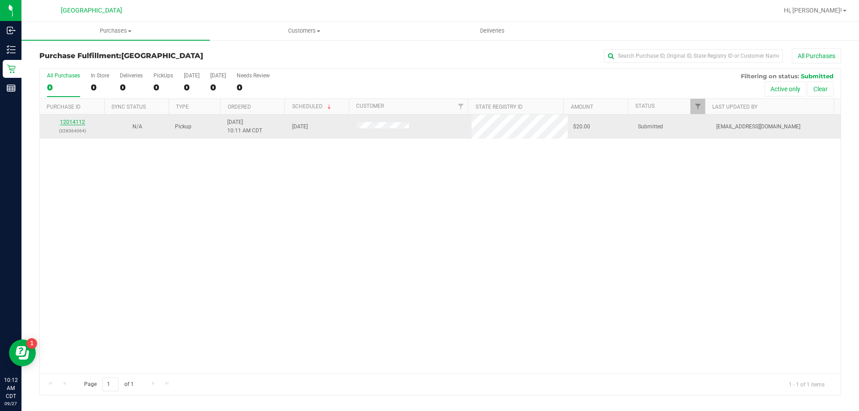
click at [72, 123] on link "12014112" at bounding box center [72, 122] width 25 height 6
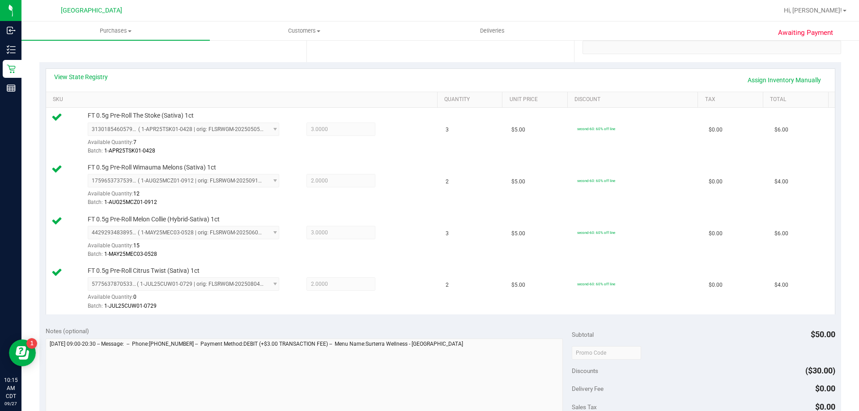
scroll to position [313, 0]
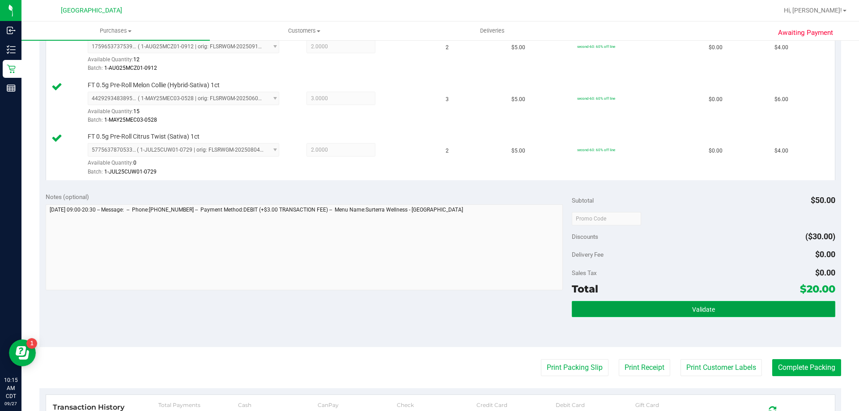
click at [744, 312] on button "Validate" at bounding box center [703, 309] width 263 height 16
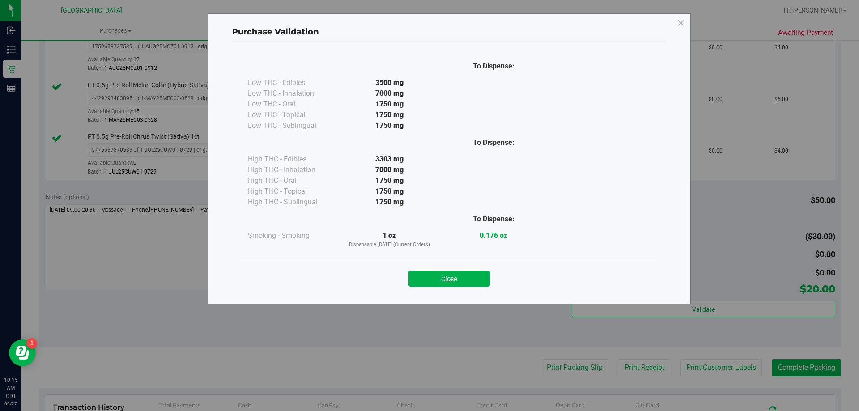
drag, startPoint x: 471, startPoint y: 280, endPoint x: 476, endPoint y: 283, distance: 5.6
click at [471, 280] on button "Close" at bounding box center [449, 279] width 81 height 16
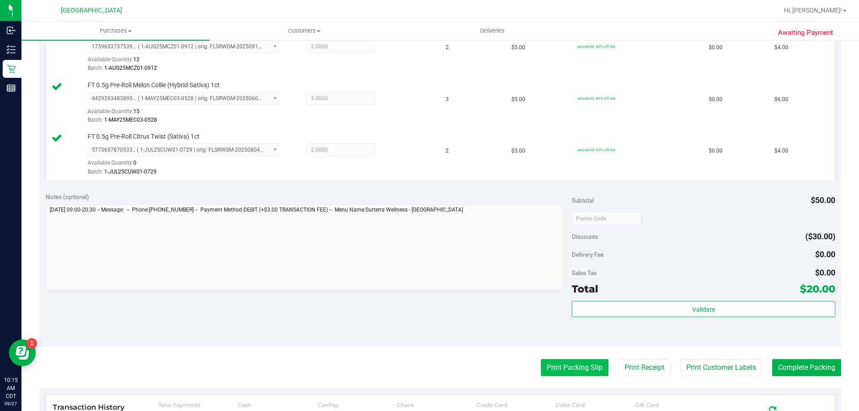
click at [558, 364] on button "Print Packing Slip" at bounding box center [575, 367] width 68 height 17
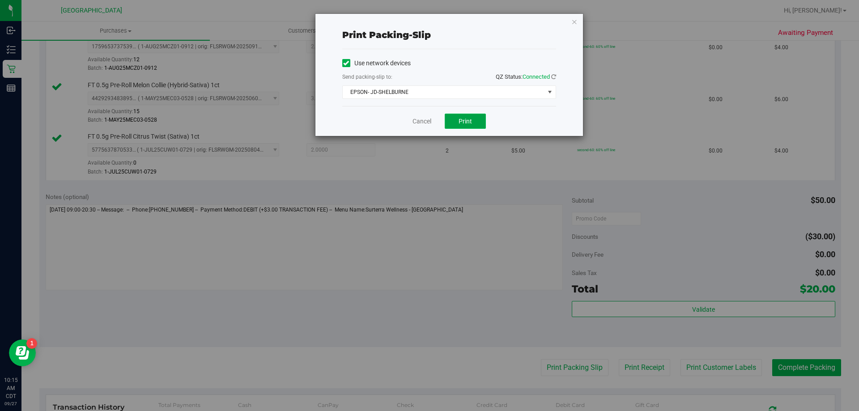
click at [471, 119] on span "Print" at bounding box center [465, 121] width 13 height 7
click at [423, 127] on div "Cancel Print" at bounding box center [449, 121] width 214 height 30
click at [425, 126] on div "Cancel Print" at bounding box center [449, 121] width 214 height 30
click at [426, 124] on link "Cancel" at bounding box center [422, 121] width 19 height 9
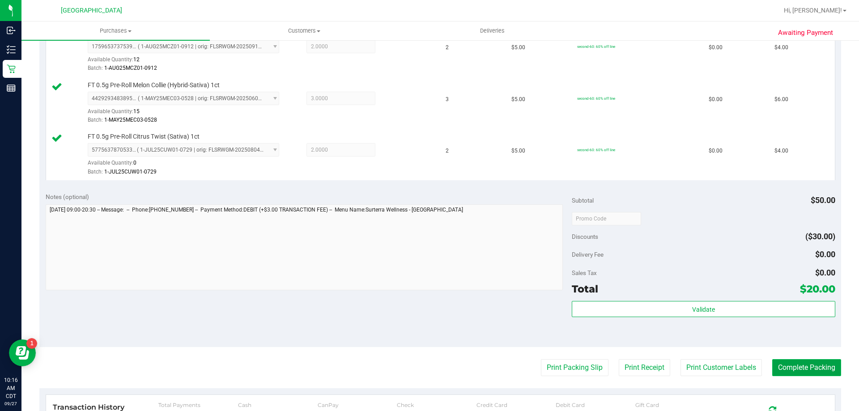
click at [828, 365] on button "Complete Packing" at bounding box center [806, 367] width 69 height 17
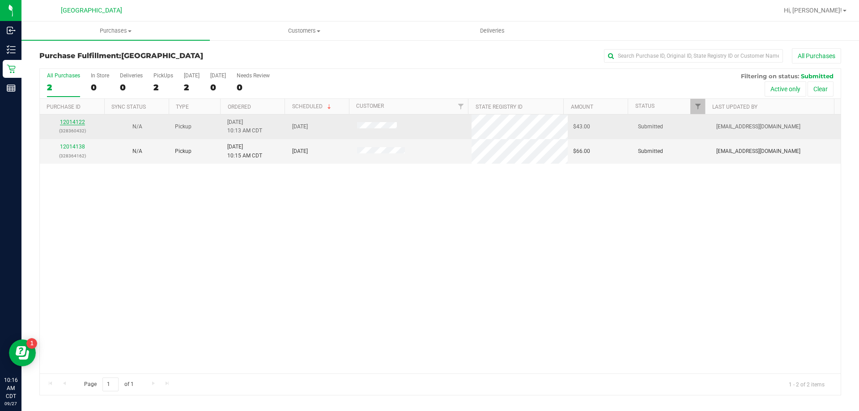
click at [82, 121] on link "12014122" at bounding box center [72, 122] width 25 height 6
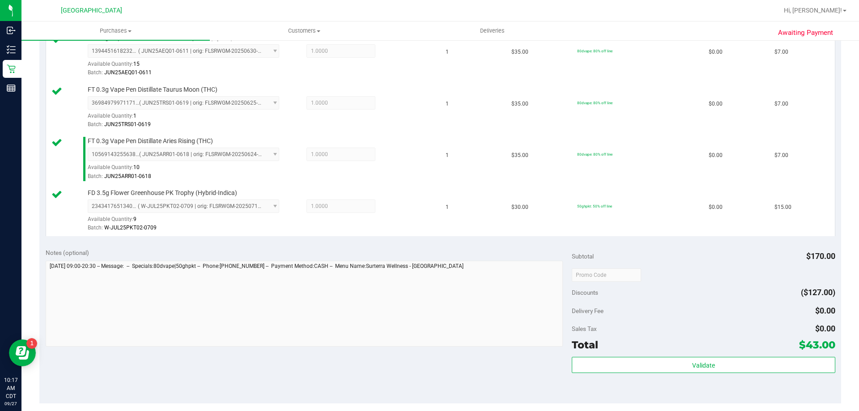
scroll to position [313, 0]
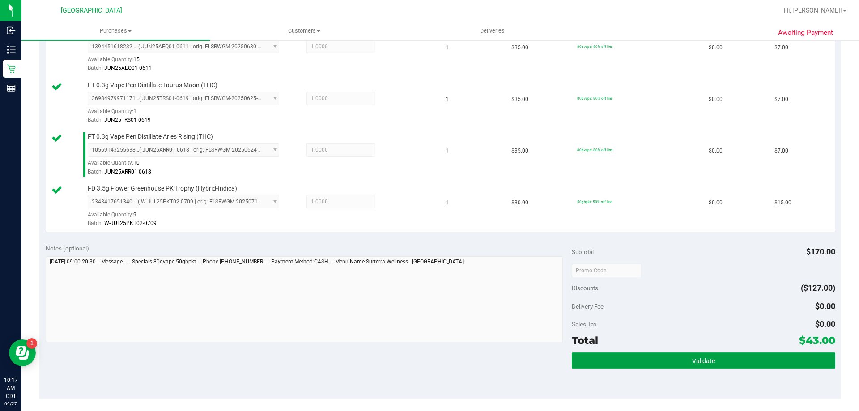
click at [725, 366] on button "Validate" at bounding box center [703, 361] width 263 height 16
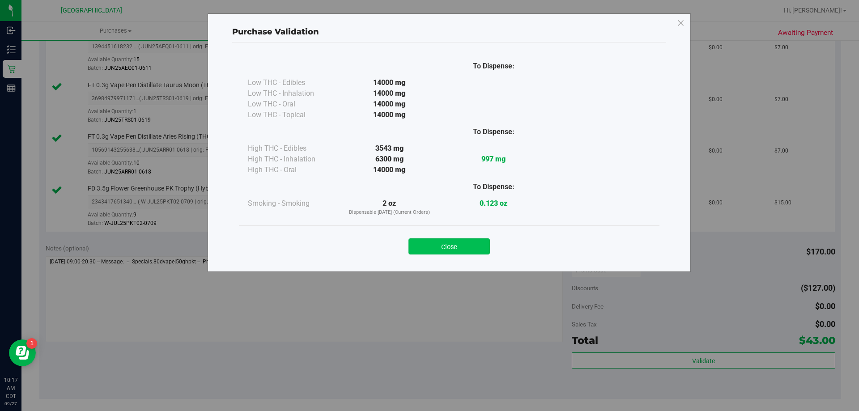
click at [460, 247] on button "Close" at bounding box center [449, 247] width 81 height 16
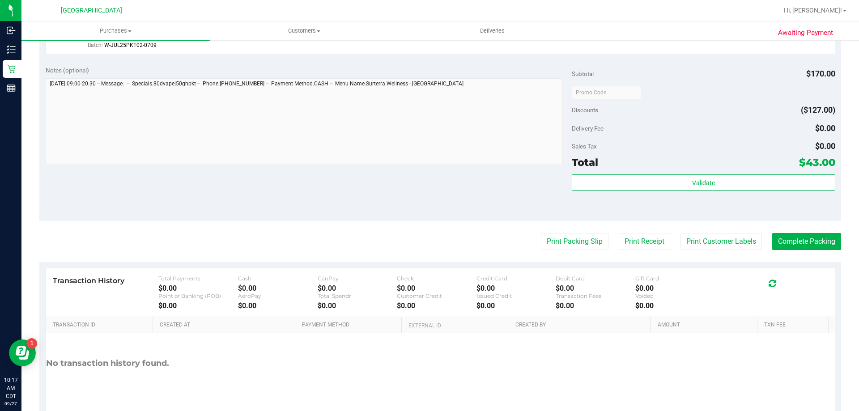
scroll to position [492, 0]
click at [587, 235] on button "Print Packing Slip" at bounding box center [575, 240] width 68 height 17
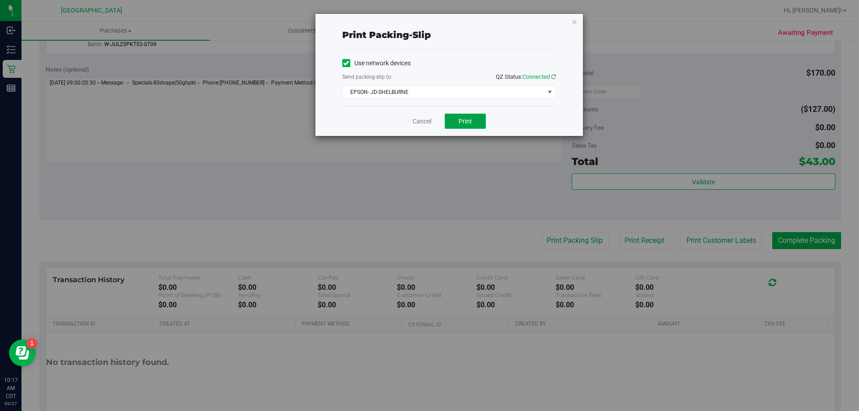
click at [477, 125] on button "Print" at bounding box center [465, 121] width 41 height 15
click at [420, 122] on link "Cancel" at bounding box center [422, 121] width 19 height 9
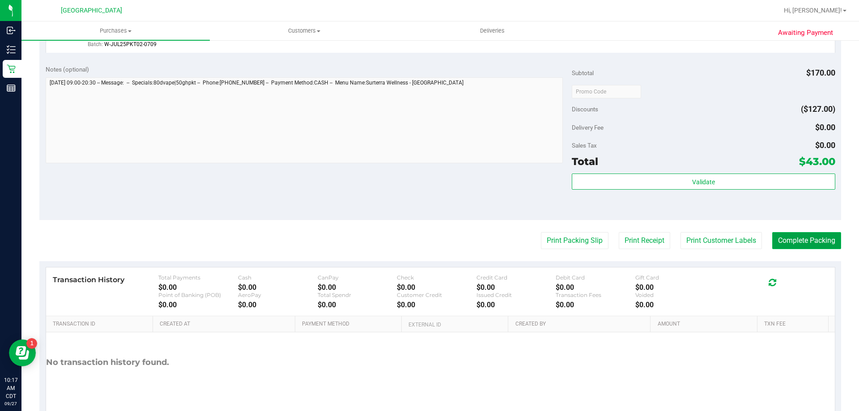
click at [809, 247] on button "Complete Packing" at bounding box center [806, 240] width 69 height 17
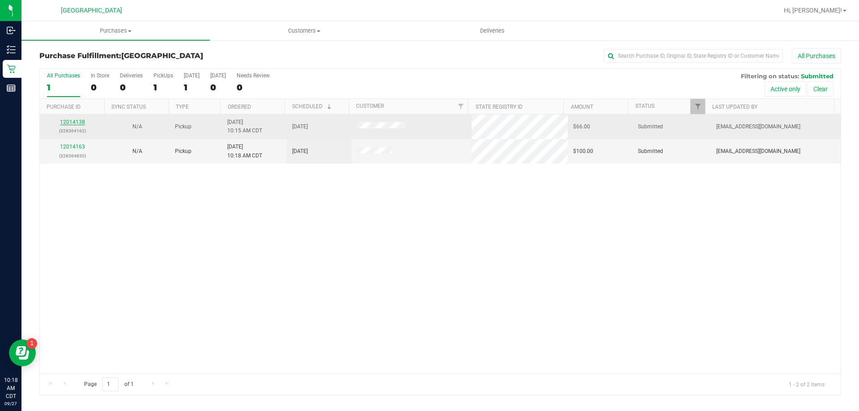
click at [77, 123] on link "12014138" at bounding box center [72, 122] width 25 height 6
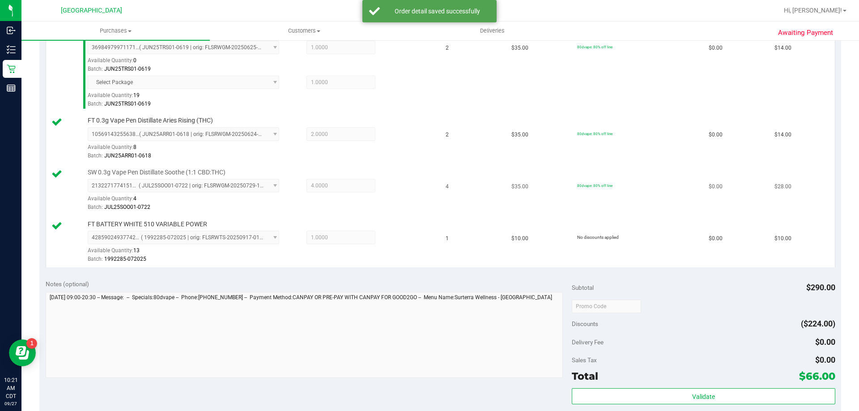
scroll to position [313, 0]
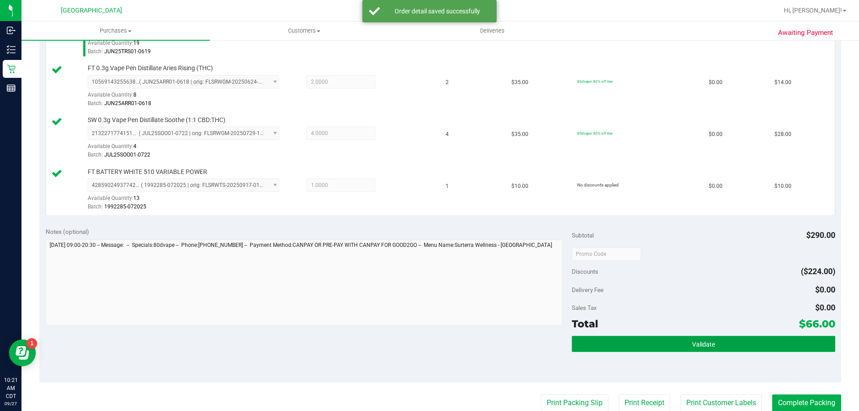
click at [736, 345] on button "Validate" at bounding box center [703, 344] width 263 height 16
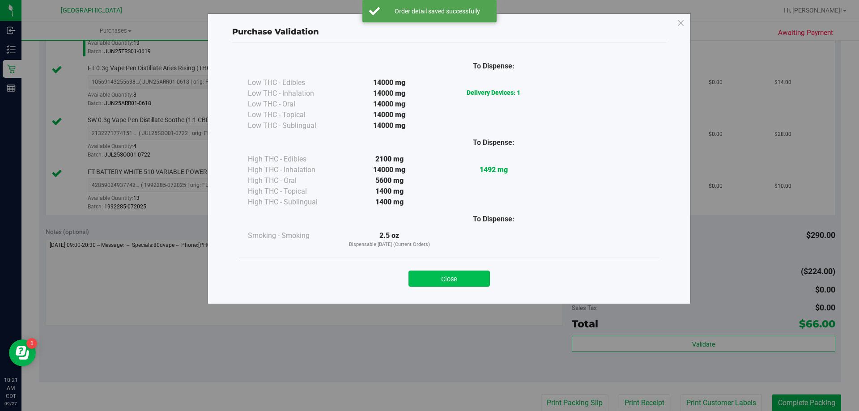
click at [440, 276] on button "Close" at bounding box center [449, 279] width 81 height 16
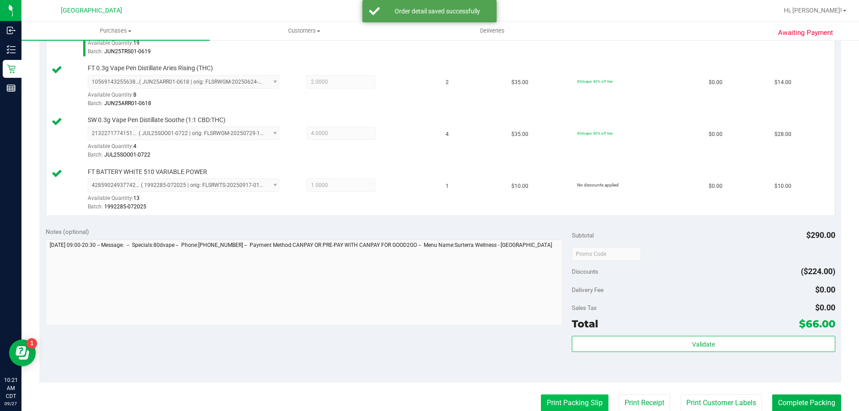
click at [573, 403] on button "Print Packing Slip" at bounding box center [575, 403] width 68 height 17
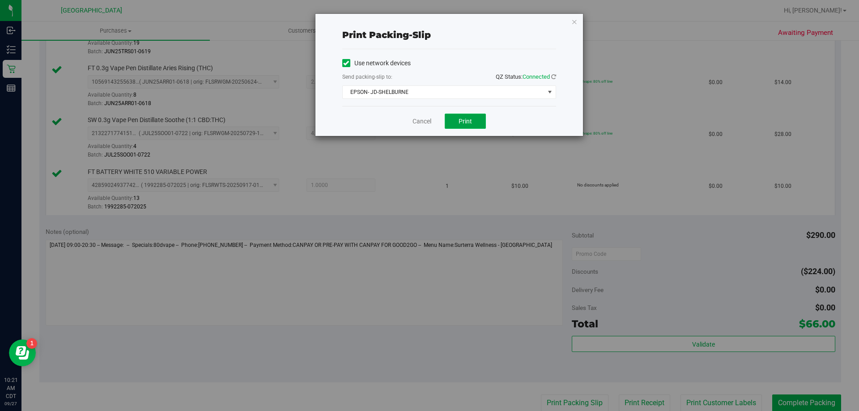
click at [477, 126] on button "Print" at bounding box center [465, 121] width 41 height 15
click at [426, 122] on link "Cancel" at bounding box center [422, 121] width 19 height 9
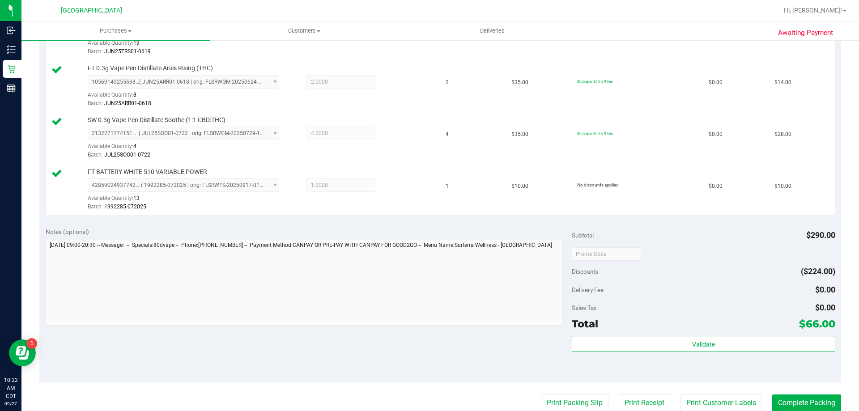
scroll to position [314, 0]
click at [822, 400] on button "Complete Packing" at bounding box center [806, 402] width 69 height 17
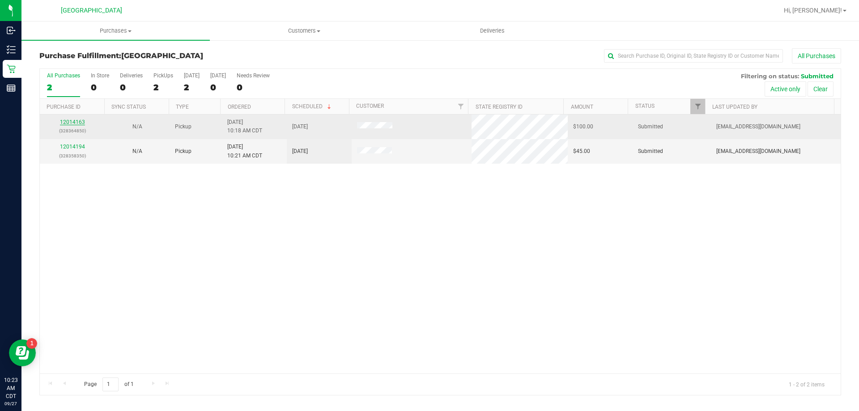
click at [72, 119] on link "12014163" at bounding box center [72, 122] width 25 height 6
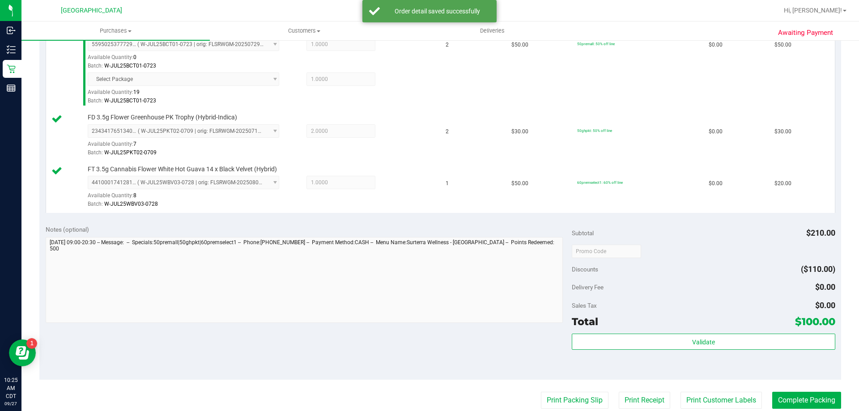
scroll to position [268, 0]
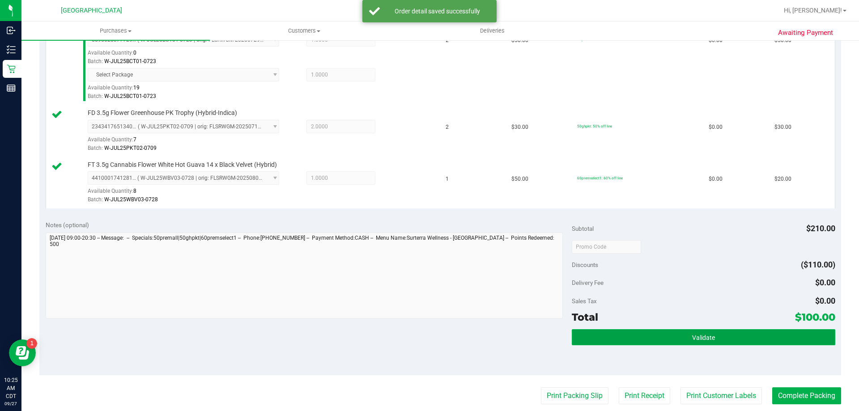
click at [682, 335] on button "Validate" at bounding box center [703, 337] width 263 height 16
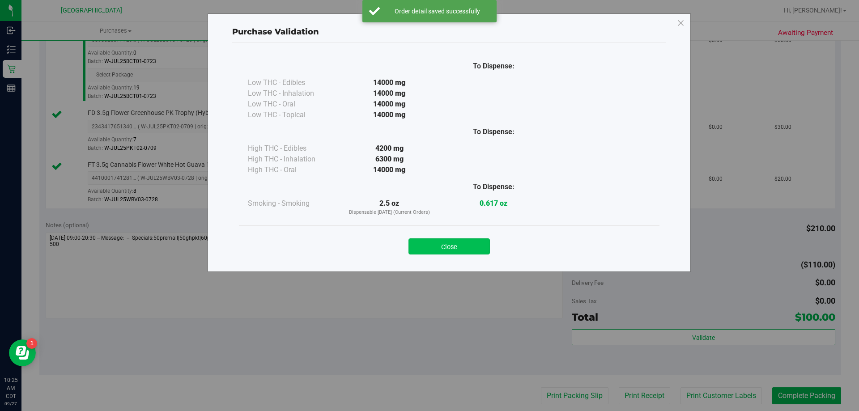
click at [480, 247] on button "Close" at bounding box center [449, 247] width 81 height 16
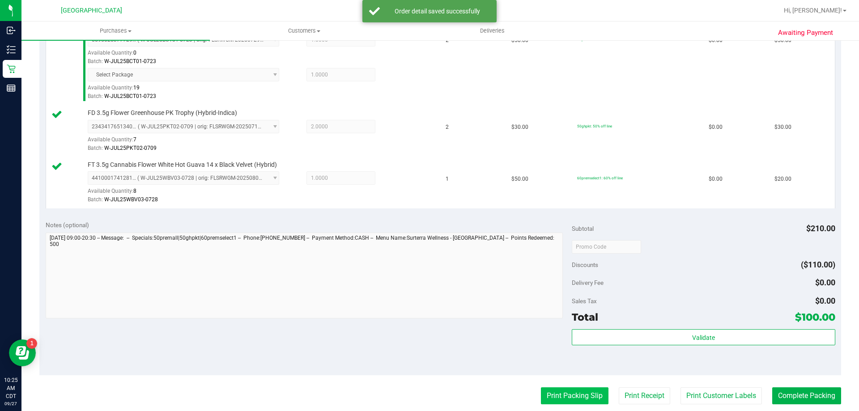
click at [582, 395] on button "Print Packing Slip" at bounding box center [575, 396] width 68 height 17
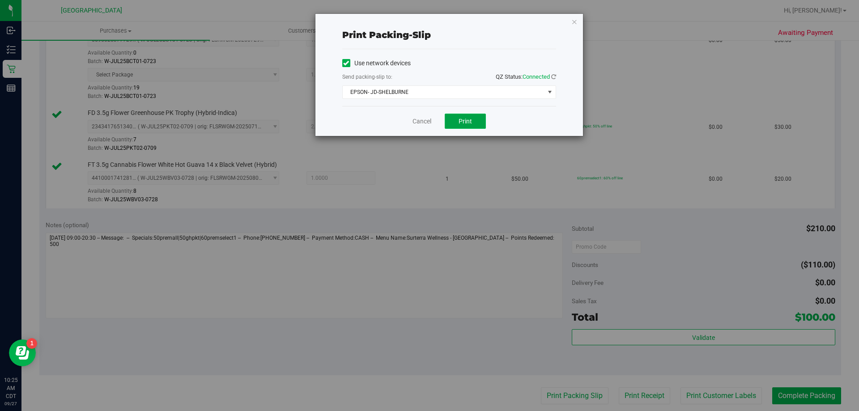
click at [458, 120] on button "Print" at bounding box center [465, 121] width 41 height 15
click at [422, 120] on link "Cancel" at bounding box center [422, 121] width 19 height 9
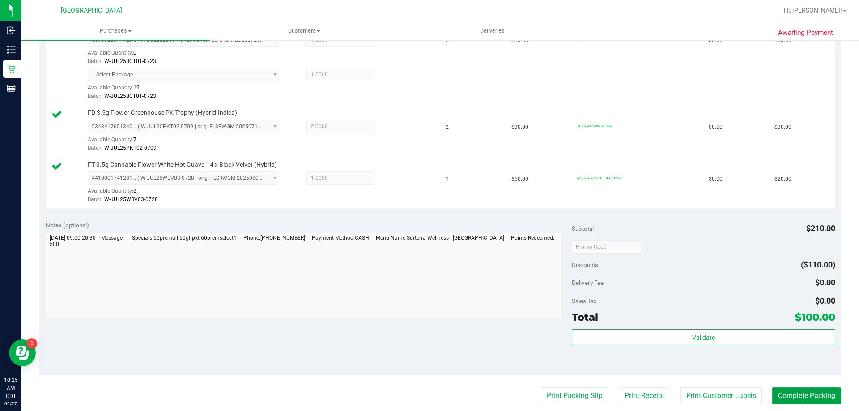
click at [802, 398] on button "Complete Packing" at bounding box center [806, 396] width 69 height 17
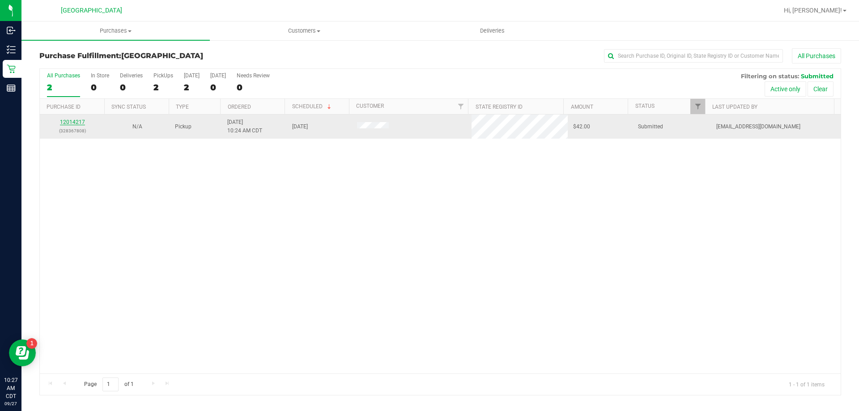
click at [75, 119] on link "12014217" at bounding box center [72, 122] width 25 height 6
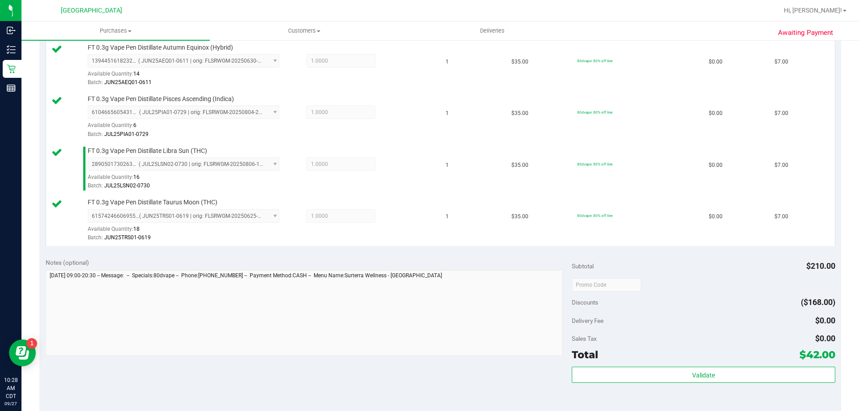
scroll to position [403, 0]
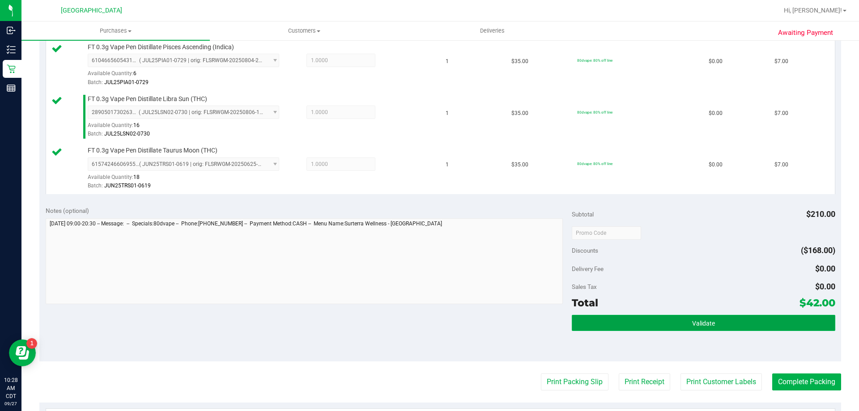
click at [699, 327] on span "Validate" at bounding box center [703, 323] width 23 height 7
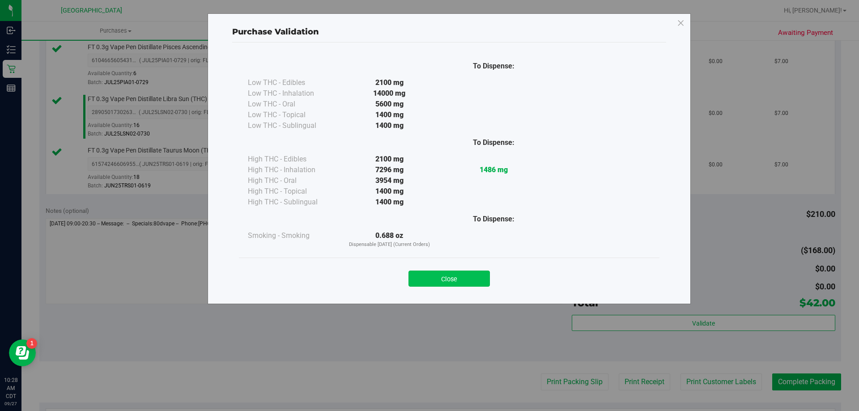
click at [461, 281] on button "Close" at bounding box center [449, 279] width 81 height 16
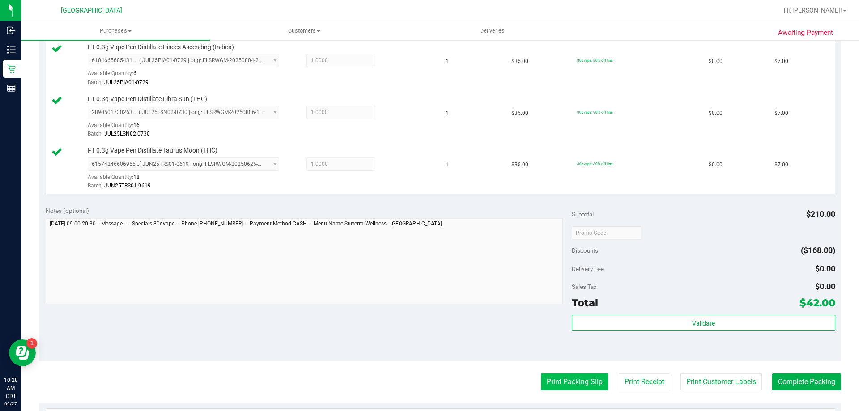
click at [581, 383] on button "Print Packing Slip" at bounding box center [575, 382] width 68 height 17
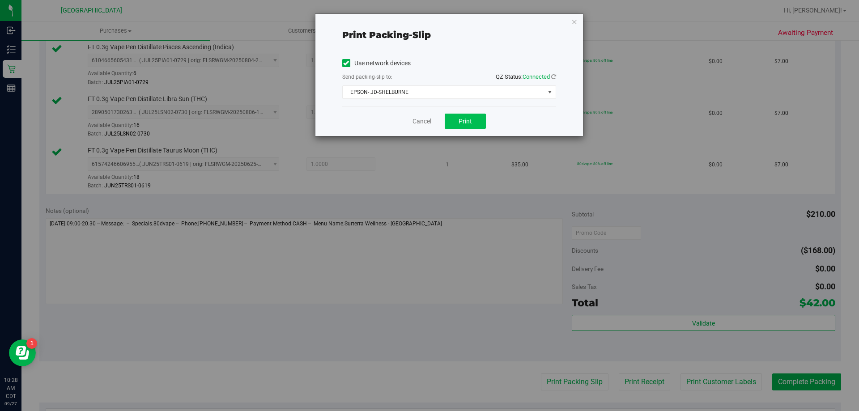
click at [464, 114] on div "Cancel Print" at bounding box center [449, 121] width 214 height 30
click at [471, 113] on div "Cancel Print" at bounding box center [449, 121] width 214 height 30
click at [471, 115] on button "Print" at bounding box center [465, 121] width 41 height 15
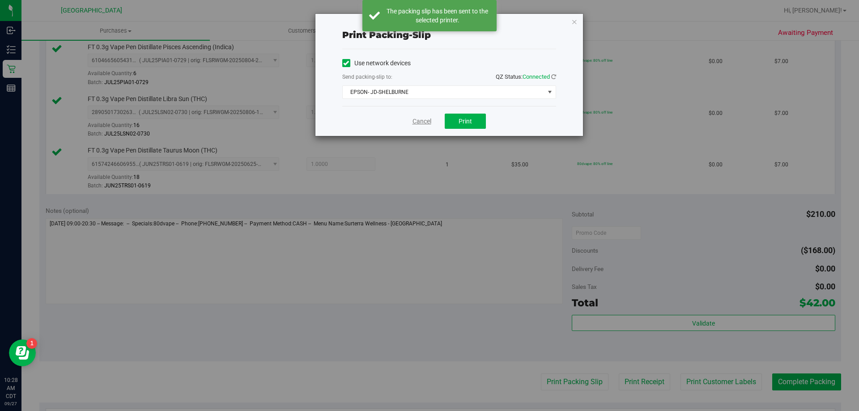
click at [422, 126] on link "Cancel" at bounding box center [422, 121] width 19 height 9
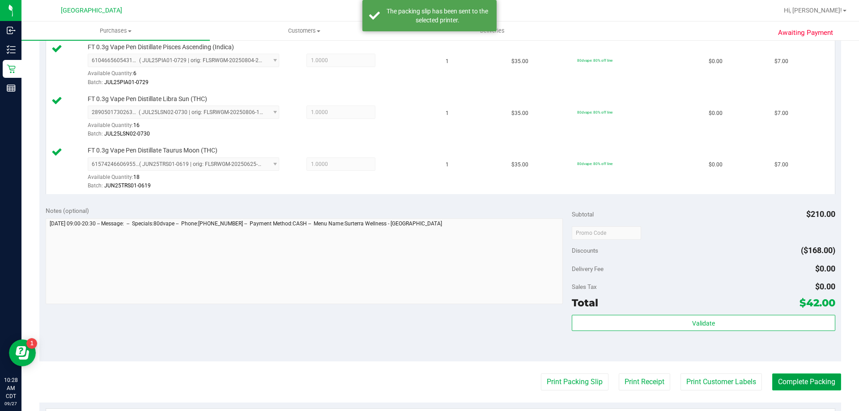
click at [790, 378] on button "Complete Packing" at bounding box center [806, 382] width 69 height 17
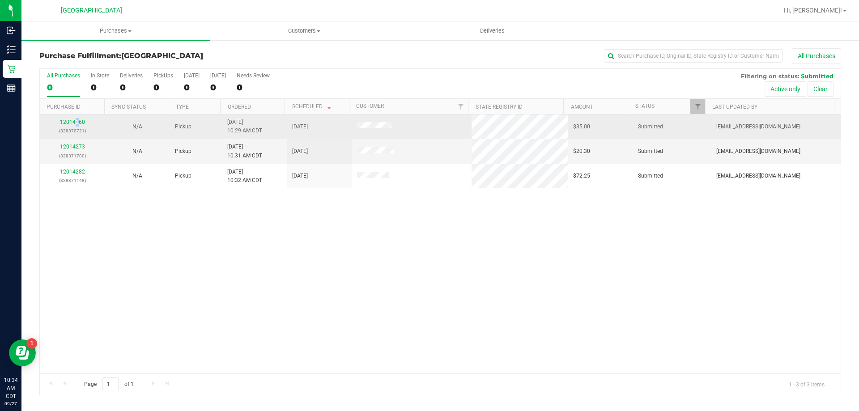
click at [77, 118] on td "12014260 (328370721)" at bounding box center [72, 127] width 65 height 25
click at [80, 124] on link "12014260" at bounding box center [72, 122] width 25 height 6
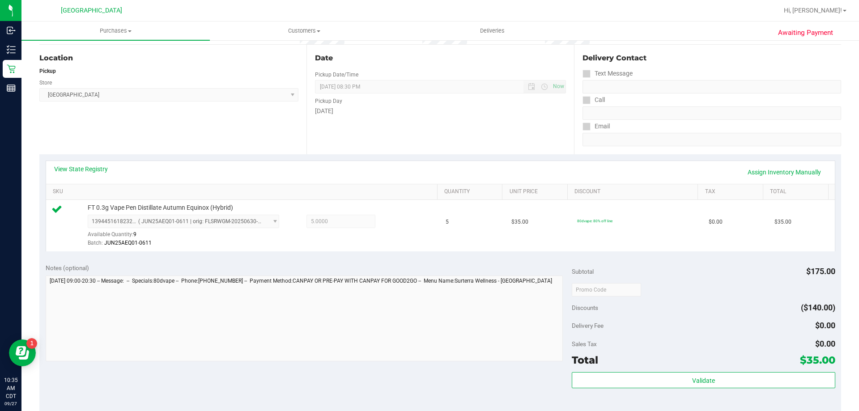
scroll to position [179, 0]
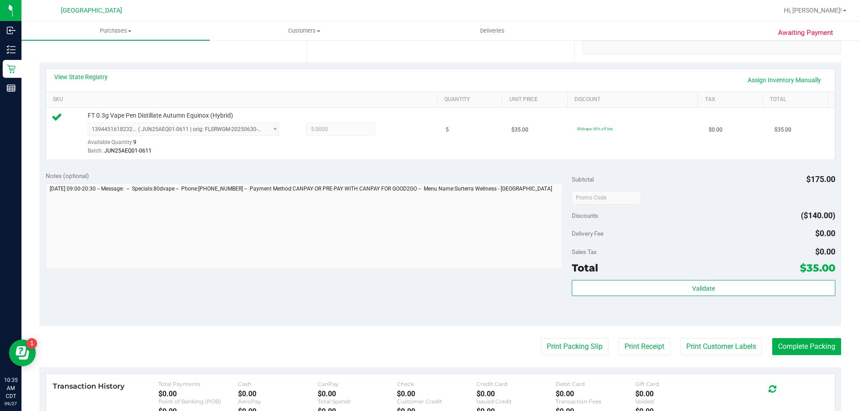
click at [709, 277] on div "Subtotal $175.00 Discounts ($140.00) Delivery Fee $0.00 Sales Tax $0.00 Total $…" at bounding box center [703, 245] width 263 height 149
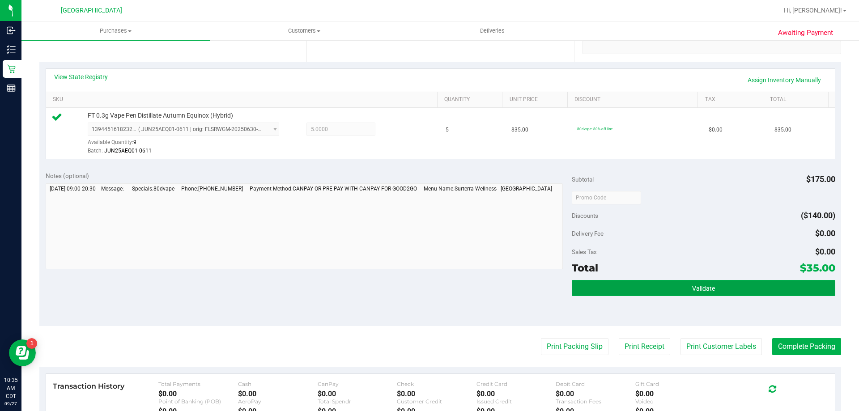
click at [709, 283] on button "Validate" at bounding box center [703, 288] width 263 height 16
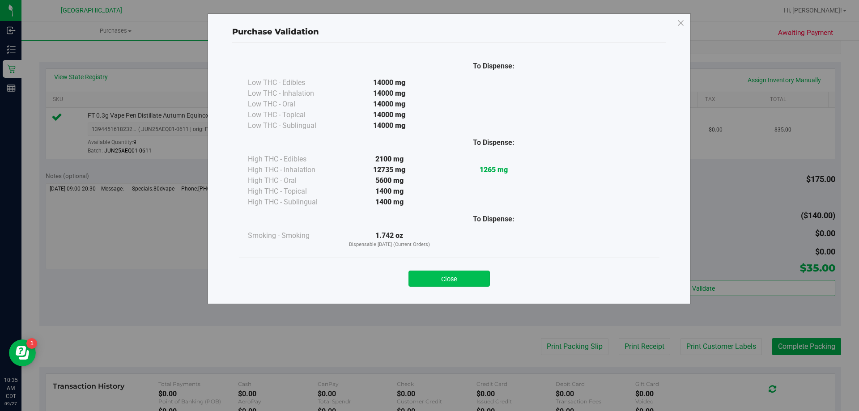
click at [443, 279] on button "Close" at bounding box center [449, 279] width 81 height 16
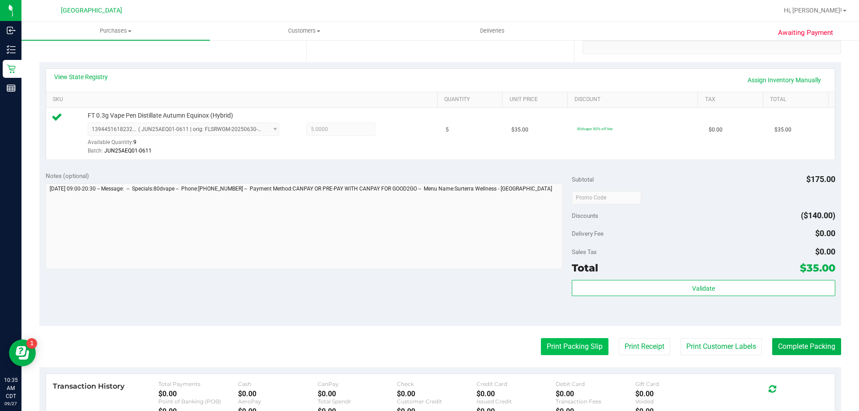
click at [562, 342] on button "Print Packing Slip" at bounding box center [575, 346] width 68 height 17
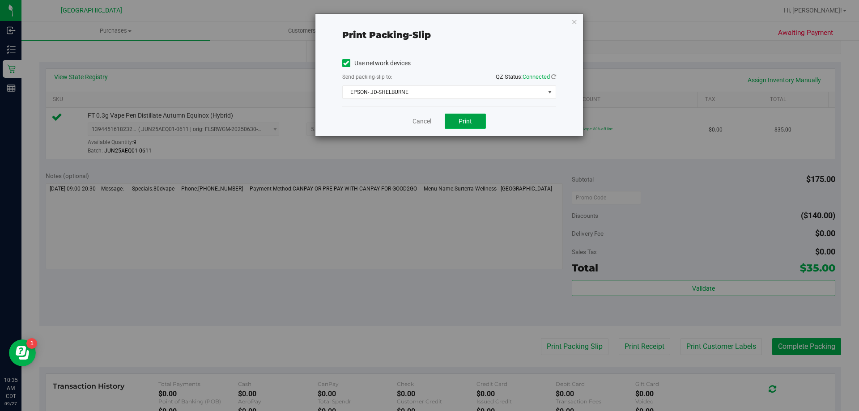
click at [473, 125] on button "Print" at bounding box center [465, 121] width 41 height 15
click at [430, 120] on link "Cancel" at bounding box center [422, 121] width 19 height 9
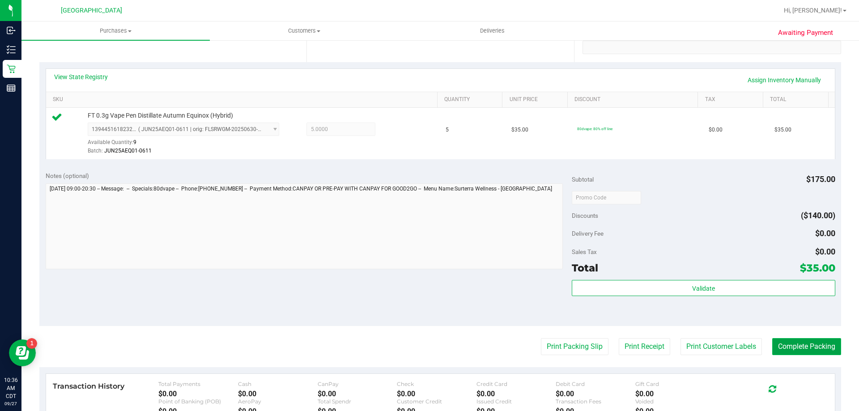
click at [826, 350] on button "Complete Packing" at bounding box center [806, 346] width 69 height 17
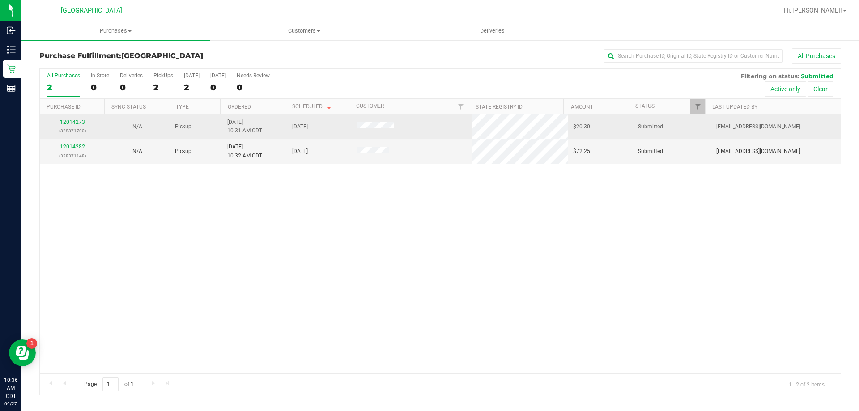
drag, startPoint x: 824, startPoint y: 350, endPoint x: 67, endPoint y: 120, distance: 791.3
click at [67, 120] on link "12014273" at bounding box center [72, 122] width 25 height 6
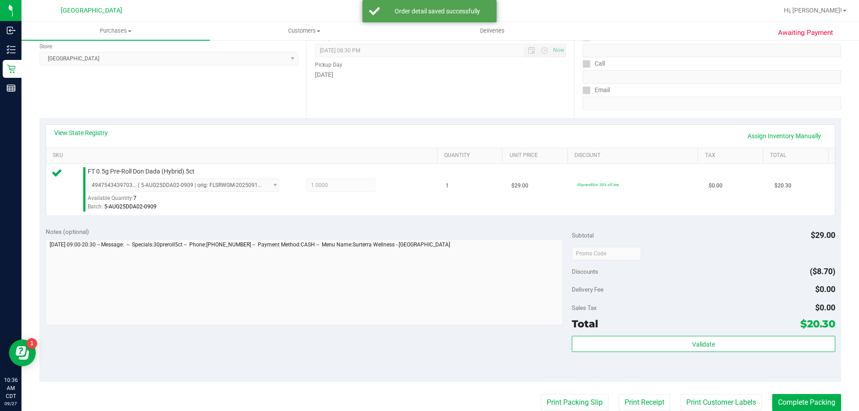
scroll to position [268, 0]
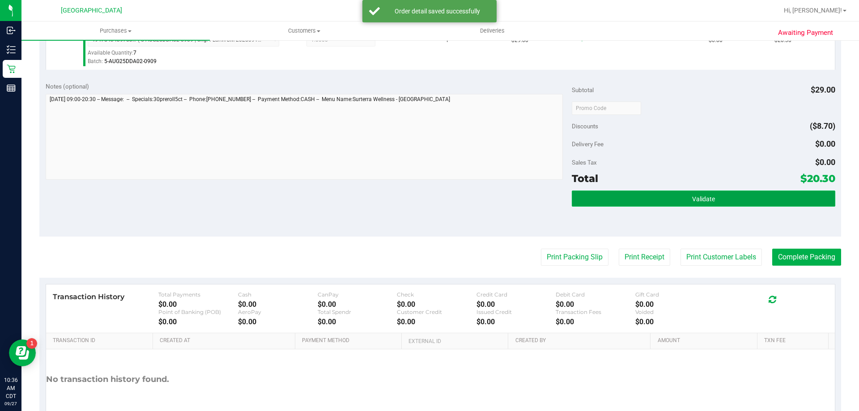
click at [652, 203] on button "Validate" at bounding box center [703, 199] width 263 height 16
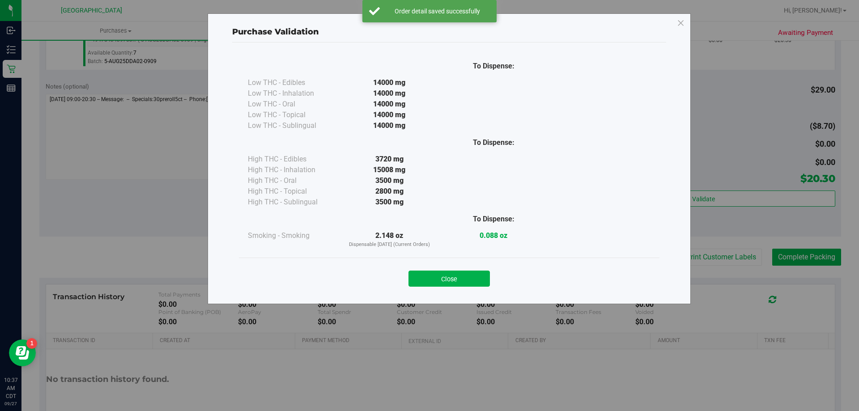
drag, startPoint x: 461, startPoint y: 286, endPoint x: 461, endPoint y: 280, distance: 6.7
click at [461, 286] on button "Close" at bounding box center [449, 279] width 81 height 16
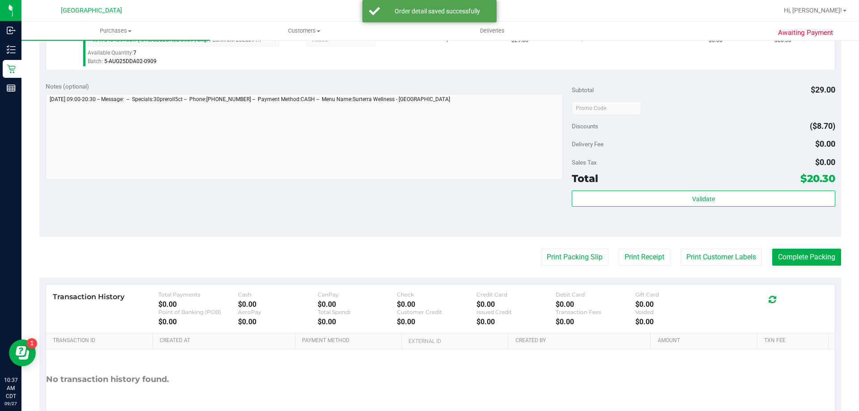
click at [462, 279] on div "Transaction History Total Payments $0.00 Cash $0.00 CanPay $0.00 Check $0.00 Cr…" at bounding box center [440, 361] width 802 height 167
click at [591, 251] on button "Print Packing Slip" at bounding box center [575, 257] width 68 height 17
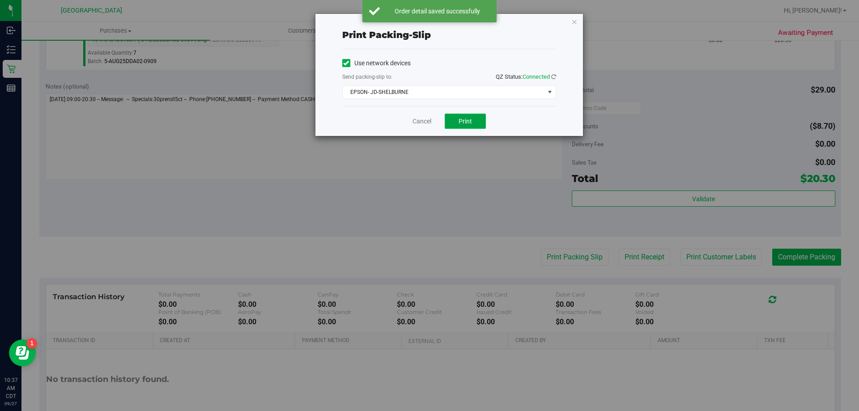
click at [468, 124] on span "Print" at bounding box center [465, 121] width 13 height 7
click at [417, 126] on div "Cancel Print" at bounding box center [449, 121] width 214 height 30
click at [423, 125] on link "Cancel" at bounding box center [422, 121] width 19 height 9
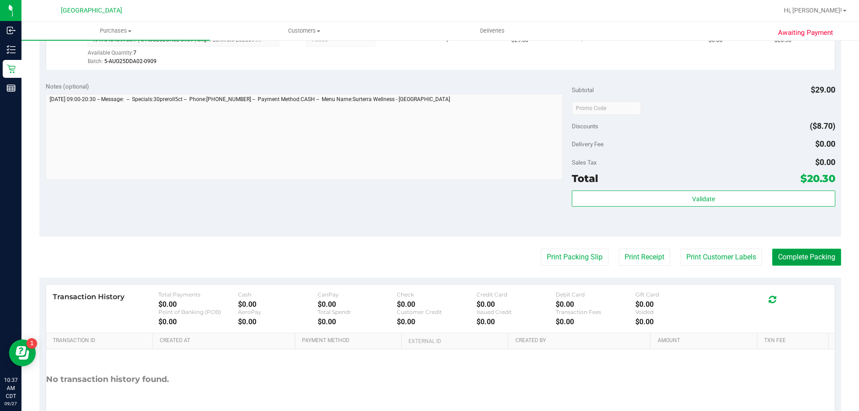
click at [784, 253] on button "Complete Packing" at bounding box center [806, 257] width 69 height 17
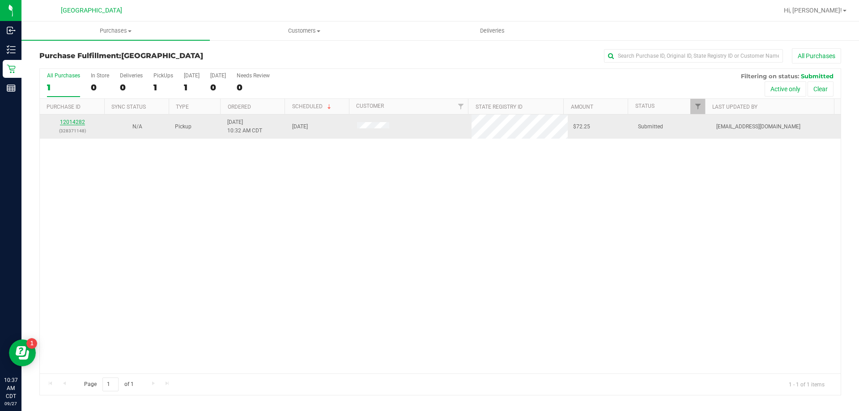
click at [79, 122] on link "12014282" at bounding box center [72, 122] width 25 height 6
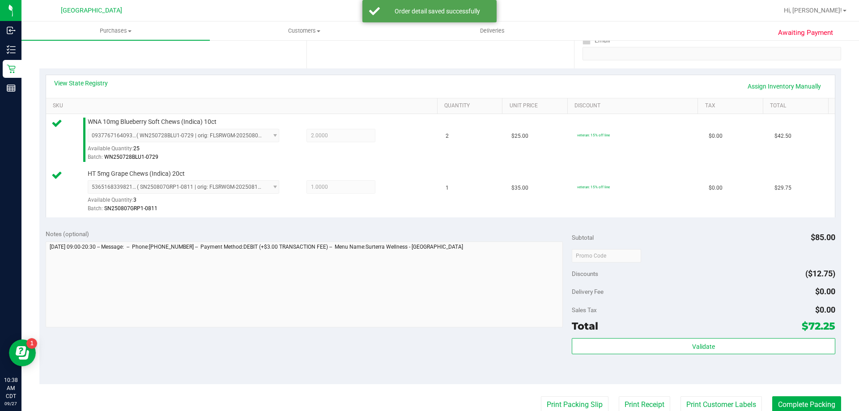
scroll to position [179, 0]
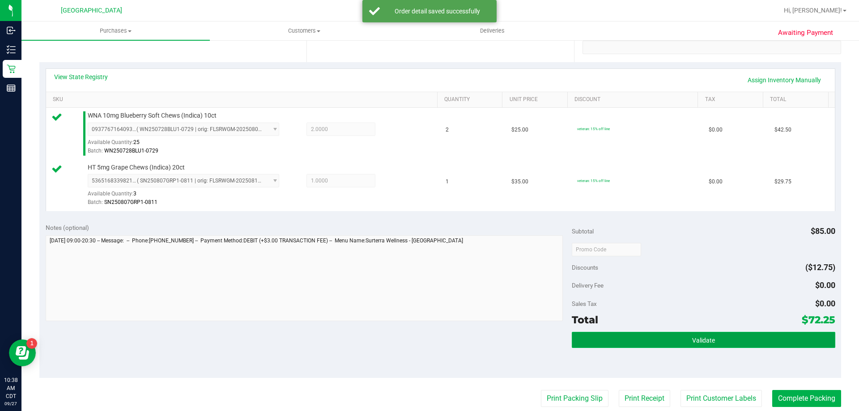
click at [712, 335] on button "Validate" at bounding box center [703, 340] width 263 height 16
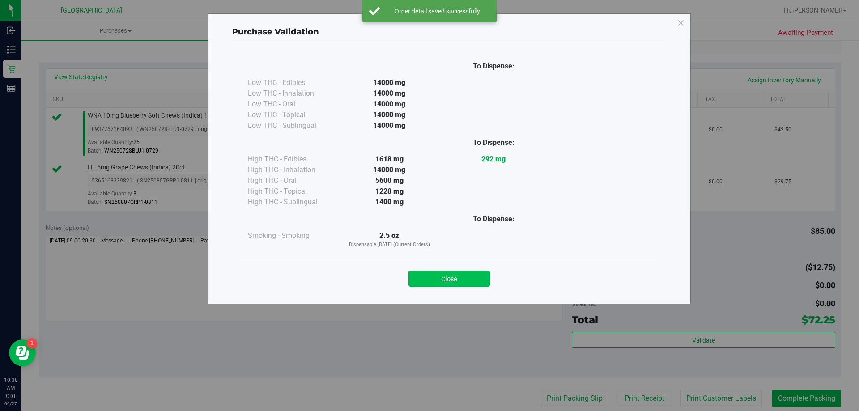
click at [451, 280] on button "Close" at bounding box center [449, 279] width 81 height 16
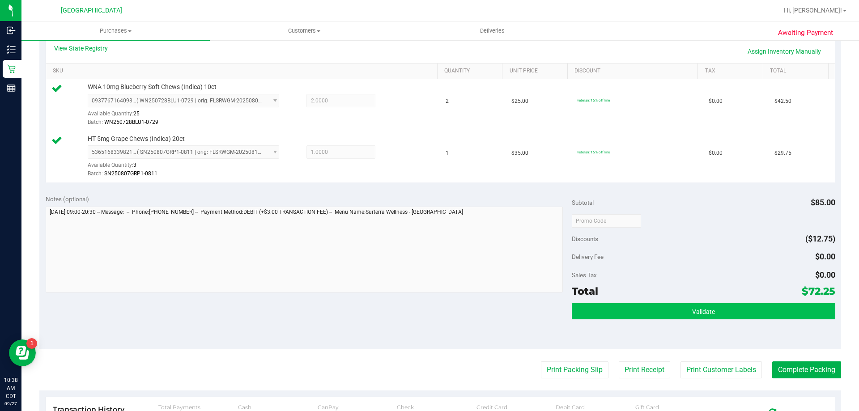
scroll to position [224, 0]
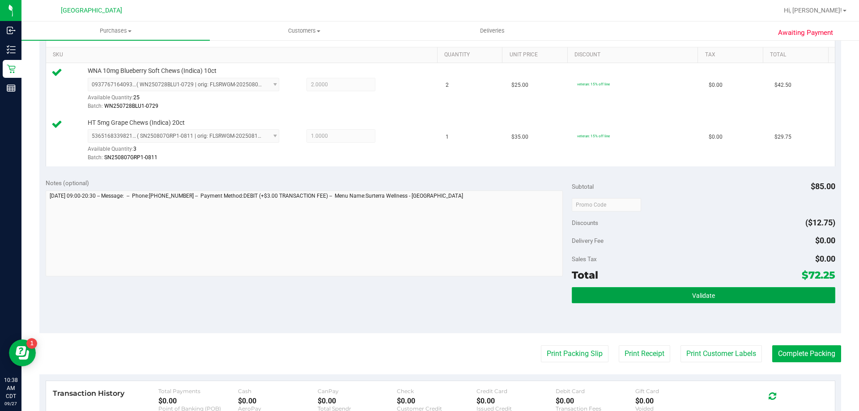
click at [682, 293] on button "Validate" at bounding box center [703, 295] width 263 height 16
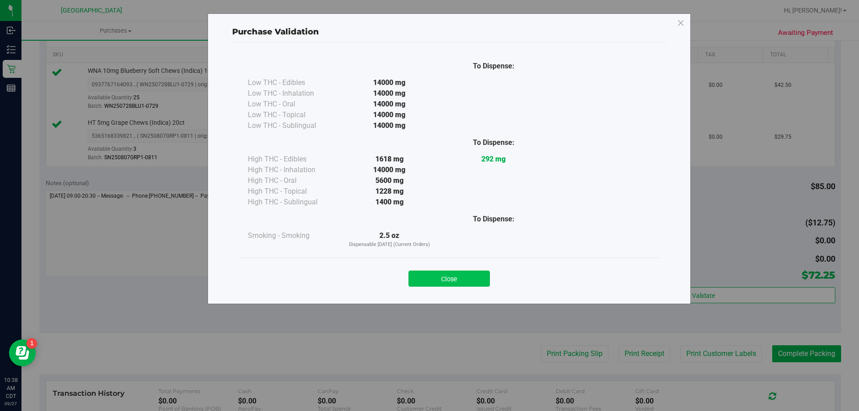
click at [455, 274] on button "Close" at bounding box center [449, 279] width 81 height 16
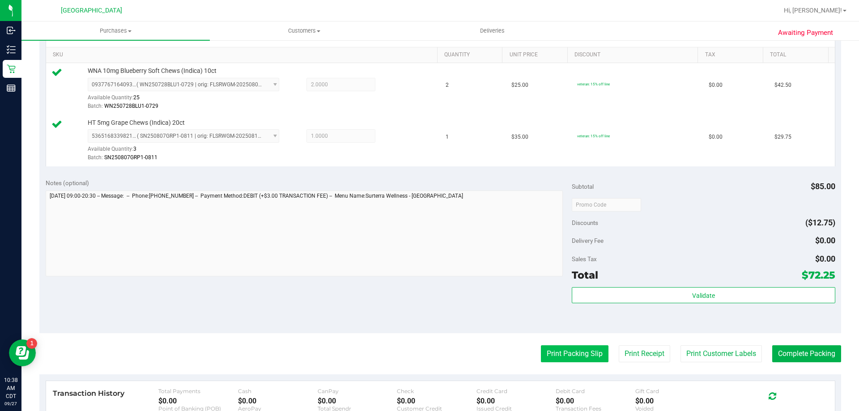
click at [595, 356] on button "Print Packing Slip" at bounding box center [575, 353] width 68 height 17
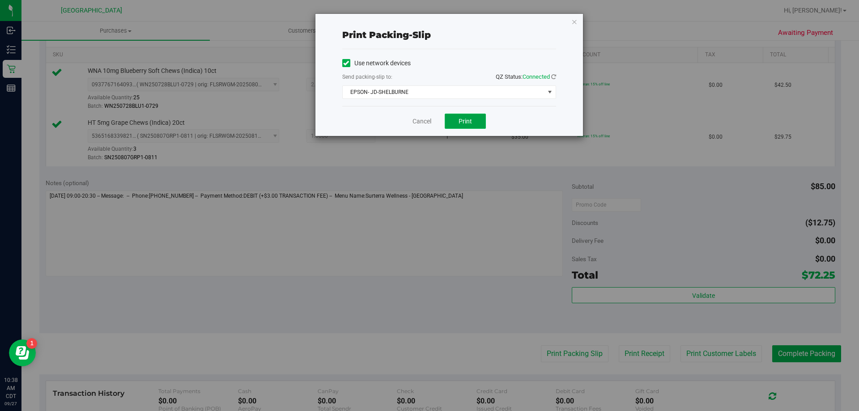
click at [456, 125] on button "Print" at bounding box center [465, 121] width 41 height 15
click at [426, 119] on link "Cancel" at bounding box center [422, 121] width 19 height 9
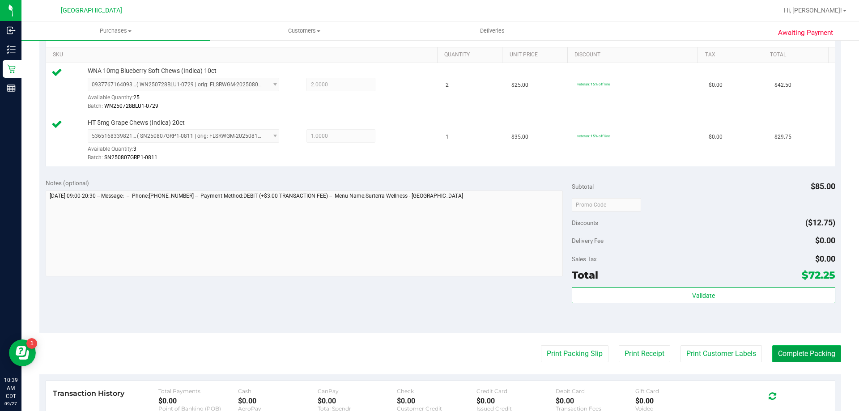
click at [788, 349] on button "Complete Packing" at bounding box center [806, 353] width 69 height 17
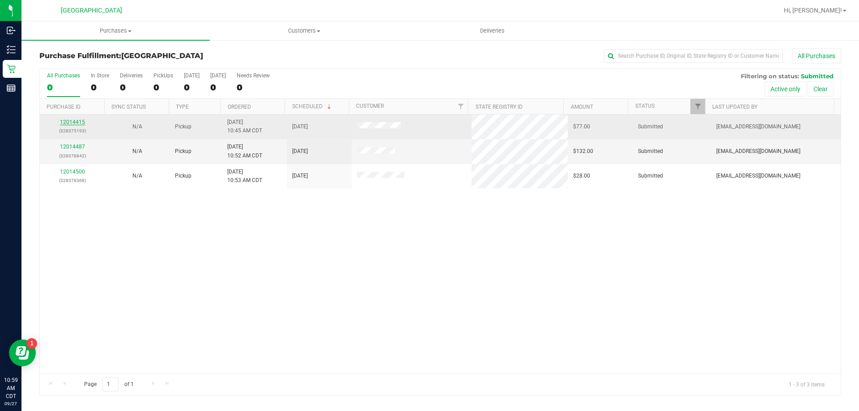
click at [74, 124] on link "12014415" at bounding box center [72, 122] width 25 height 6
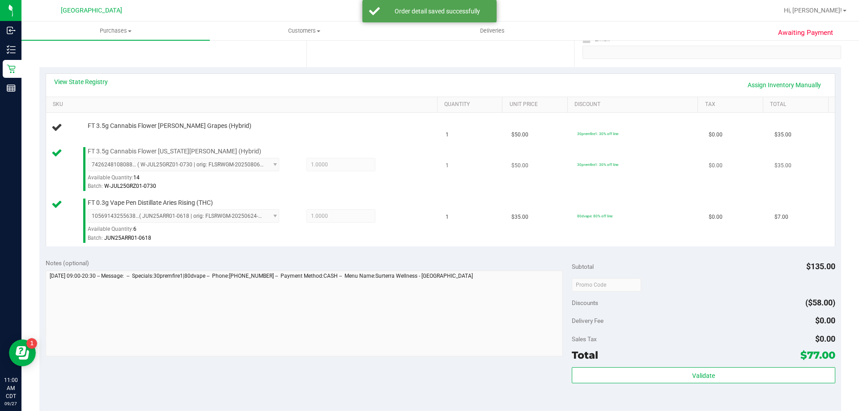
scroll to position [179, 0]
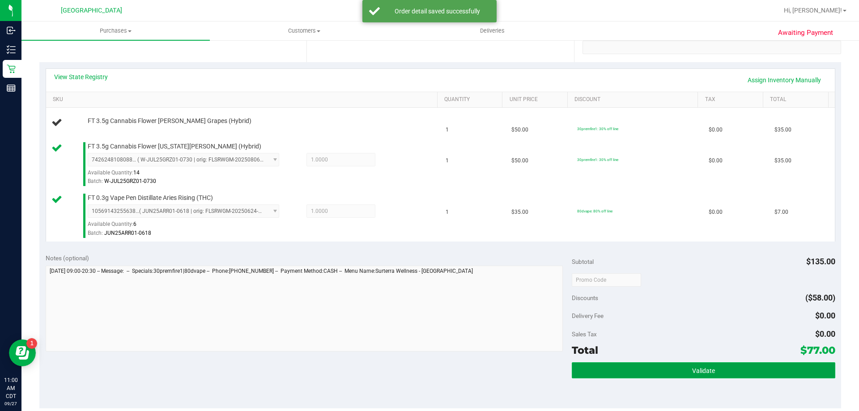
click at [707, 367] on span "Validate" at bounding box center [703, 370] width 23 height 7
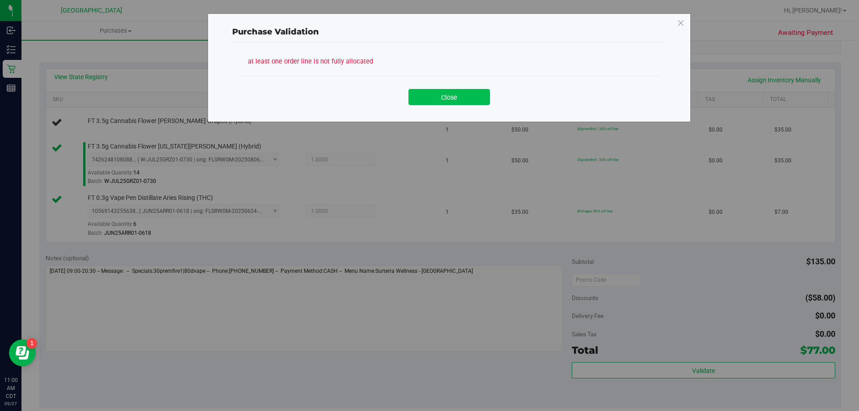
click at [469, 100] on button "Close" at bounding box center [449, 97] width 81 height 16
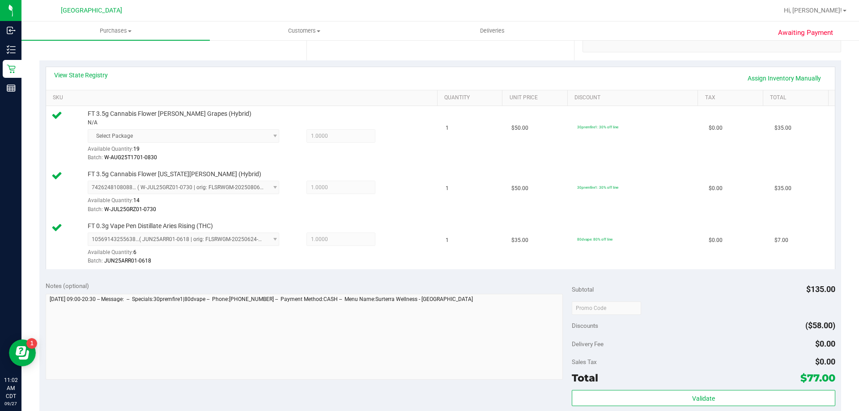
scroll to position [224, 0]
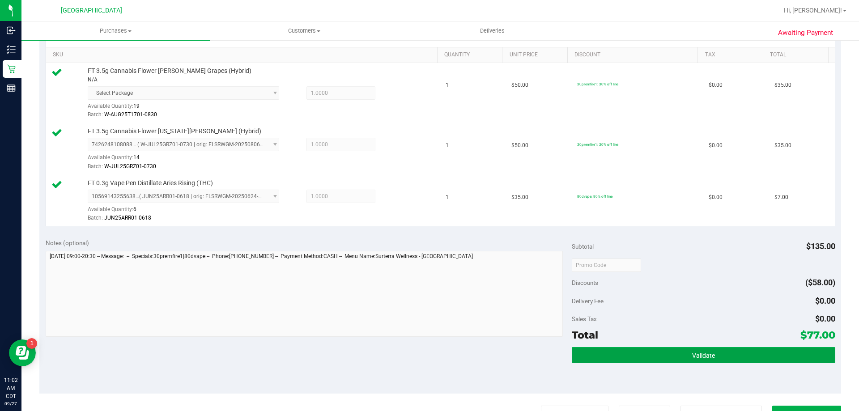
click at [693, 354] on span "Validate" at bounding box center [703, 355] width 23 height 7
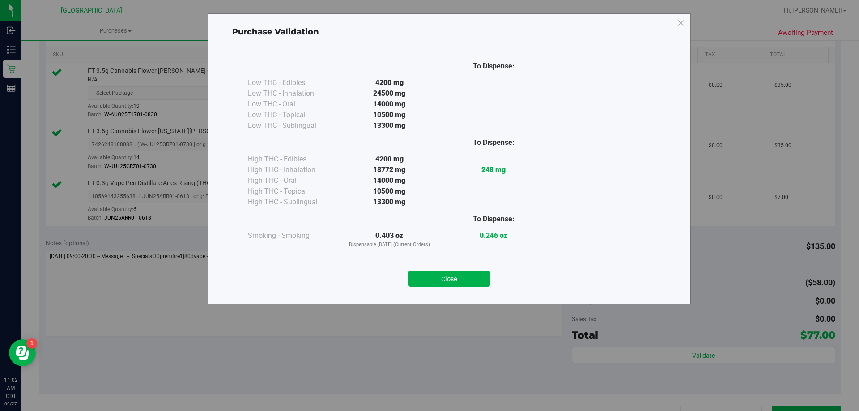
click at [425, 286] on button "Close" at bounding box center [449, 279] width 81 height 16
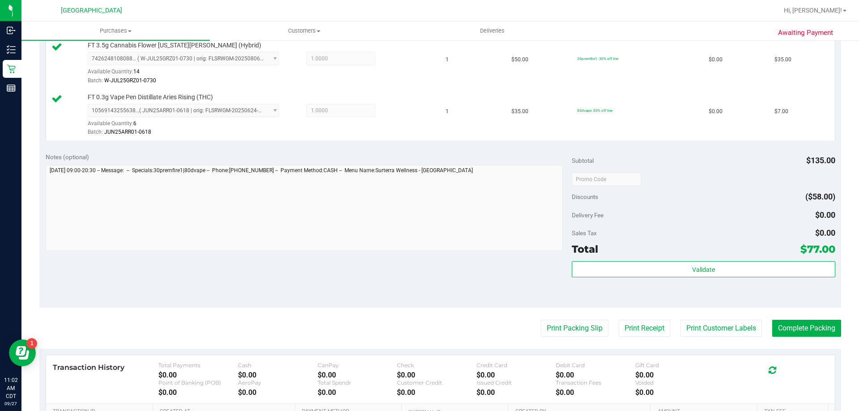
scroll to position [433, 0]
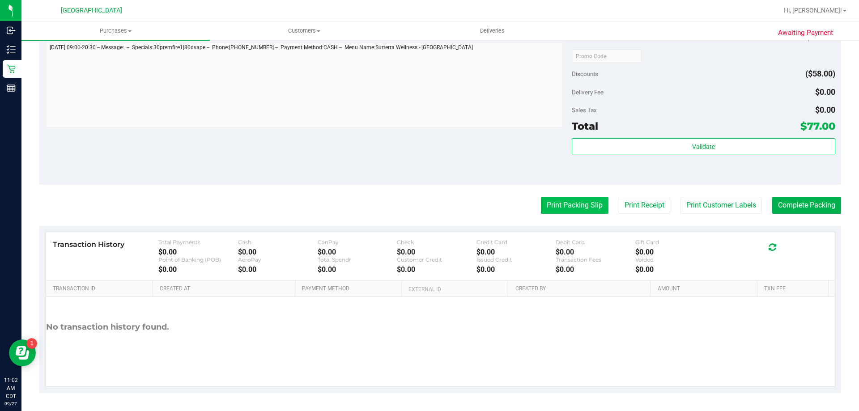
click at [568, 200] on button "Print Packing Slip" at bounding box center [575, 205] width 68 height 17
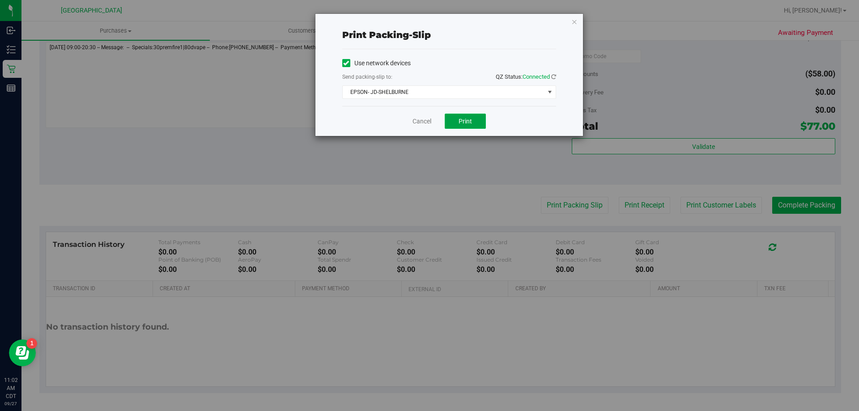
click at [464, 119] on span "Print" at bounding box center [465, 121] width 13 height 7
click at [427, 122] on link "Cancel" at bounding box center [422, 121] width 19 height 9
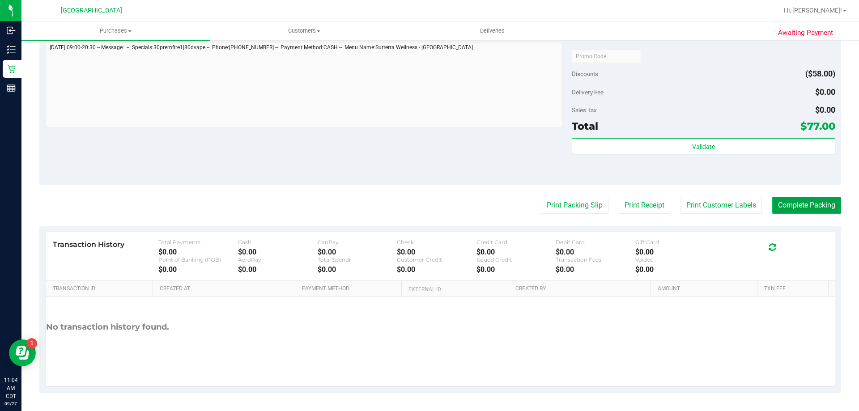
click at [809, 203] on button "Complete Packing" at bounding box center [806, 205] width 69 height 17
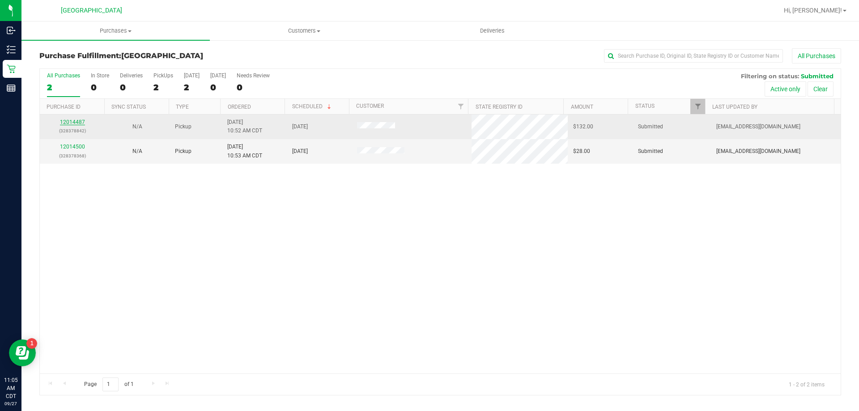
click at [77, 121] on link "12014487" at bounding box center [72, 122] width 25 height 6
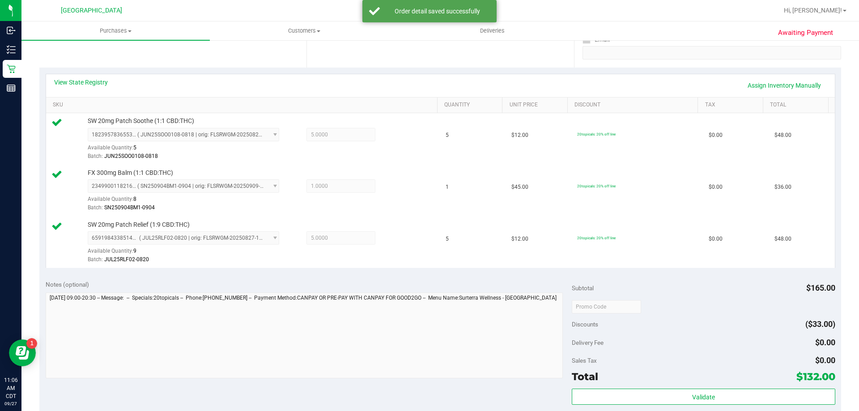
scroll to position [224, 0]
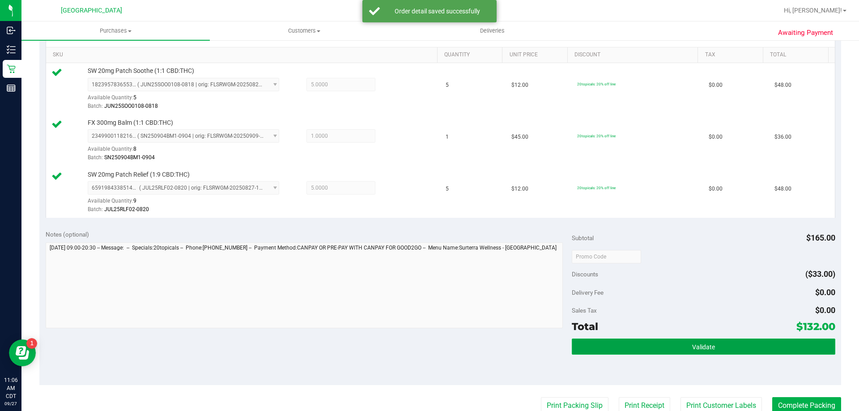
click at [660, 352] on button "Validate" at bounding box center [703, 347] width 263 height 16
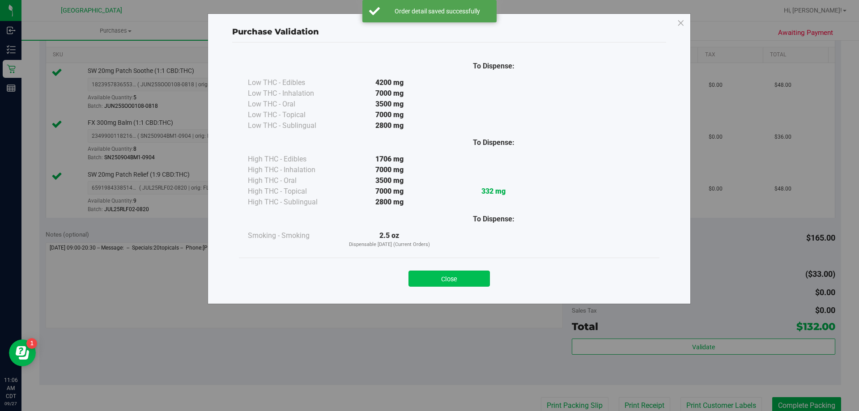
click at [474, 278] on button "Close" at bounding box center [449, 279] width 81 height 16
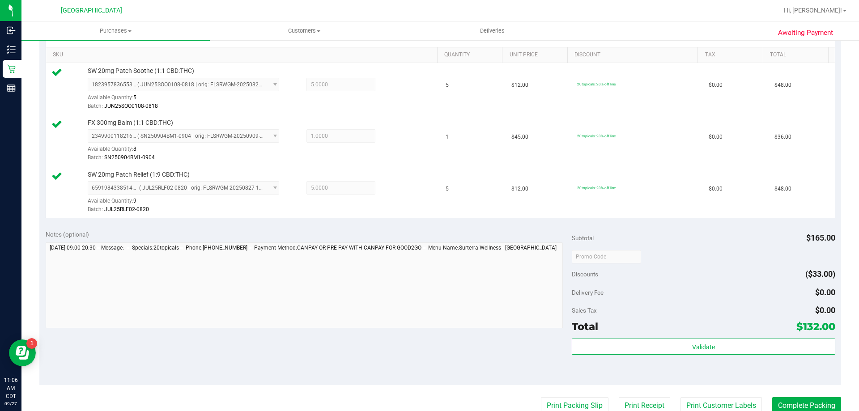
click at [618, 334] on div "Total $132.00" at bounding box center [703, 327] width 263 height 16
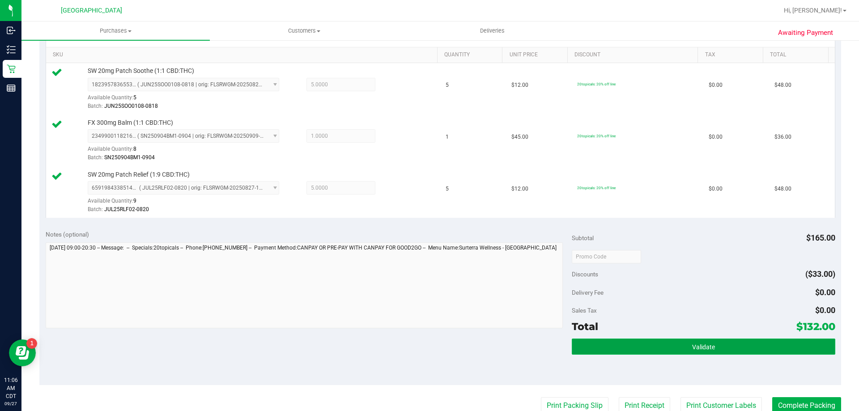
click at [617, 343] on button "Validate" at bounding box center [703, 347] width 263 height 16
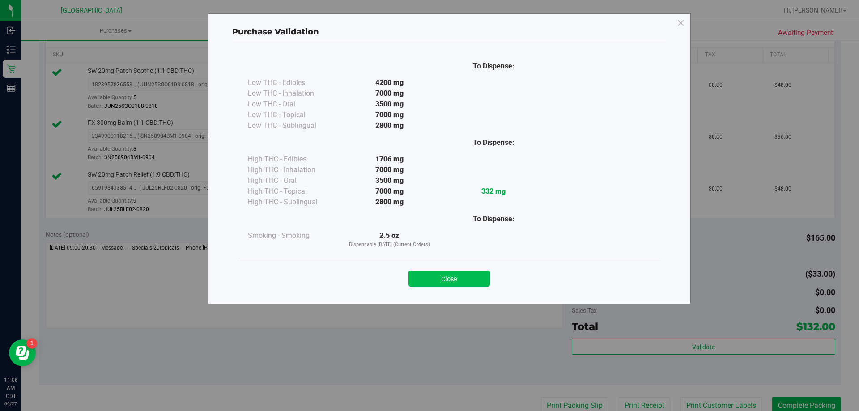
click at [443, 281] on button "Close" at bounding box center [449, 279] width 81 height 16
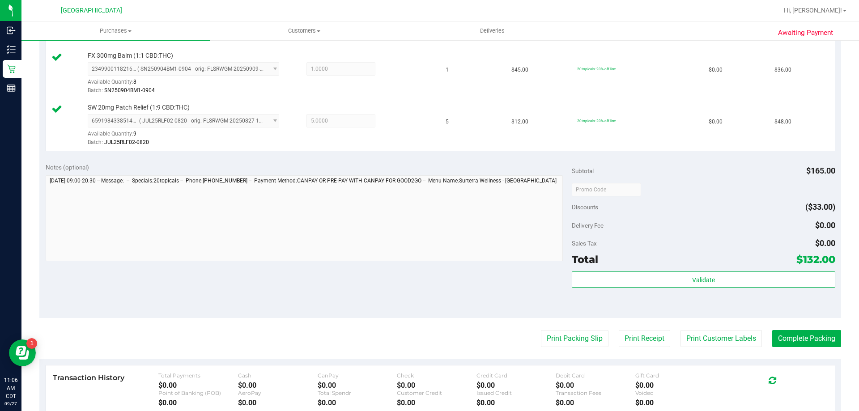
scroll to position [424, 0]
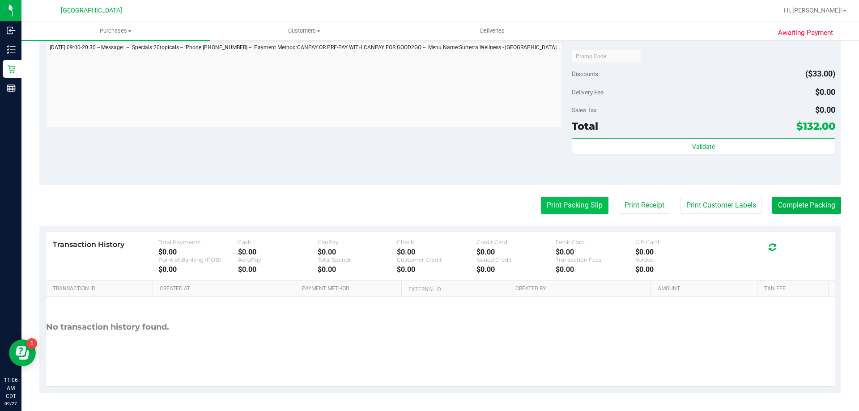
click at [563, 209] on button "Print Packing Slip" at bounding box center [575, 205] width 68 height 17
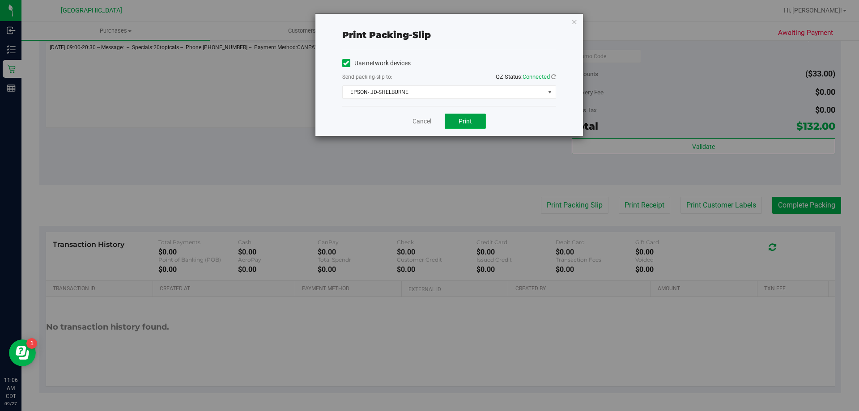
click at [458, 128] on button "Print" at bounding box center [465, 121] width 41 height 15
click at [426, 125] on link "Cancel" at bounding box center [422, 121] width 19 height 9
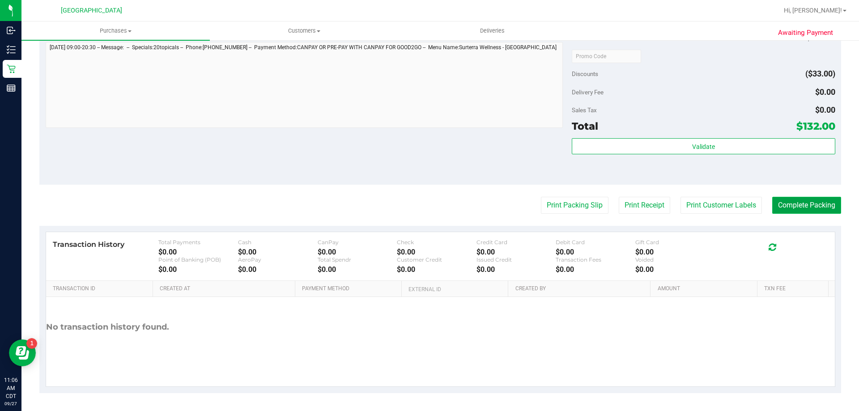
click at [809, 198] on button "Complete Packing" at bounding box center [806, 205] width 69 height 17
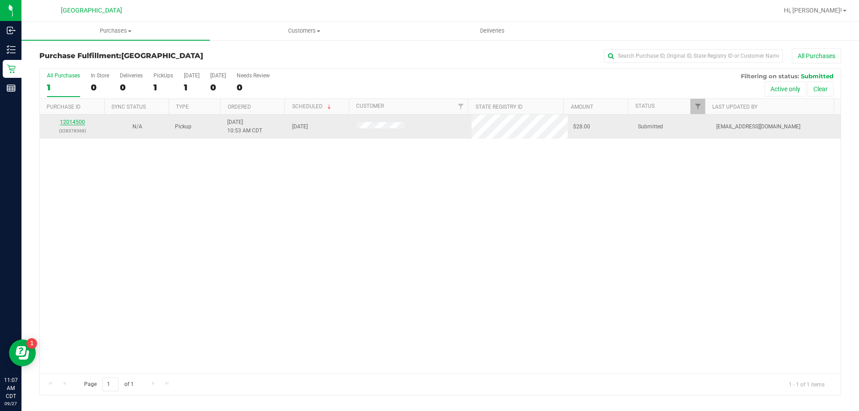
click at [71, 124] on link "12014500" at bounding box center [72, 122] width 25 height 6
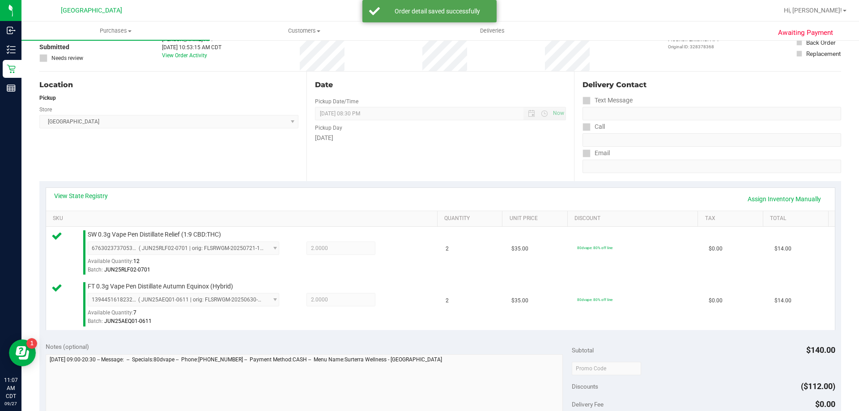
scroll to position [134, 0]
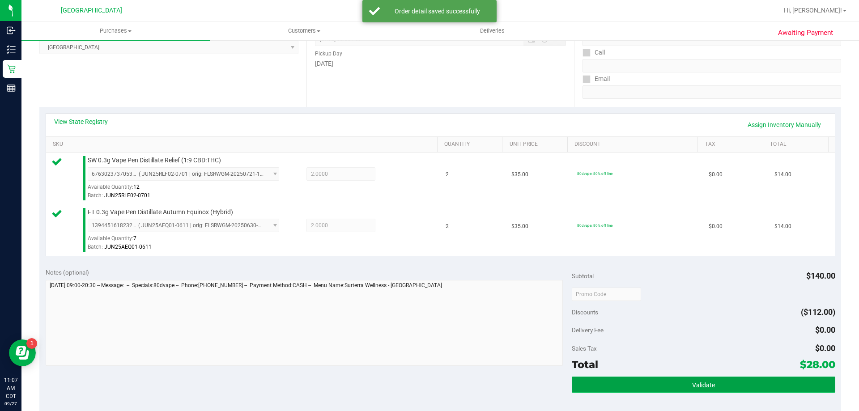
click at [718, 380] on button "Validate" at bounding box center [703, 385] width 263 height 16
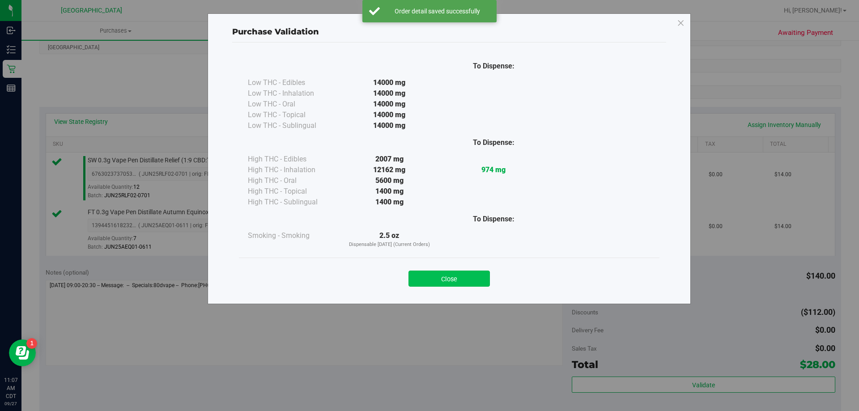
click at [486, 275] on button "Close" at bounding box center [449, 279] width 81 height 16
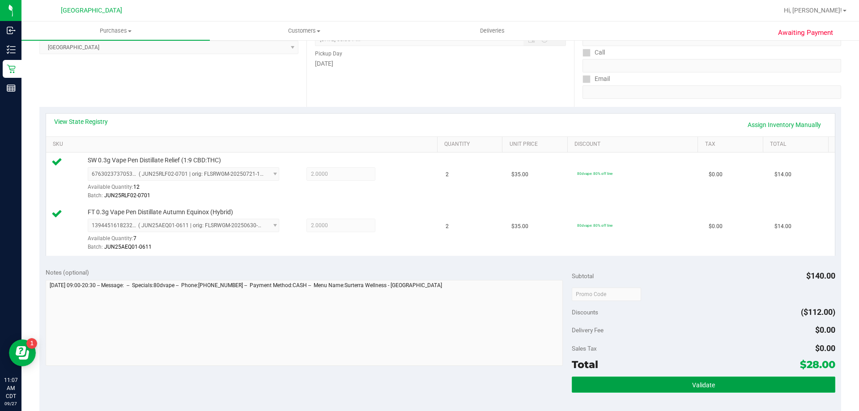
click at [751, 381] on button "Validate" at bounding box center [703, 385] width 263 height 16
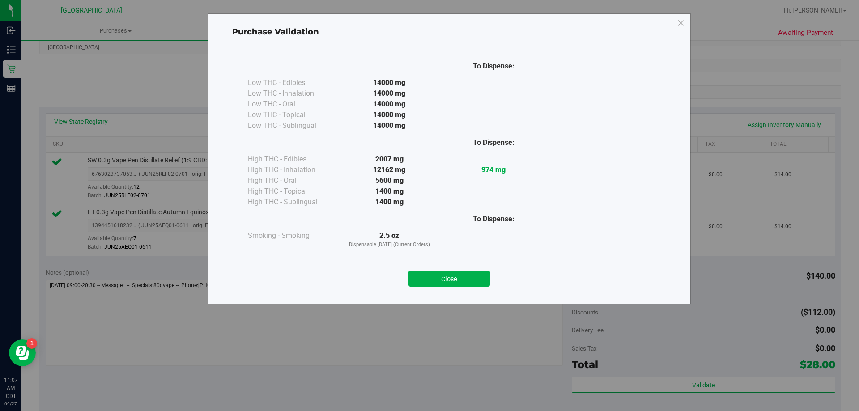
click at [479, 269] on div "Close" at bounding box center [449, 276] width 407 height 22
click at [480, 276] on button "Close" at bounding box center [449, 279] width 81 height 16
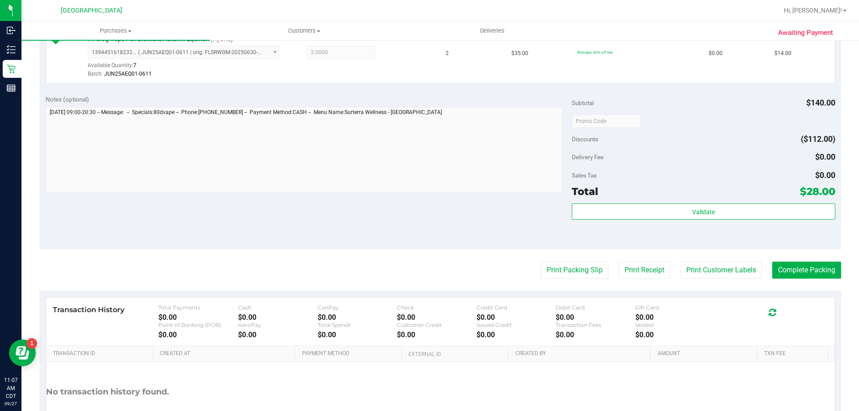
scroll to position [313, 0]
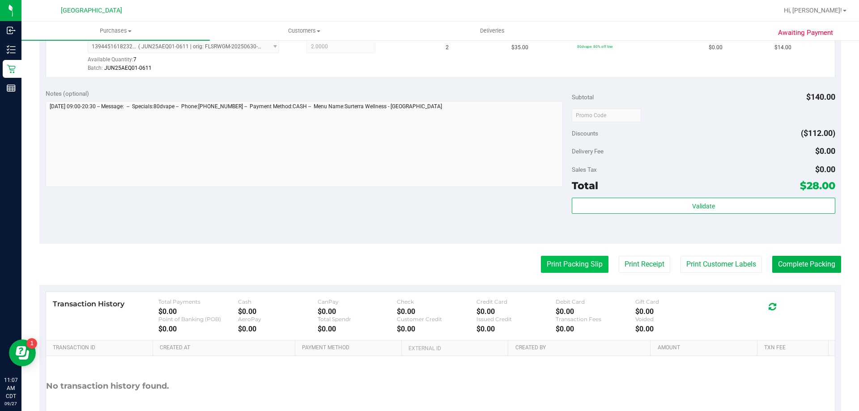
click at [570, 260] on button "Print Packing Slip" at bounding box center [575, 264] width 68 height 17
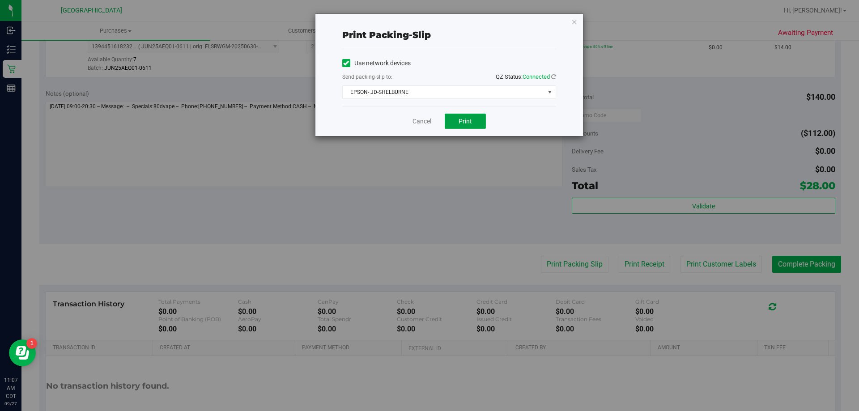
click at [461, 118] on span "Print" at bounding box center [465, 121] width 13 height 7
click at [428, 118] on link "Cancel" at bounding box center [422, 121] width 19 height 9
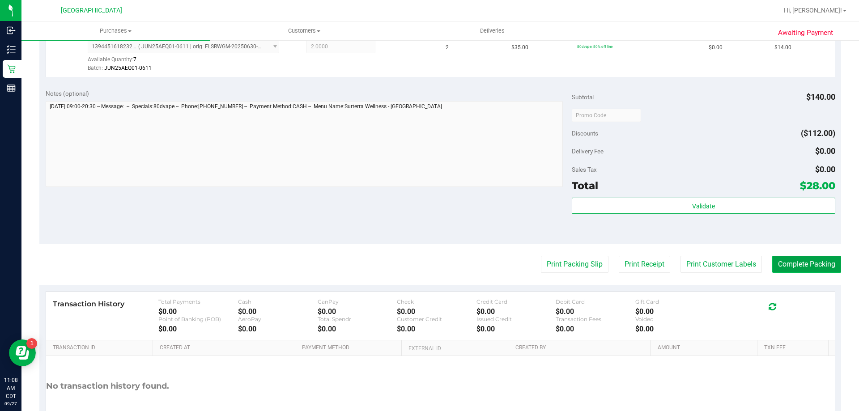
click at [828, 261] on button "Complete Packing" at bounding box center [806, 264] width 69 height 17
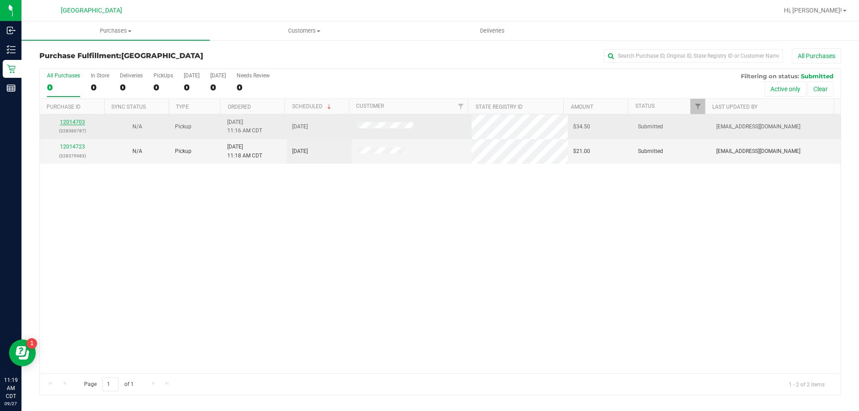
click at [74, 121] on link "12014703" at bounding box center [72, 122] width 25 height 6
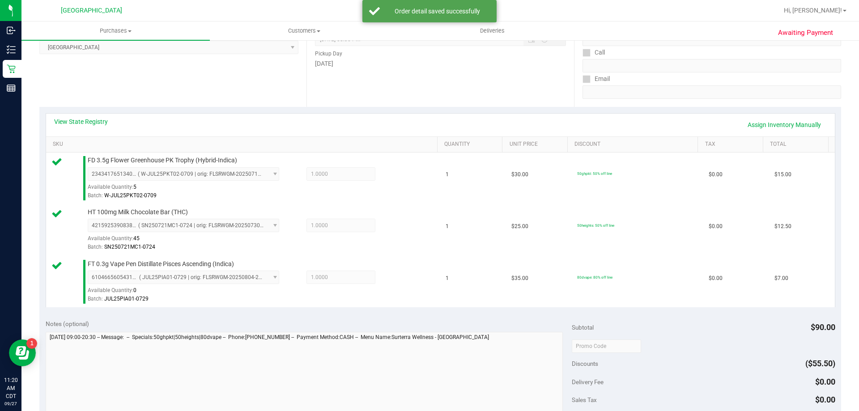
scroll to position [268, 0]
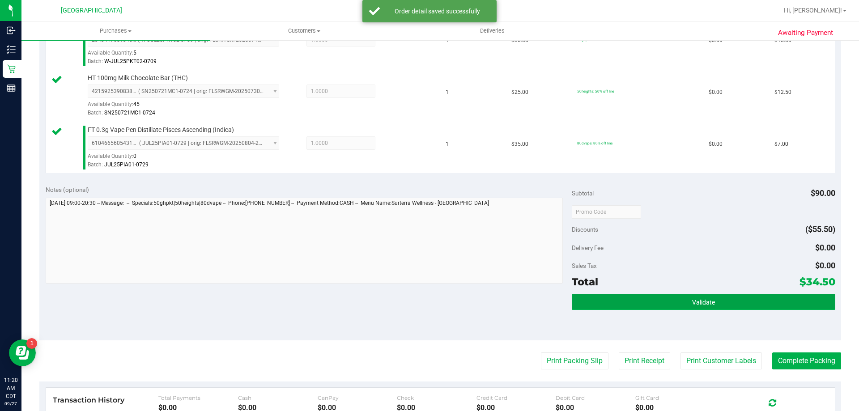
click at [666, 307] on button "Validate" at bounding box center [703, 302] width 263 height 16
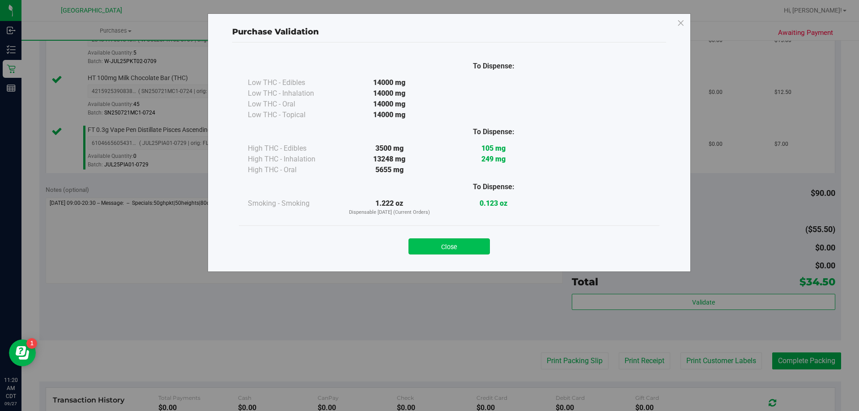
click at [468, 241] on button "Close" at bounding box center [449, 247] width 81 height 16
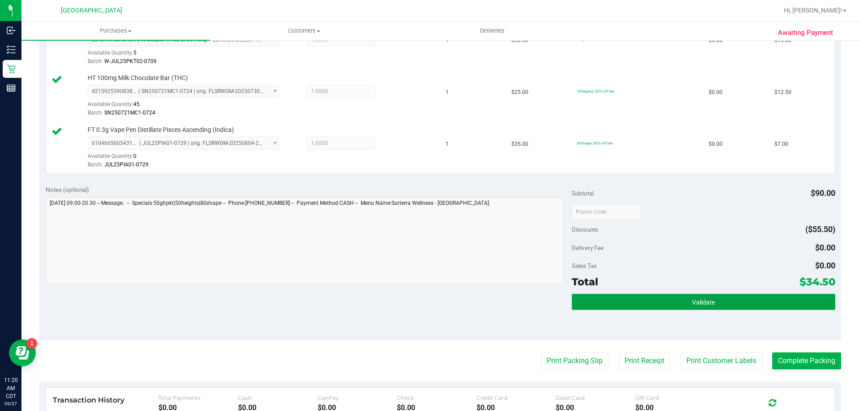
click at [729, 300] on button "Validate" at bounding box center [703, 302] width 263 height 16
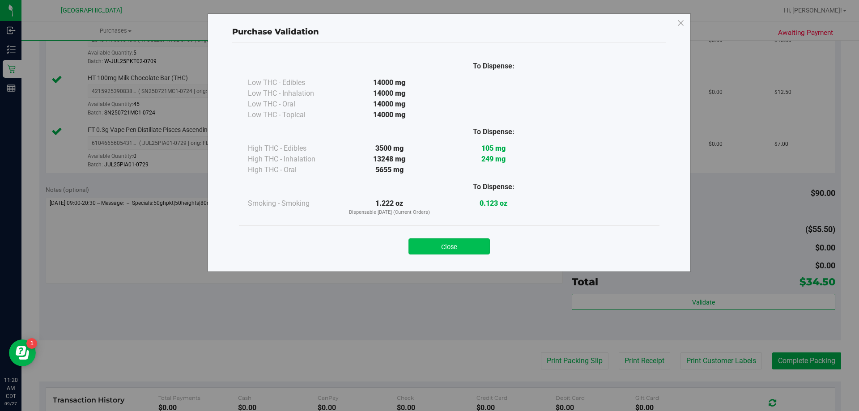
click at [464, 248] on button "Close" at bounding box center [449, 247] width 81 height 16
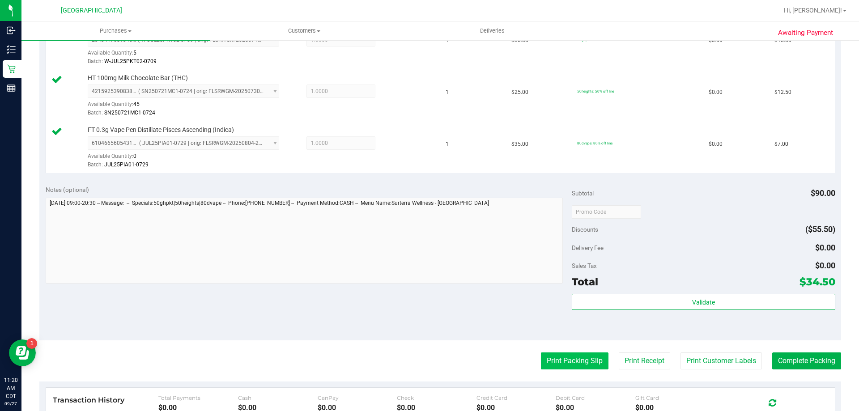
click at [542, 362] on button "Print Packing Slip" at bounding box center [575, 361] width 68 height 17
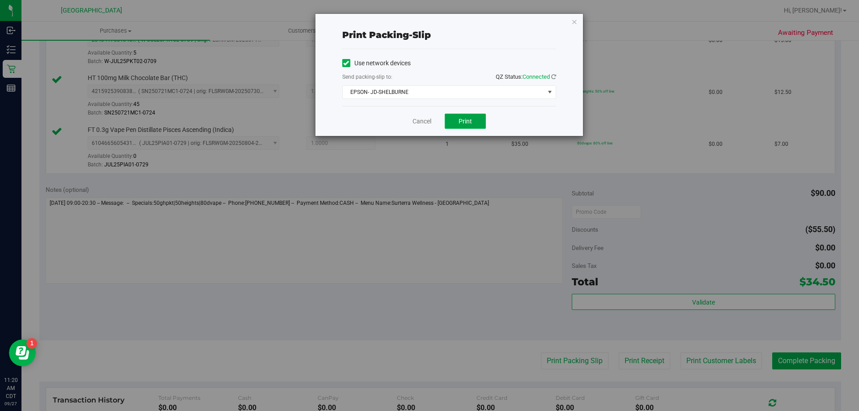
click at [479, 122] on button "Print" at bounding box center [465, 121] width 41 height 15
click at [428, 121] on link "Cancel" at bounding box center [422, 121] width 19 height 9
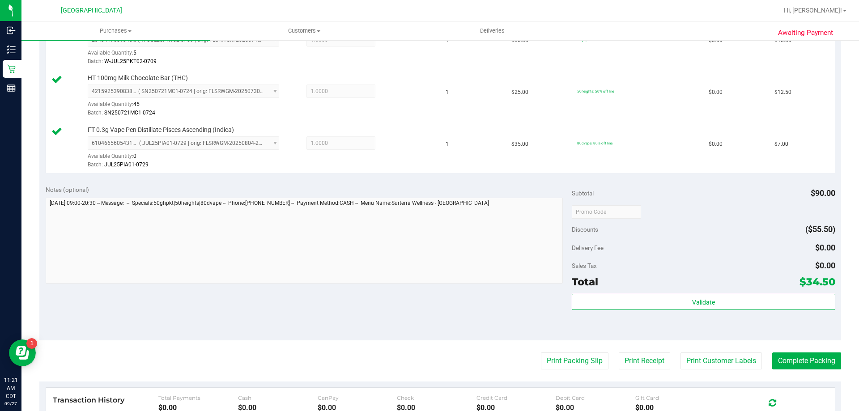
click at [803, 349] on purchase-details "Back Edit Purchase Cancel Purchase View Profile # 12014703 BioTrack ID: - Submi…" at bounding box center [440, 164] width 802 height 769
click at [798, 360] on button "Complete Packing" at bounding box center [806, 361] width 69 height 17
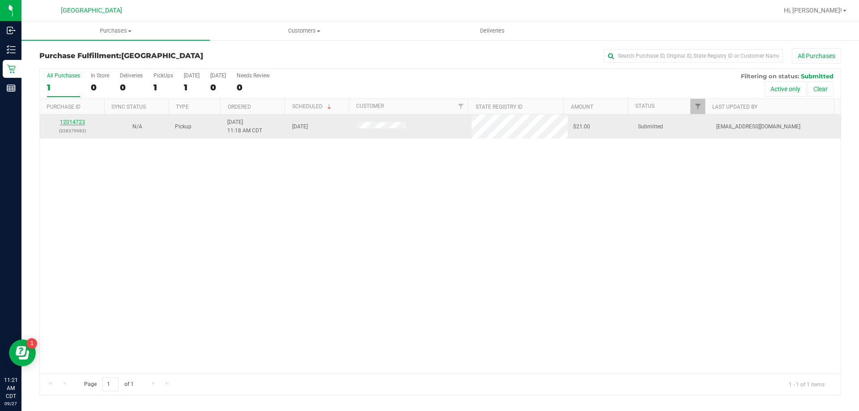
click at [80, 122] on link "12014723" at bounding box center [72, 122] width 25 height 6
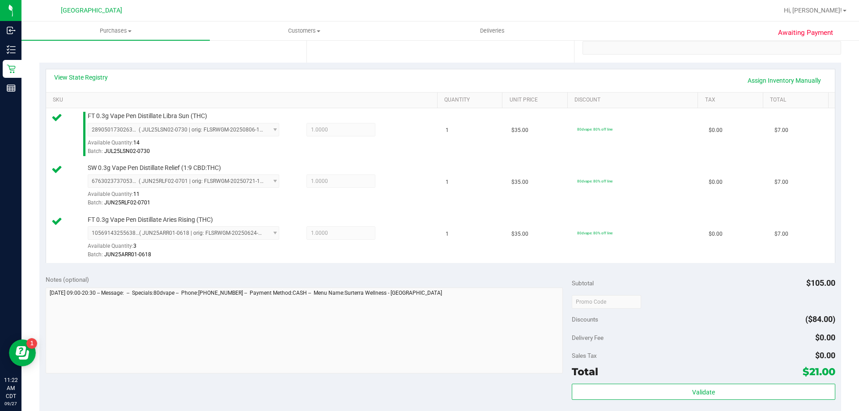
scroll to position [179, 0]
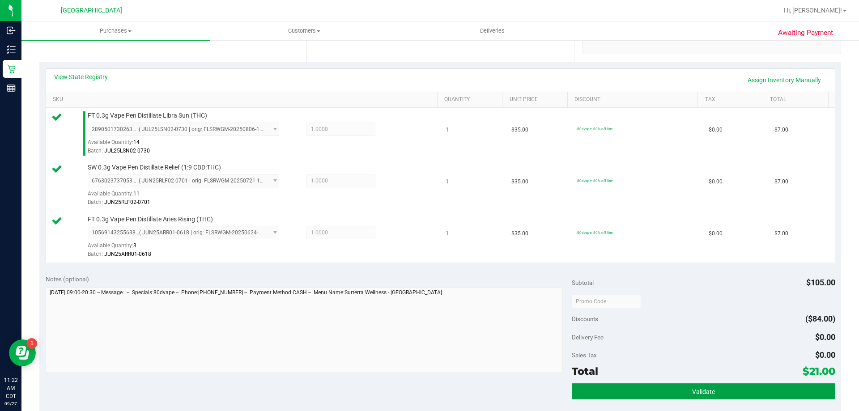
click at [640, 399] on button "Validate" at bounding box center [703, 391] width 263 height 16
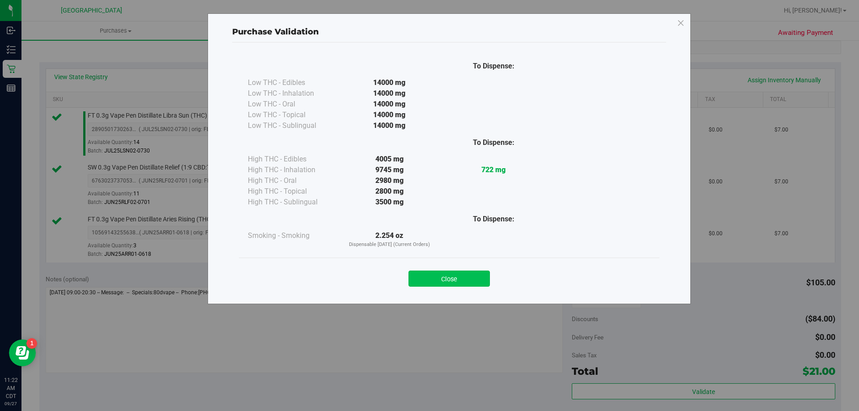
click at [471, 279] on button "Close" at bounding box center [449, 279] width 81 height 16
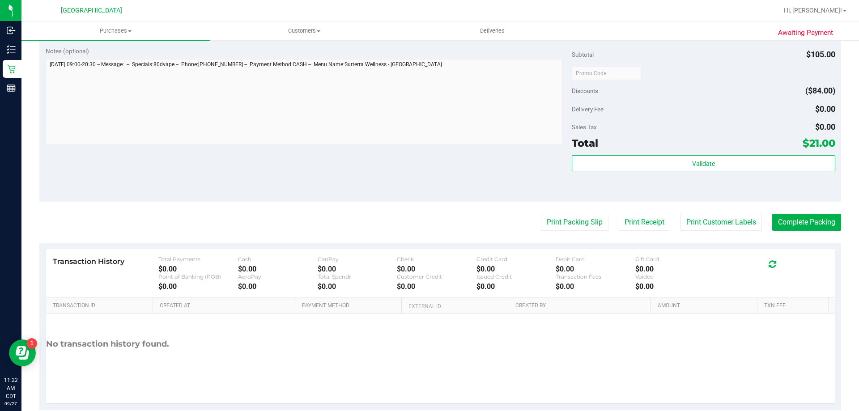
scroll to position [424, 0]
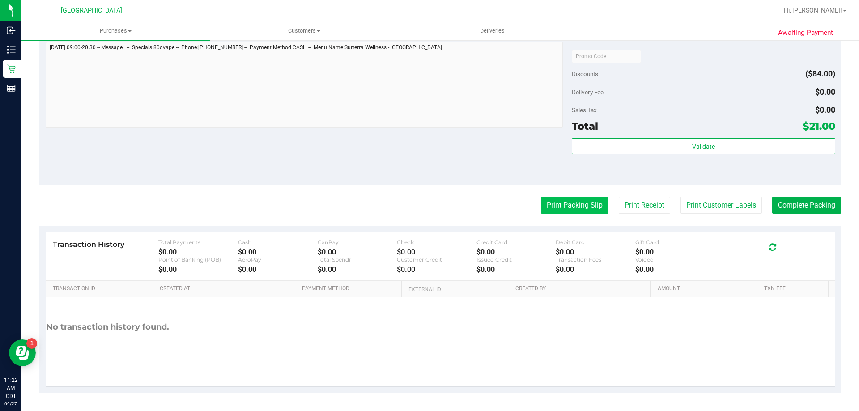
click at [570, 205] on button "Print Packing Slip" at bounding box center [575, 205] width 68 height 17
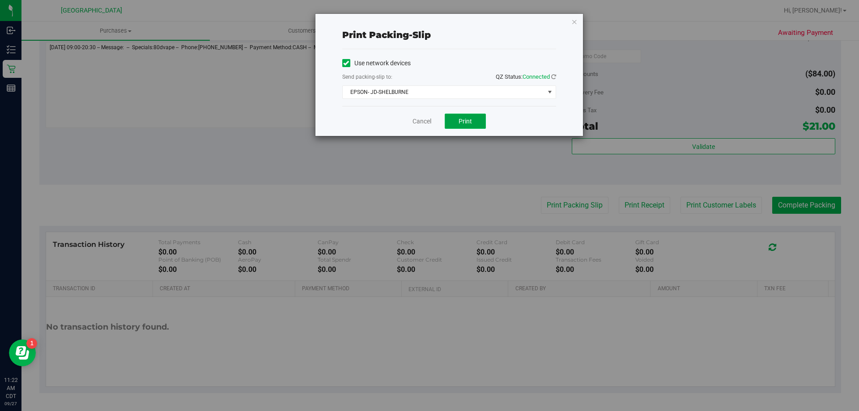
click at [464, 119] on span "Print" at bounding box center [465, 121] width 13 height 7
click at [418, 119] on link "Cancel" at bounding box center [422, 121] width 19 height 9
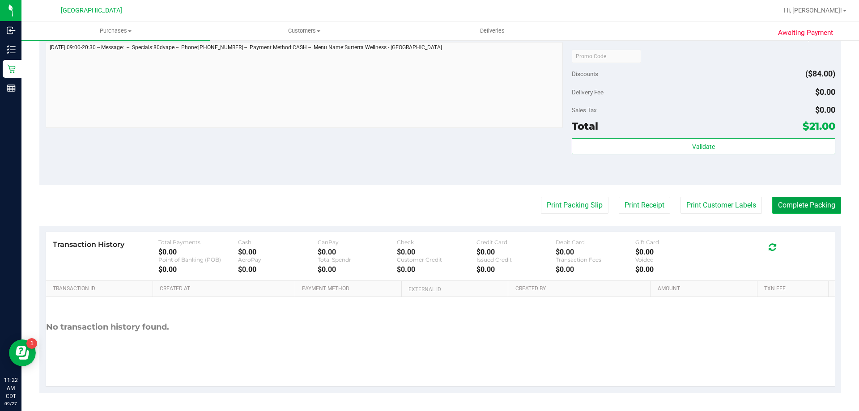
click at [792, 204] on button "Complete Packing" at bounding box center [806, 205] width 69 height 17
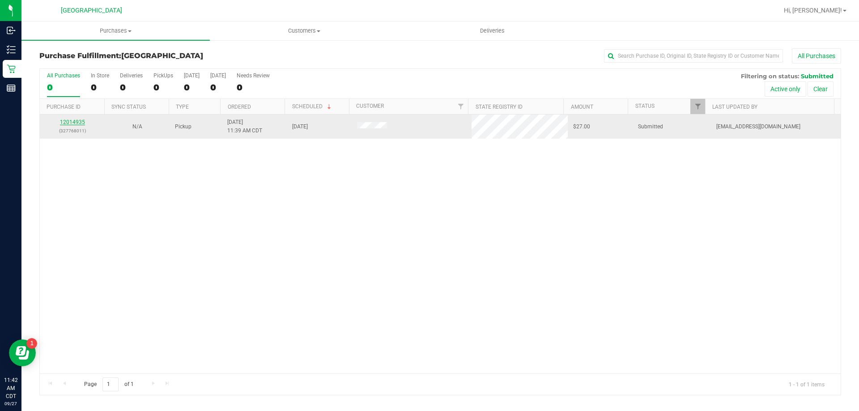
click at [82, 120] on link "12014935" at bounding box center [72, 122] width 25 height 6
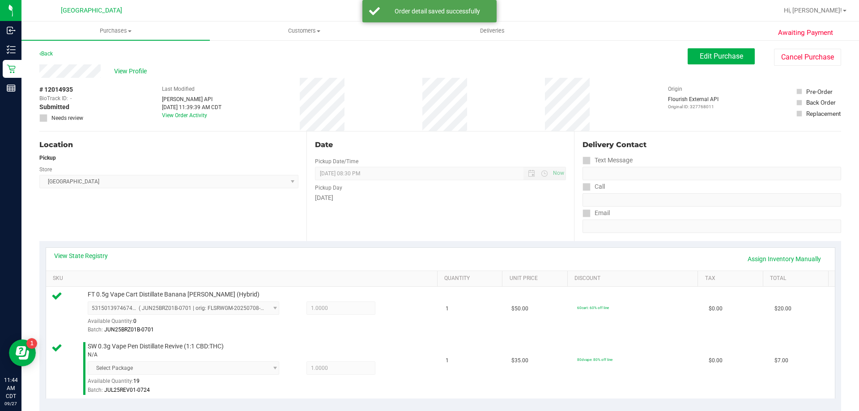
scroll to position [179, 0]
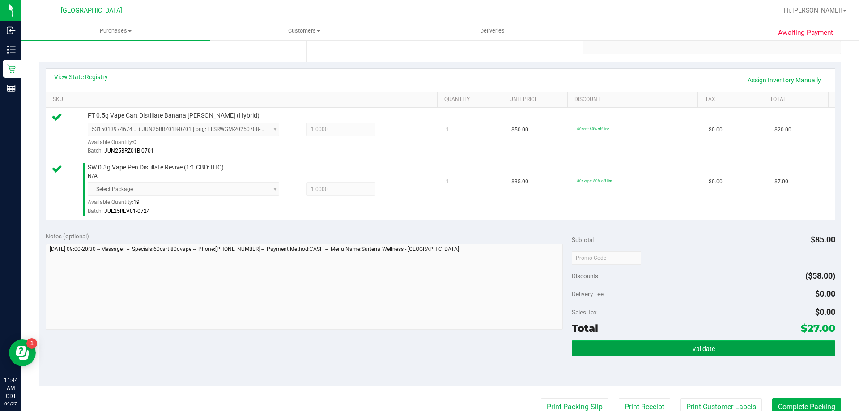
click at [692, 349] on span "Validate" at bounding box center [703, 348] width 23 height 7
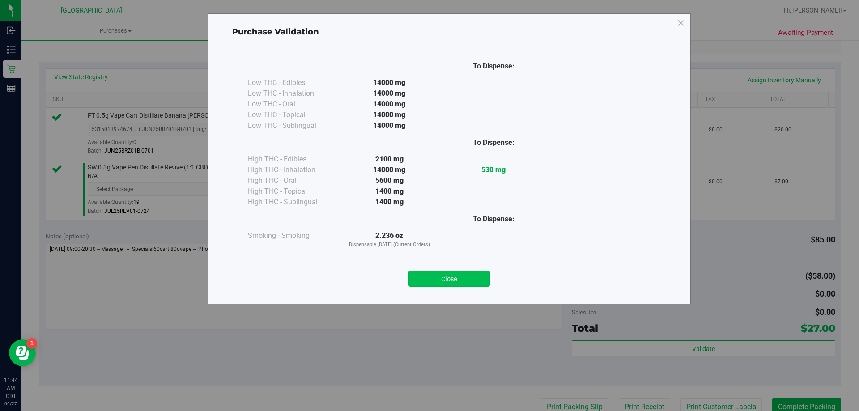
click at [447, 273] on div "Close" at bounding box center [449, 276] width 407 height 22
click at [447, 276] on button "Close" at bounding box center [449, 279] width 81 height 16
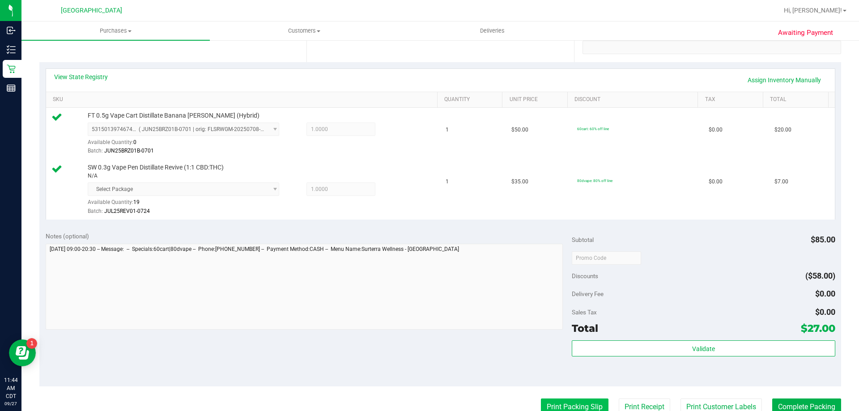
click at [578, 411] on button "Print Packing Slip" at bounding box center [575, 407] width 68 height 17
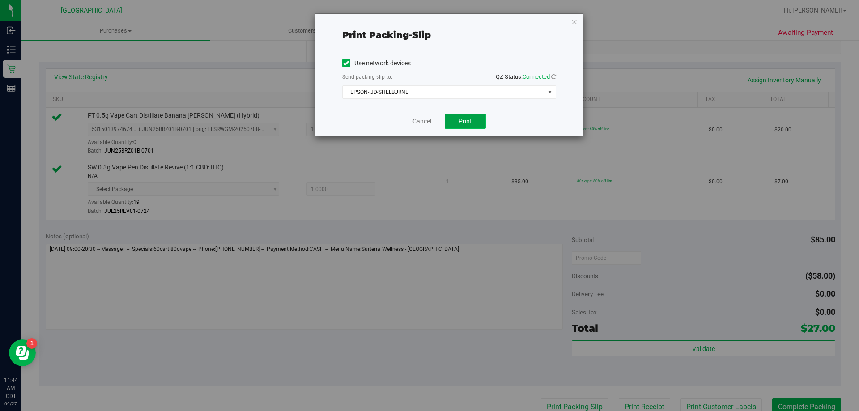
click at [475, 124] on button "Print" at bounding box center [465, 121] width 41 height 15
click at [428, 121] on link "Cancel" at bounding box center [422, 121] width 19 height 9
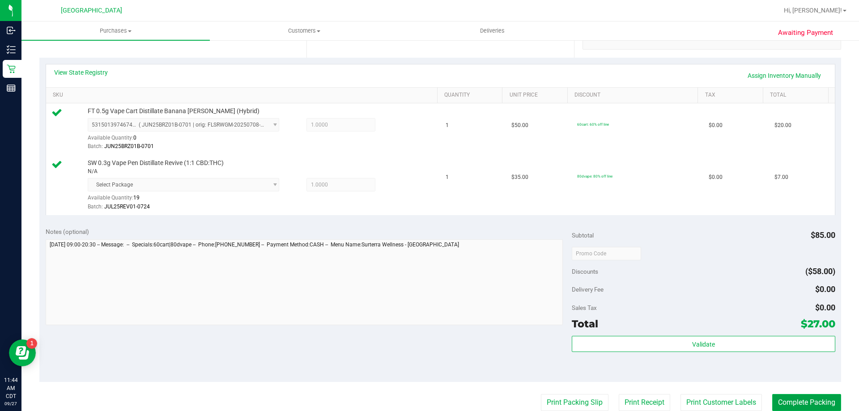
click at [798, 404] on button "Complete Packing" at bounding box center [806, 402] width 69 height 17
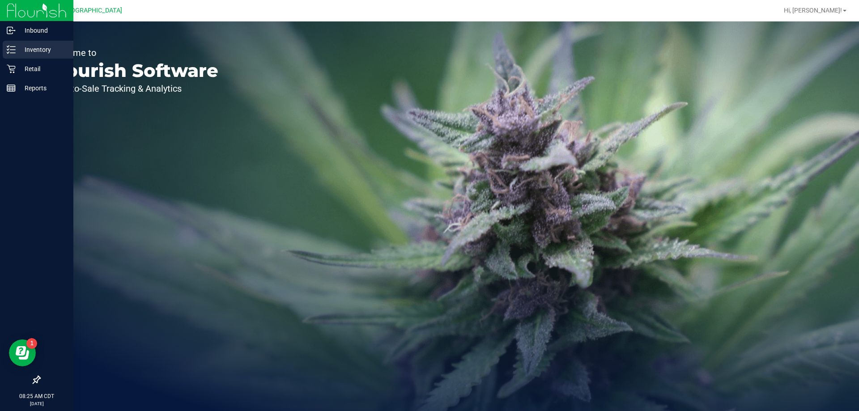
click at [17, 48] on p "Inventory" at bounding box center [43, 49] width 54 height 11
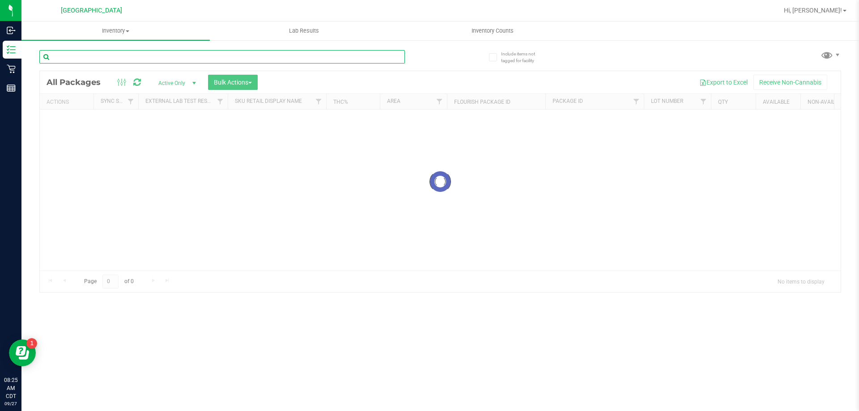
click at [103, 60] on div "Inventory All packages All inventory Waste log Create inventory Lab Results Inv…" at bounding box center [440, 216] width 838 height 390
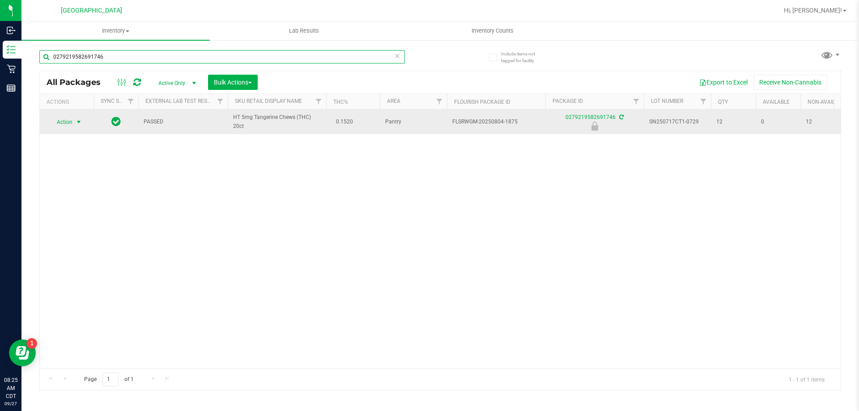
type input "0279219582691746"
click at [73, 119] on span "select" at bounding box center [78, 122] width 11 height 13
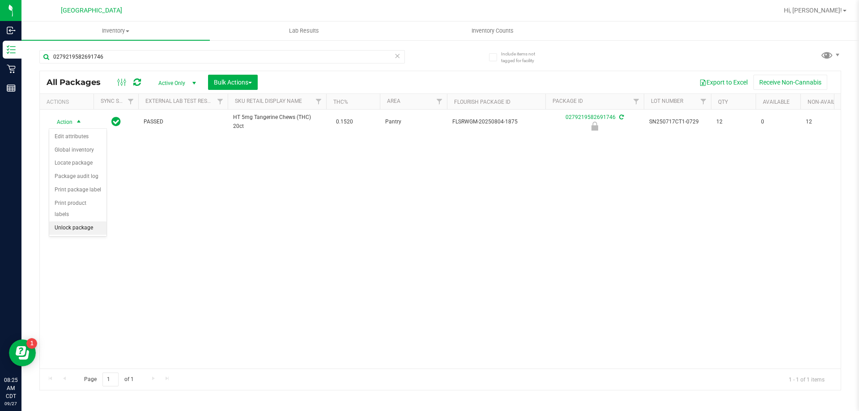
click at [71, 222] on li "Unlock package" at bounding box center [77, 228] width 57 height 13
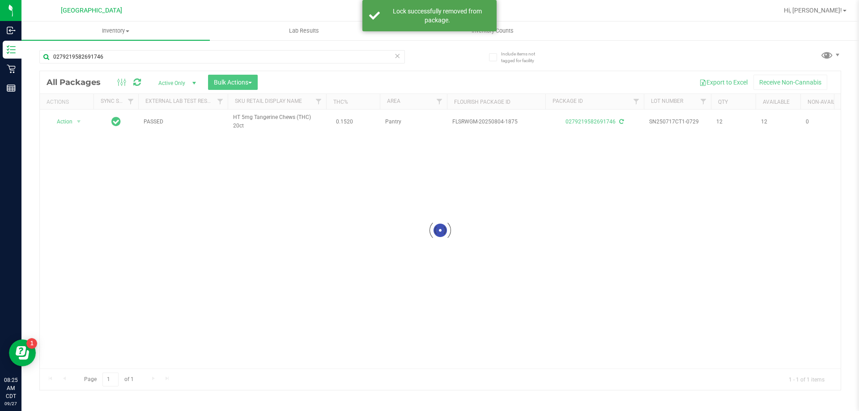
click at [66, 121] on div at bounding box center [440, 230] width 801 height 319
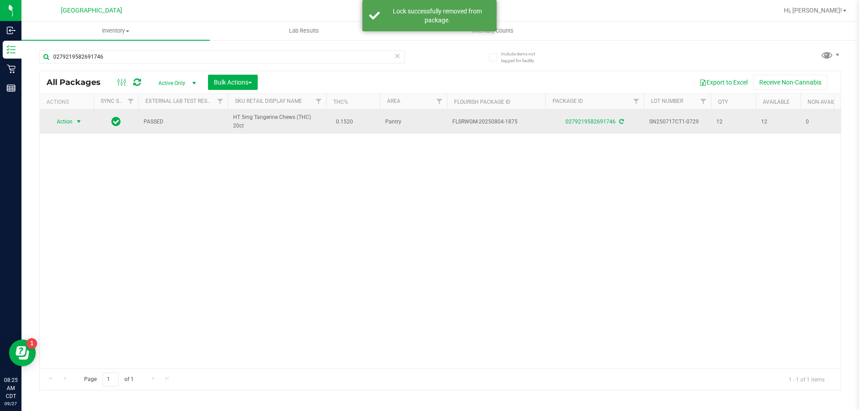
click at [69, 121] on span "Action" at bounding box center [61, 121] width 24 height 13
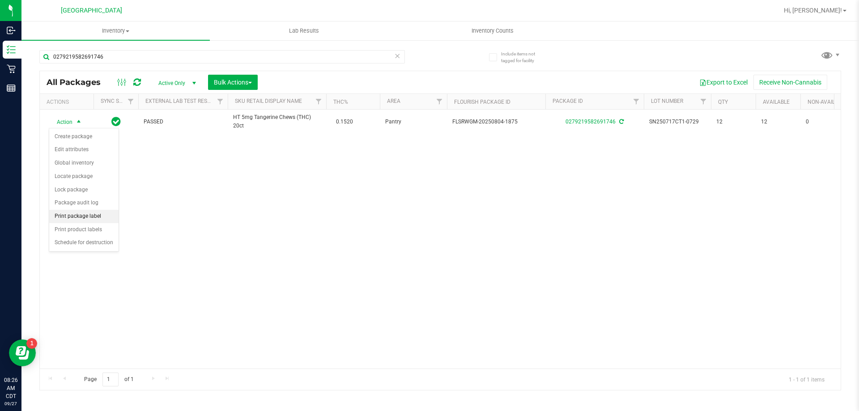
click at [69, 213] on li "Print package label" at bounding box center [83, 216] width 69 height 13
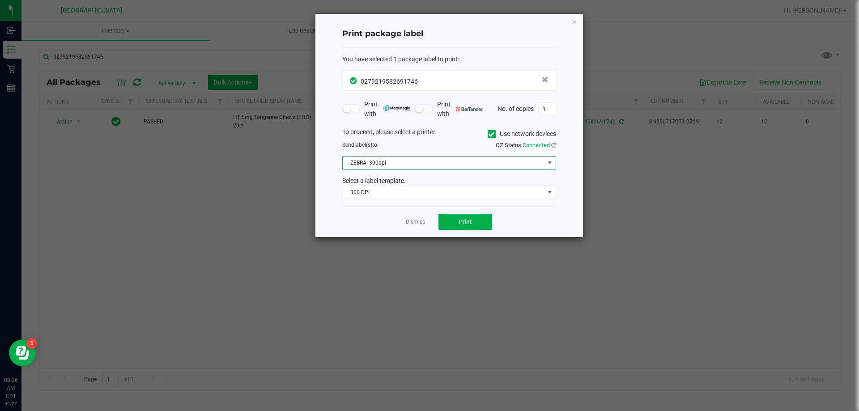
click at [426, 162] on span "ZEBRA- 300dpi" at bounding box center [444, 163] width 202 height 13
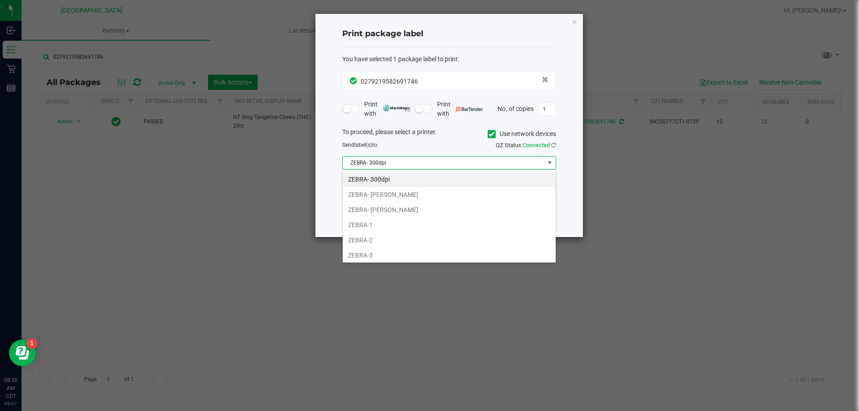
scroll to position [13, 214]
click at [382, 208] on li "ZEBRA- JEFFREY-BANKS" at bounding box center [449, 209] width 213 height 15
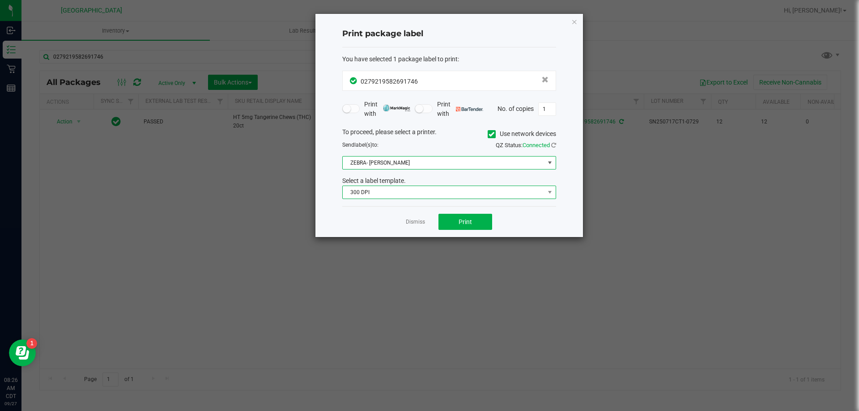
click at [387, 193] on span "300 DPI" at bounding box center [444, 192] width 202 height 13
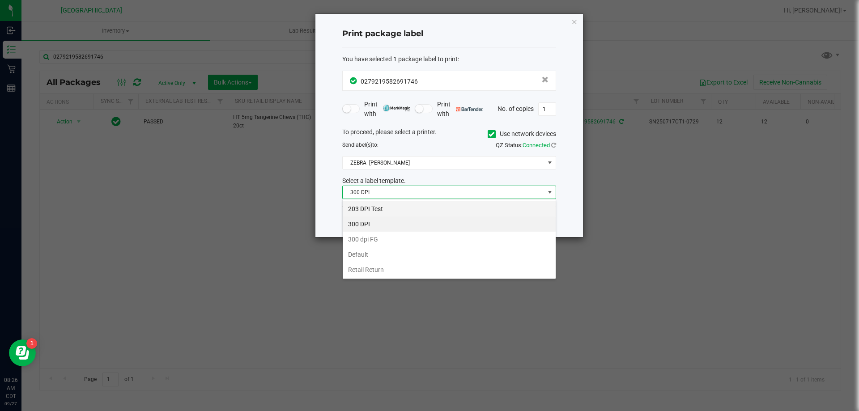
click at [382, 210] on li "203 DPI Test" at bounding box center [449, 208] width 213 height 15
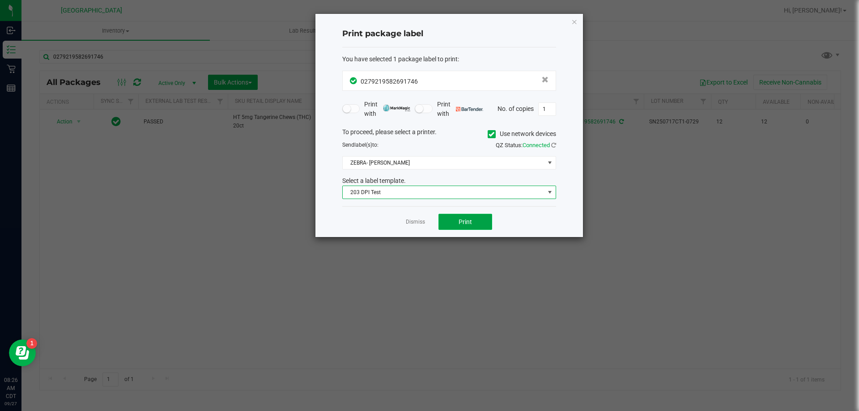
click at [483, 223] on button "Print" at bounding box center [466, 222] width 54 height 16
click at [420, 221] on link "Dismiss" at bounding box center [415, 222] width 19 height 8
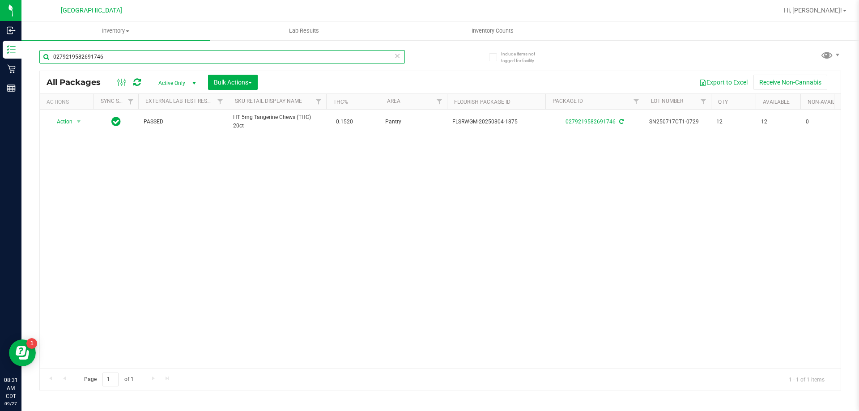
drag, startPoint x: 185, startPoint y: 54, endPoint x: 33, endPoint y: 55, distance: 152.1
click at [33, 55] on div "Include items not tagged for facility 0279219582691746 All Packages Active Only…" at bounding box center [440, 175] width 838 height 273
type input "O-JUL25IND02-0730"
click at [68, 122] on span "Action" at bounding box center [61, 121] width 24 height 13
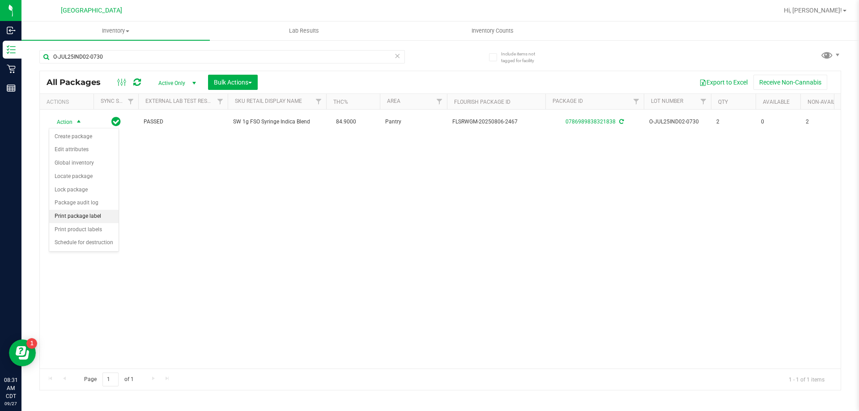
click at [77, 216] on li "Print package label" at bounding box center [83, 216] width 69 height 13
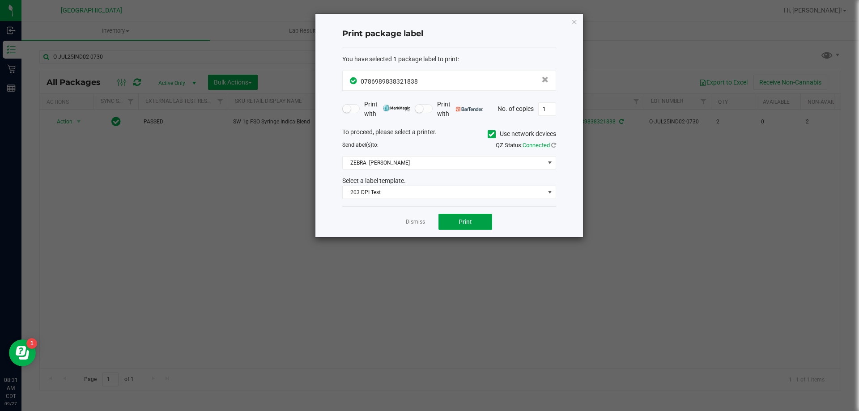
click at [456, 222] on button "Print" at bounding box center [466, 222] width 54 height 16
click at [421, 222] on link "Dismiss" at bounding box center [415, 222] width 19 height 8
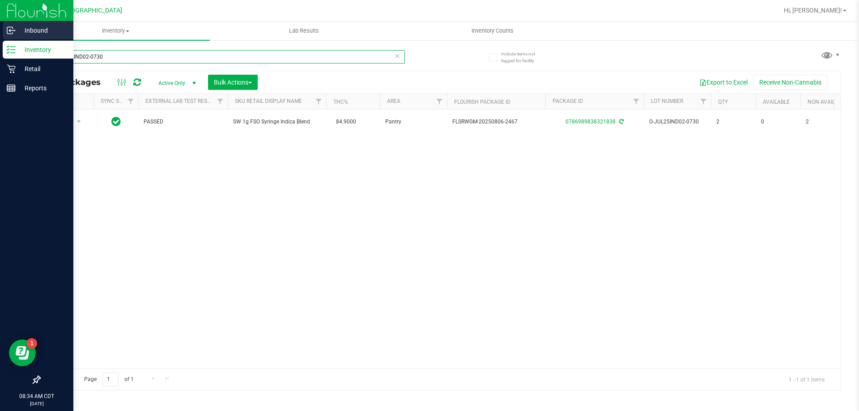
drag, startPoint x: 144, startPoint y: 57, endPoint x: 12, endPoint y: 39, distance: 133.2
click at [12, 39] on div "Inbound Inventory Retail Reports 08:34 AM CDT 09/27/2025 09/27 Panama City WC H…" at bounding box center [429, 205] width 859 height 411
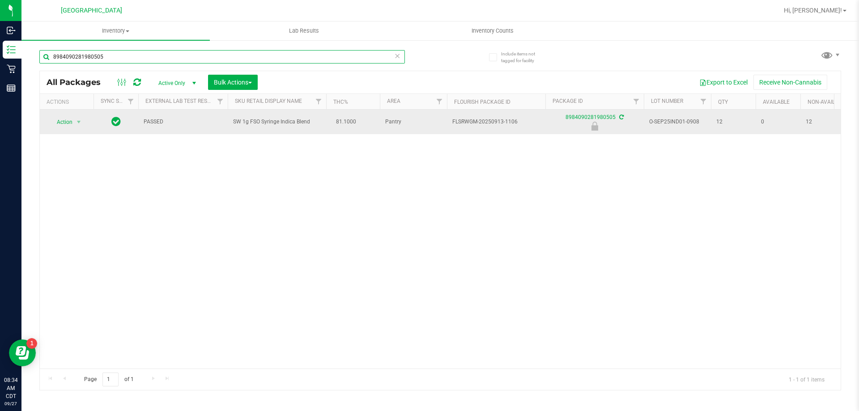
type input "8984090281980505"
click at [70, 114] on td "Action Action Edit attributes Global inventory Locate package Package audit log…" at bounding box center [67, 122] width 54 height 25
click at [65, 121] on span "Action" at bounding box center [61, 122] width 24 height 13
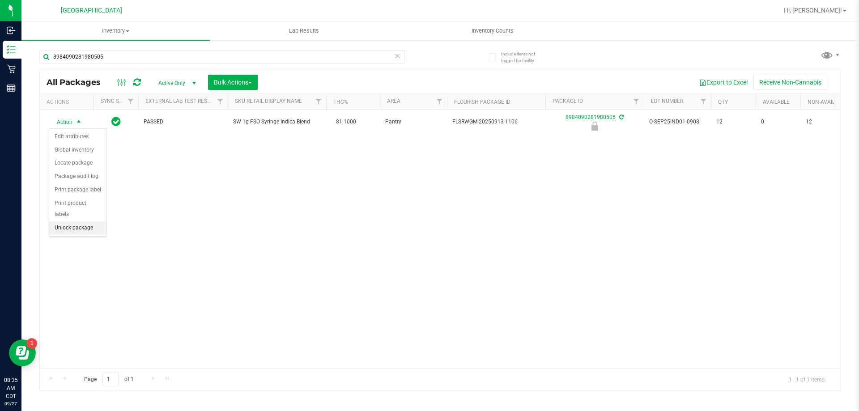
click at [73, 222] on li "Unlock package" at bounding box center [77, 228] width 57 height 13
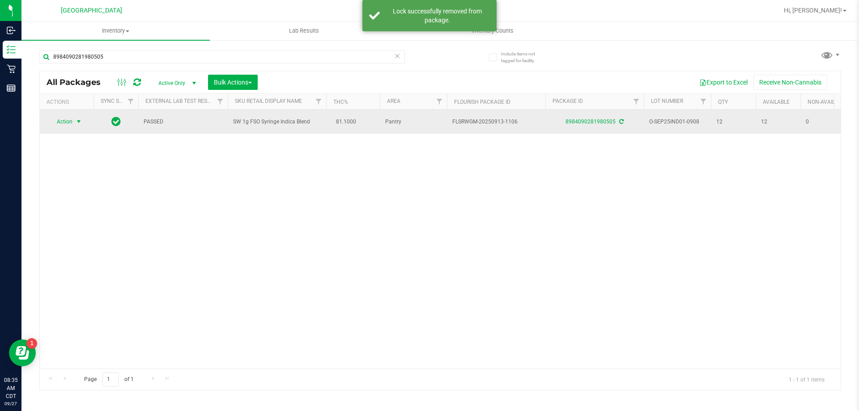
click at [66, 122] on span "Action" at bounding box center [61, 121] width 24 height 13
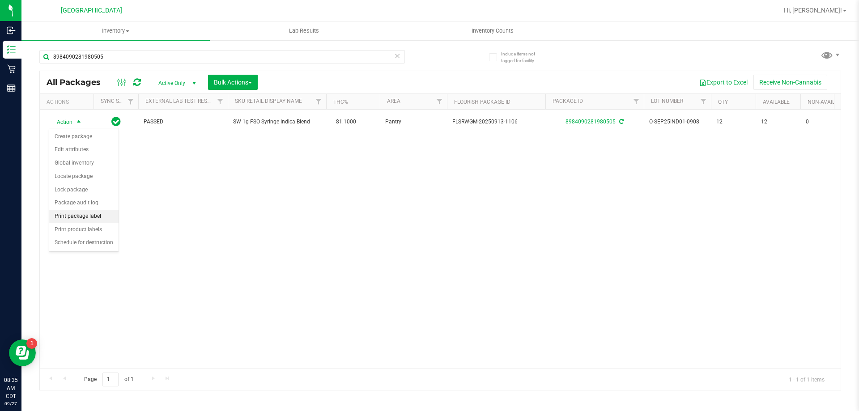
click at [73, 213] on li "Print package label" at bounding box center [83, 216] width 69 height 13
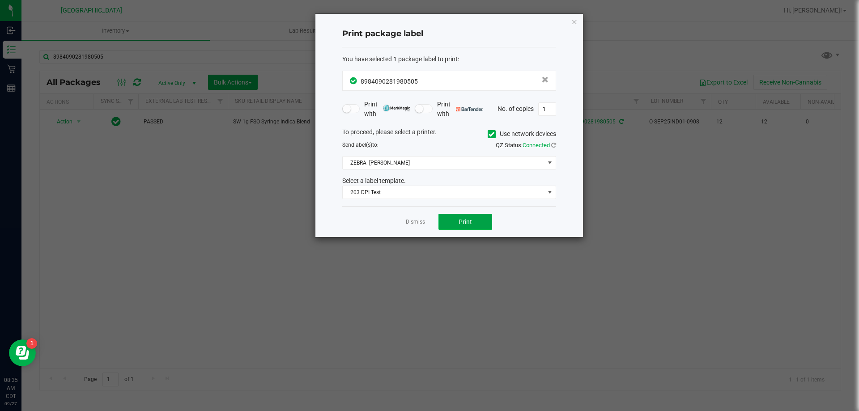
click at [470, 224] on span "Print" at bounding box center [465, 221] width 13 height 7
click at [419, 225] on link "Dismiss" at bounding box center [415, 222] width 19 height 8
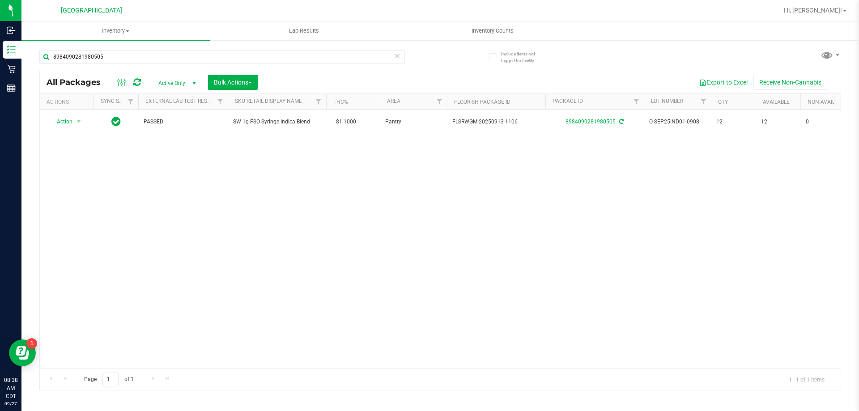
click at [400, 55] on icon at bounding box center [397, 55] width 6 height 11
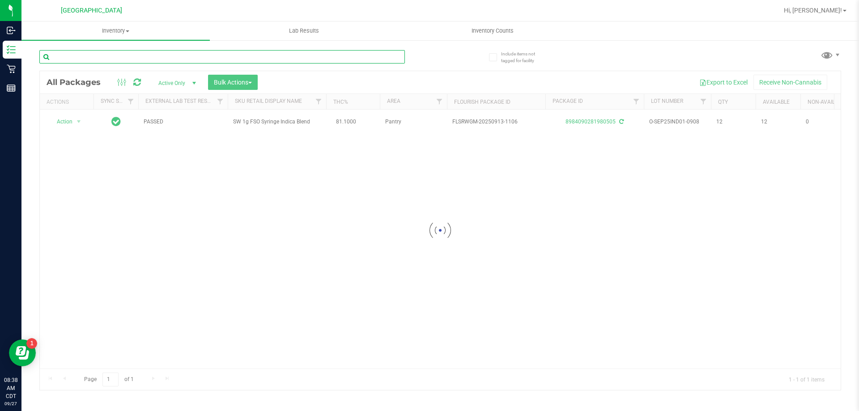
click at [372, 53] on input "text" at bounding box center [222, 56] width 366 height 13
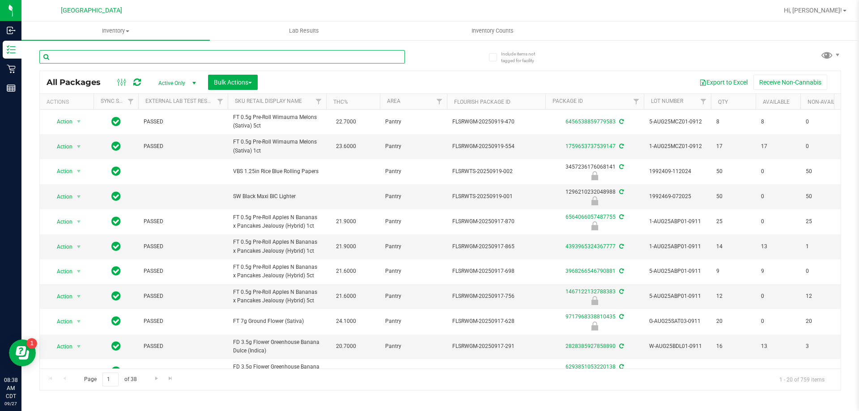
click at [368, 58] on input "text" at bounding box center [222, 56] width 366 height 13
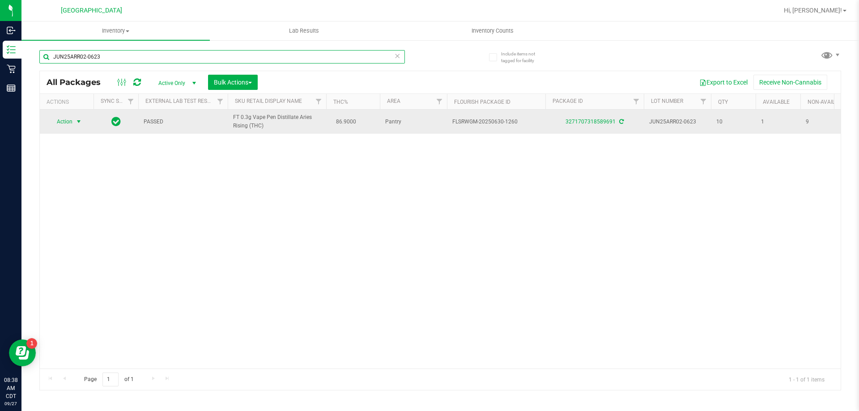
type input "JUN25ARR02-0623"
click at [71, 124] on span "Action" at bounding box center [61, 121] width 24 height 13
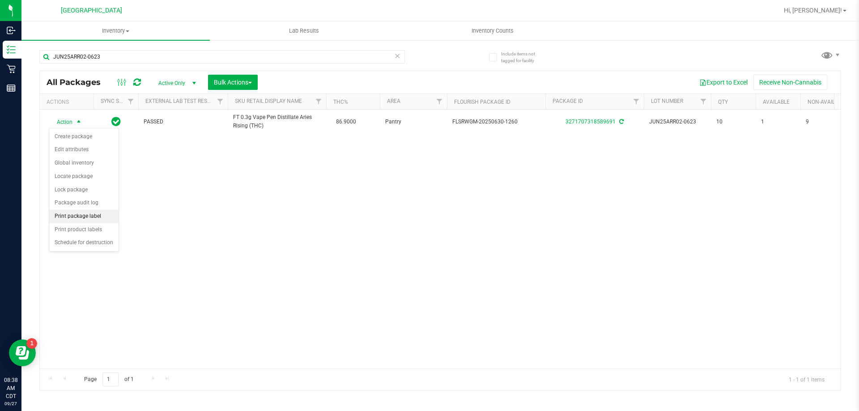
click at [99, 222] on li "Print package label" at bounding box center [83, 216] width 69 height 13
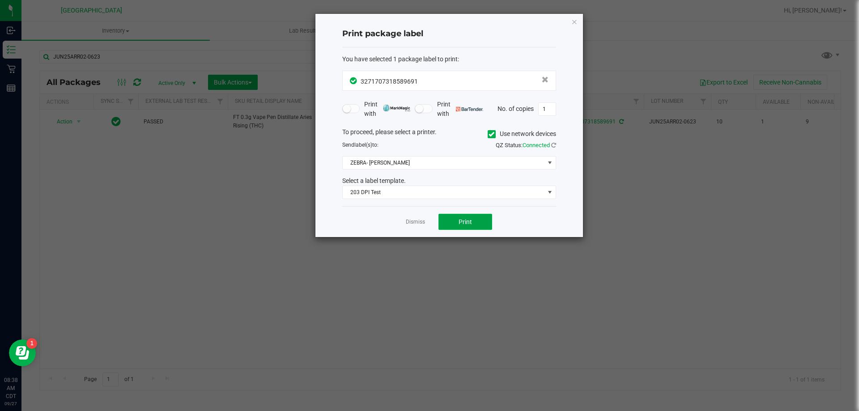
click at [484, 225] on button "Print" at bounding box center [466, 222] width 54 height 16
click at [421, 222] on link "Dismiss" at bounding box center [415, 222] width 19 height 8
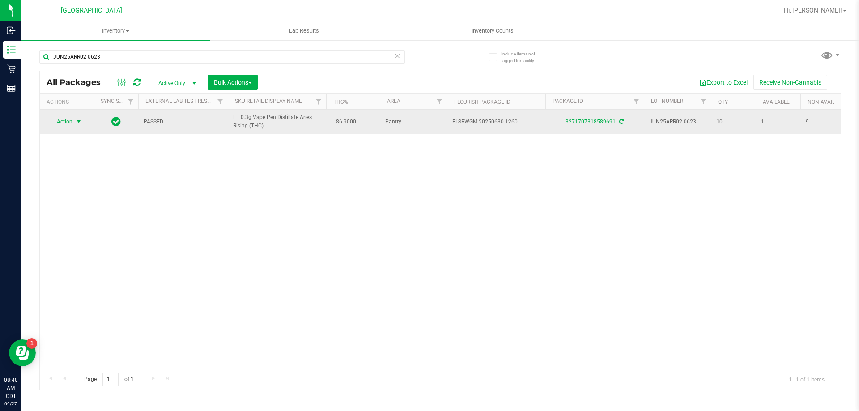
click at [64, 124] on span "Action" at bounding box center [61, 121] width 24 height 13
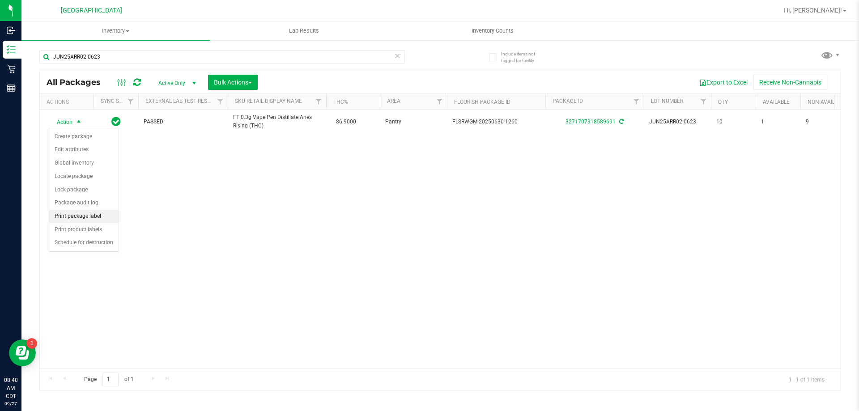
click at [81, 213] on li "Print package label" at bounding box center [83, 216] width 69 height 13
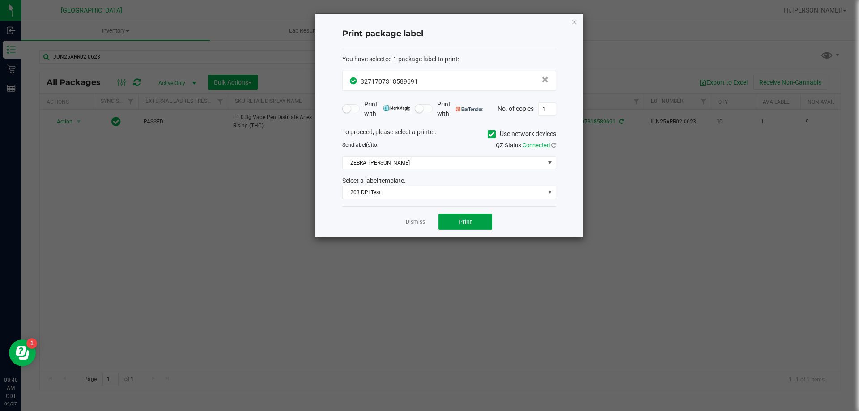
click at [470, 213] on div "Dismiss Print" at bounding box center [449, 221] width 214 height 31
click at [464, 224] on span "Print" at bounding box center [465, 221] width 13 height 7
click at [417, 222] on link "Dismiss" at bounding box center [415, 222] width 19 height 8
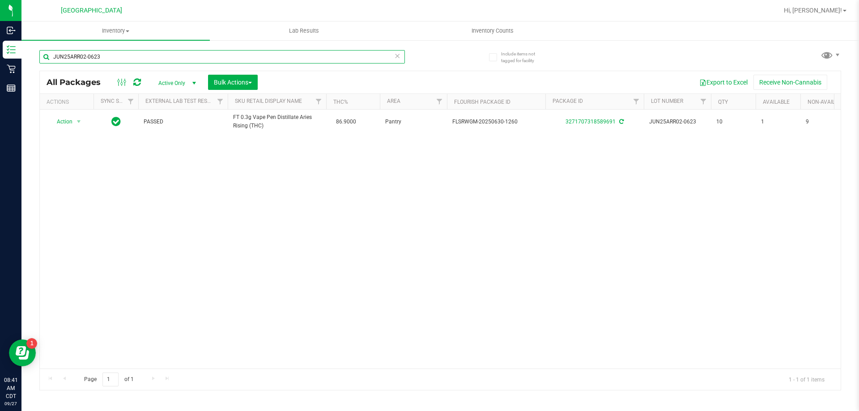
drag, startPoint x: 137, startPoint y: 58, endPoint x: 42, endPoint y: 55, distance: 95.8
click at [42, 55] on input "JUN25ARR02-0623" at bounding box center [222, 56] width 366 height 13
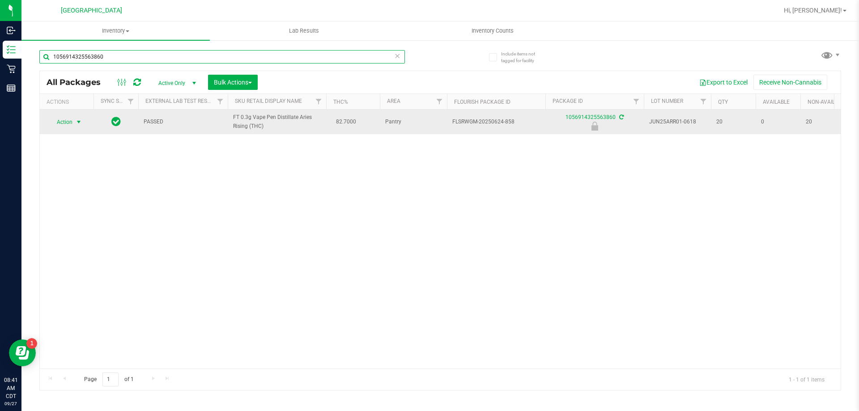
type input "1056914325563860"
click at [69, 121] on span "Action" at bounding box center [61, 122] width 24 height 13
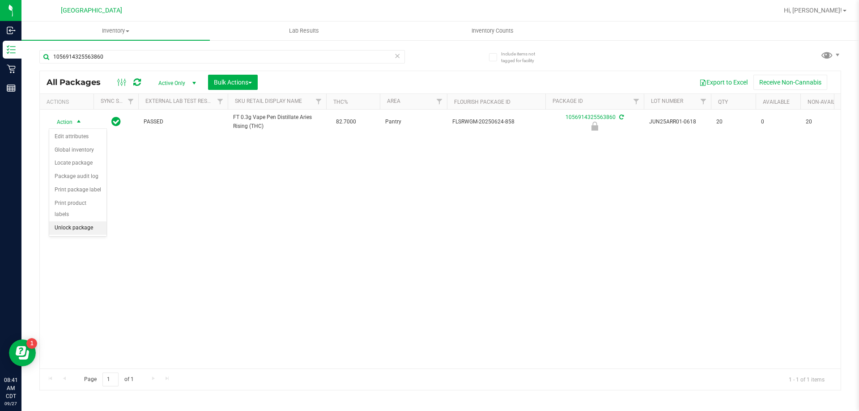
click at [90, 222] on li "Unlock package" at bounding box center [77, 228] width 57 height 13
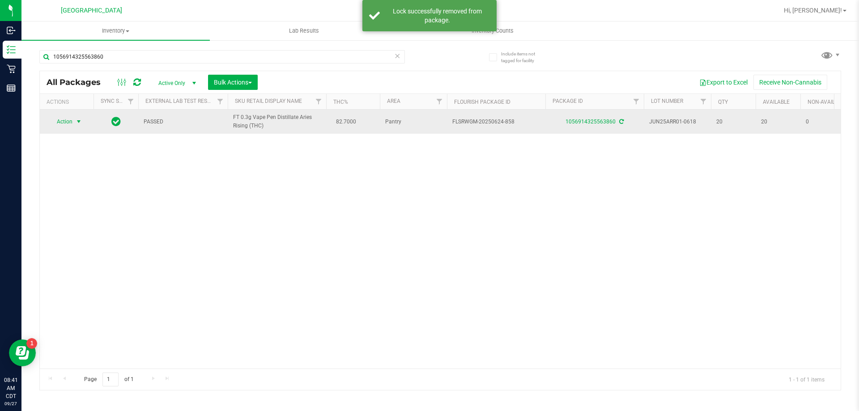
click at [65, 127] on span "Action" at bounding box center [61, 121] width 24 height 13
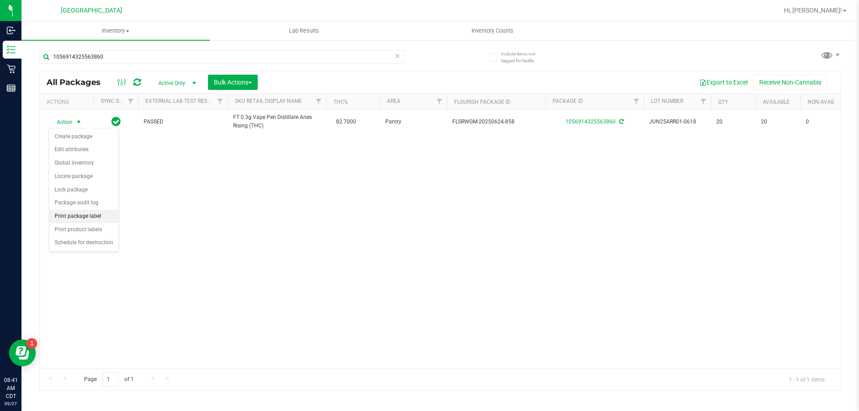
click at [80, 213] on li "Print package label" at bounding box center [83, 216] width 69 height 13
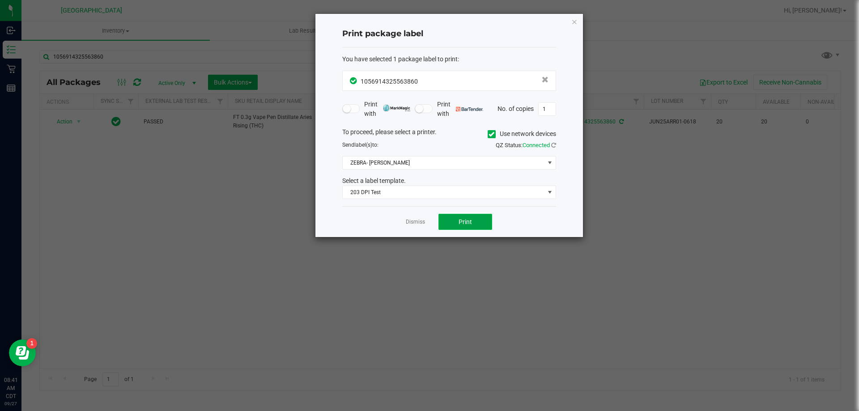
click at [463, 217] on button "Print" at bounding box center [466, 222] width 54 height 16
click at [464, 219] on span "Print" at bounding box center [465, 221] width 13 height 7
click at [417, 223] on link "Dismiss" at bounding box center [415, 222] width 19 height 8
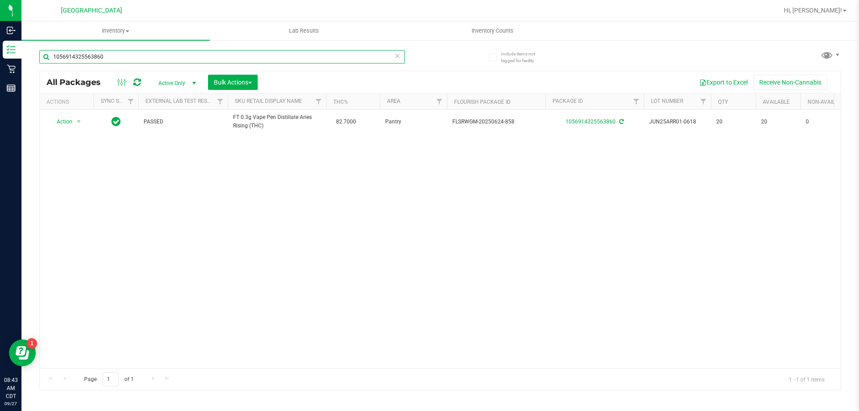
drag, startPoint x: 291, startPoint y: 56, endPoint x: 46, endPoint y: 64, distance: 245.3
click at [46, 64] on div "1056914325563860" at bounding box center [222, 60] width 366 height 21
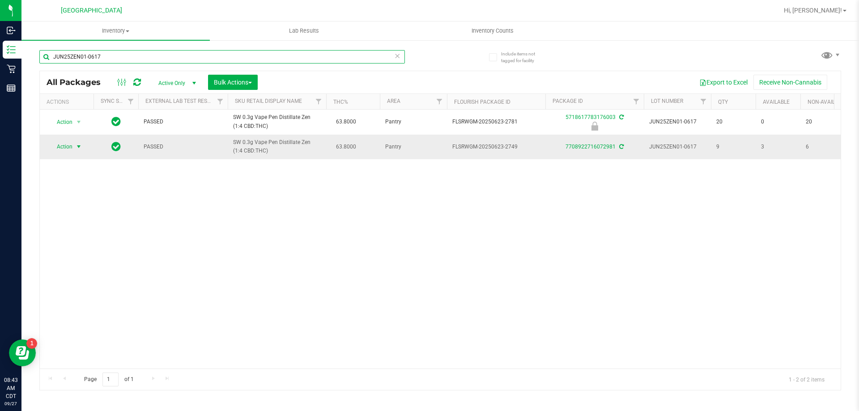
type input "JUN25ZEN01-0617"
click at [68, 149] on span "Action" at bounding box center [61, 147] width 24 height 13
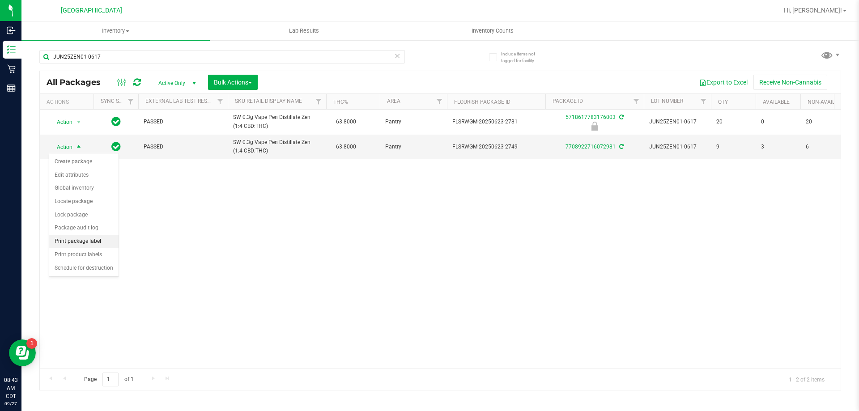
click at [83, 239] on li "Print package label" at bounding box center [83, 241] width 69 height 13
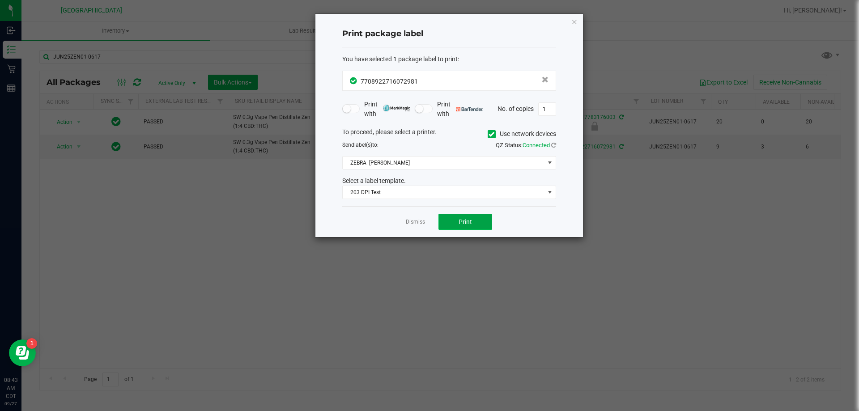
click at [461, 219] on span "Print" at bounding box center [465, 221] width 13 height 7
click at [420, 219] on link "Dismiss" at bounding box center [415, 222] width 19 height 8
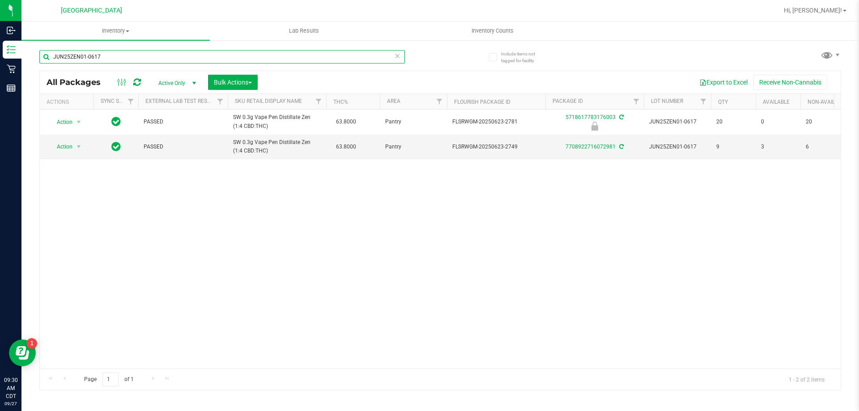
drag, startPoint x: 128, startPoint y: 59, endPoint x: 31, endPoint y: 62, distance: 96.3
click at [31, 62] on div "Include items not tagged for facility JUN25ZEN01-0617 All Packages Active Only …" at bounding box center [440, 175] width 838 height 273
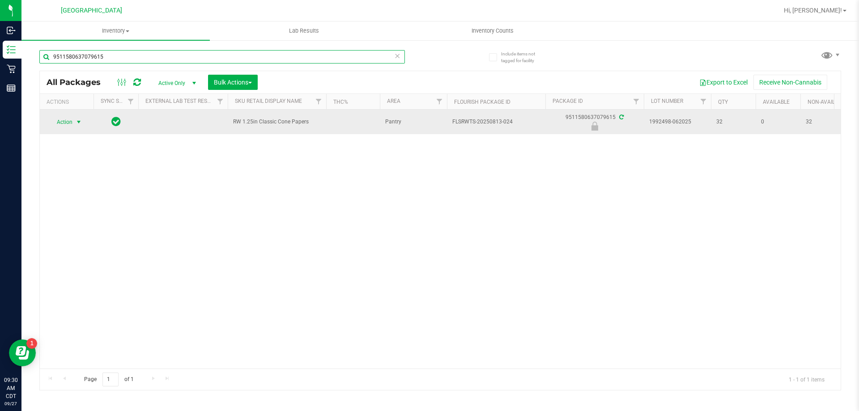
type input "9511580637079615"
click at [66, 125] on span "Action" at bounding box center [61, 122] width 24 height 13
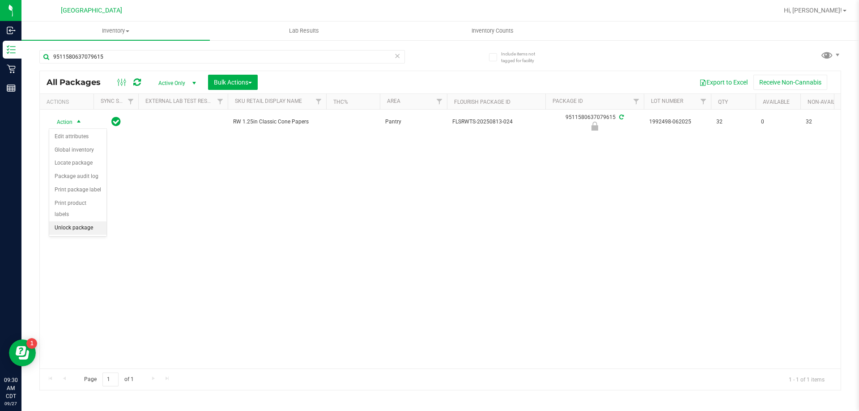
click at [68, 222] on li "Unlock package" at bounding box center [77, 228] width 57 height 13
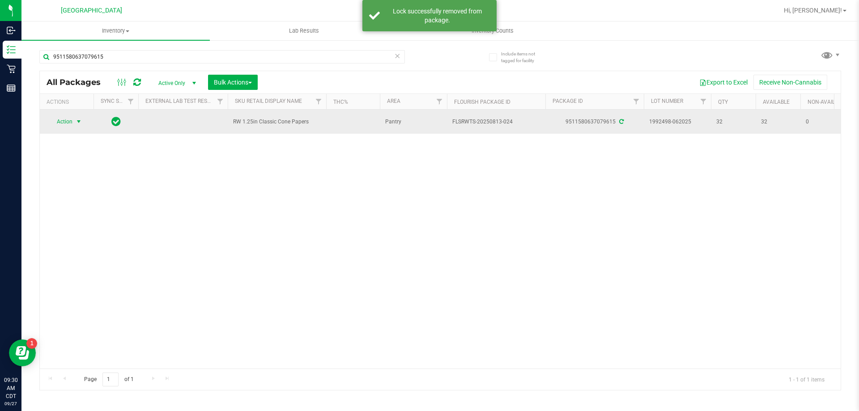
click at [64, 127] on span "Action" at bounding box center [61, 121] width 24 height 13
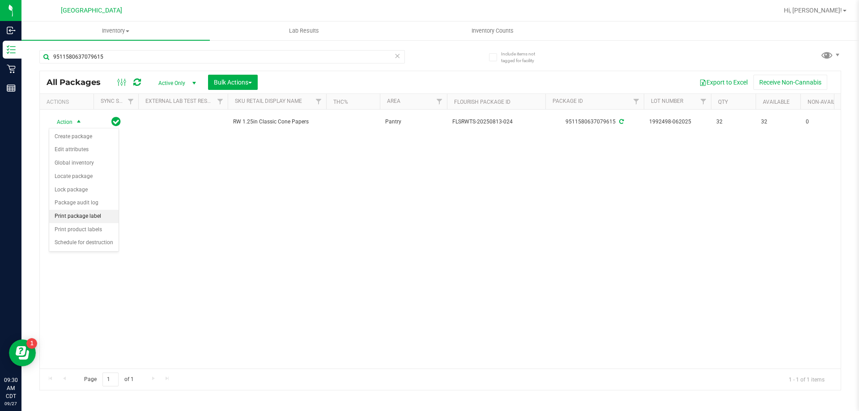
click at [82, 218] on li "Print package label" at bounding box center [83, 216] width 69 height 13
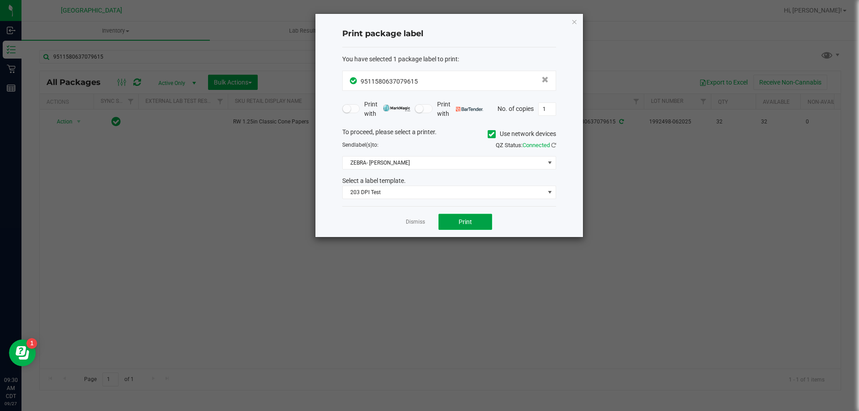
click at [440, 218] on button "Print" at bounding box center [466, 222] width 54 height 16
click at [422, 220] on link "Dismiss" at bounding box center [415, 222] width 19 height 8
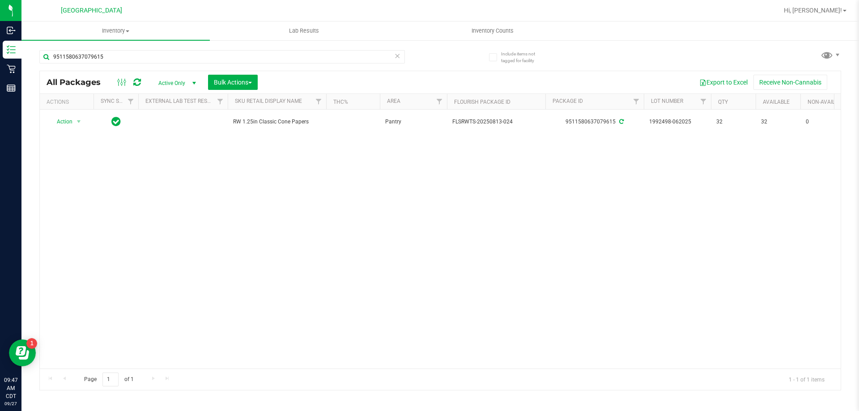
drag, startPoint x: 112, startPoint y: 47, endPoint x: 103, endPoint y: 49, distance: 9.7
click at [103, 49] on div "9511580637079615" at bounding box center [239, 56] width 401 height 29
drag, startPoint x: 107, startPoint y: 55, endPoint x: 51, endPoint y: 48, distance: 56.8
click at [51, 48] on div "9511580637079615" at bounding box center [239, 56] width 401 height 29
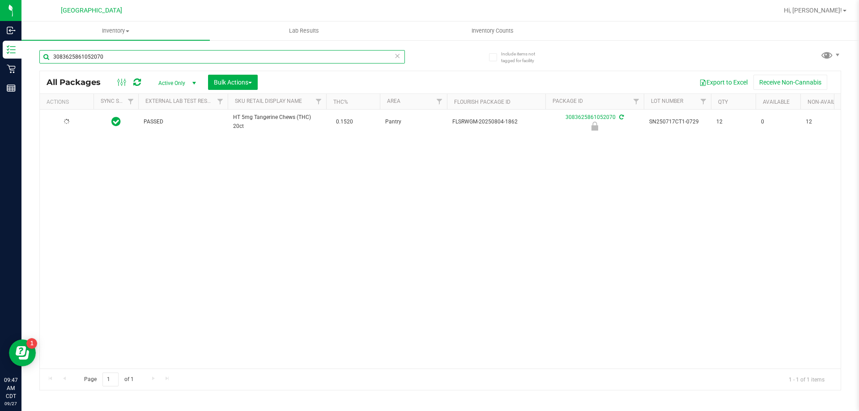
type input "3083625861052070"
click at [64, 123] on span "Action" at bounding box center [61, 122] width 24 height 13
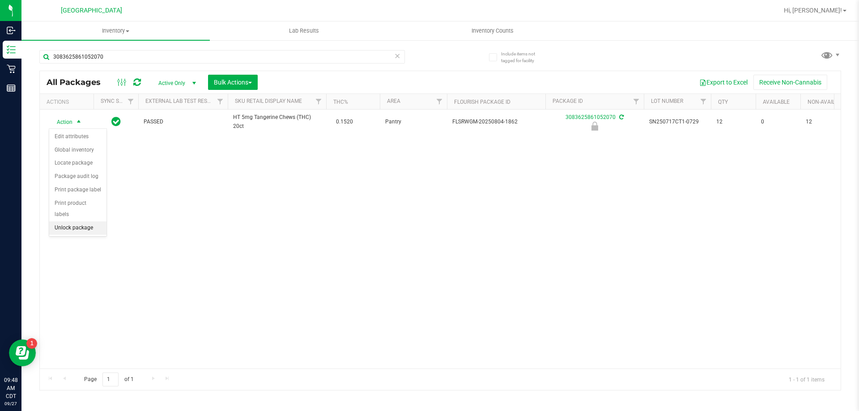
click at [73, 222] on li "Unlock package" at bounding box center [77, 228] width 57 height 13
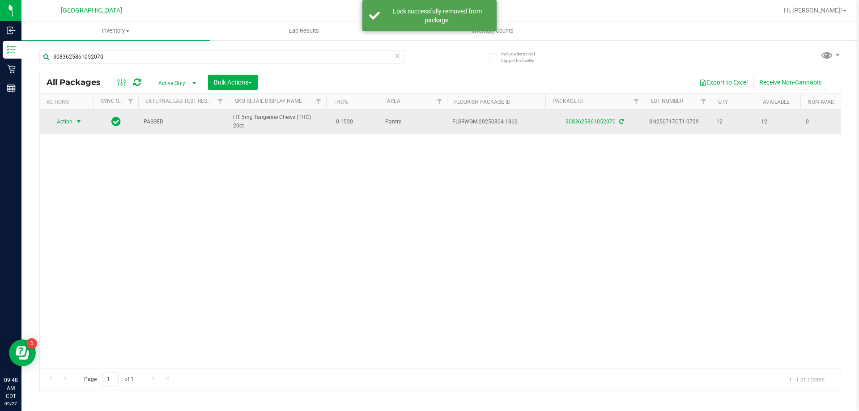
click at [71, 122] on span "Action" at bounding box center [61, 121] width 24 height 13
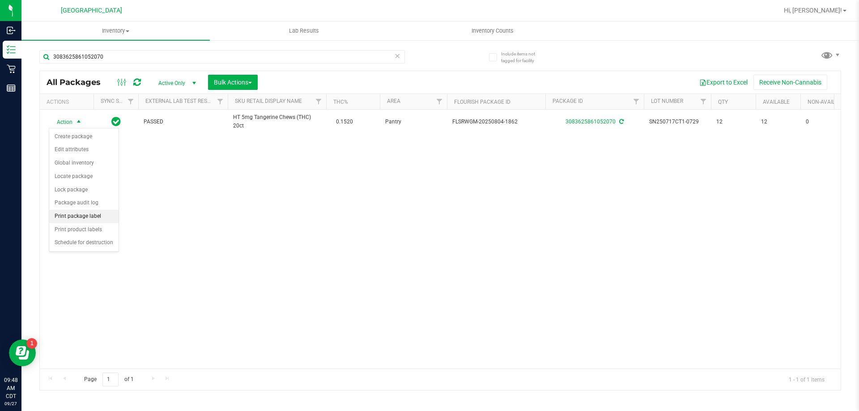
drag, startPoint x: 95, startPoint y: 213, endPoint x: 108, endPoint y: 212, distance: 13.0
click at [95, 212] on li "Print package label" at bounding box center [83, 216] width 69 height 13
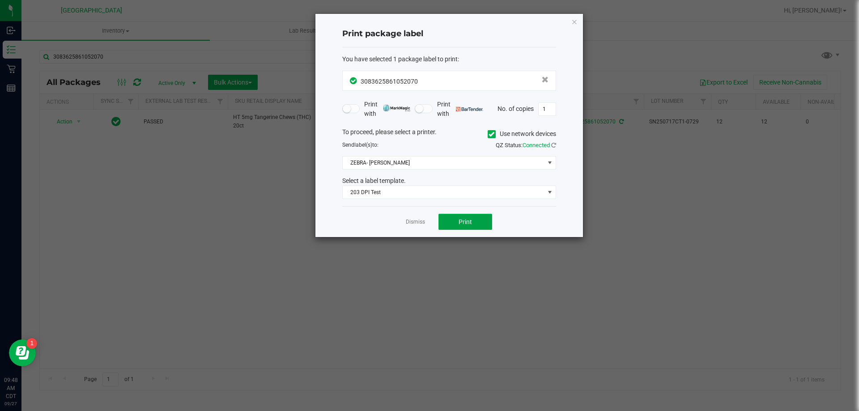
click at [466, 218] on span "Print" at bounding box center [465, 221] width 13 height 7
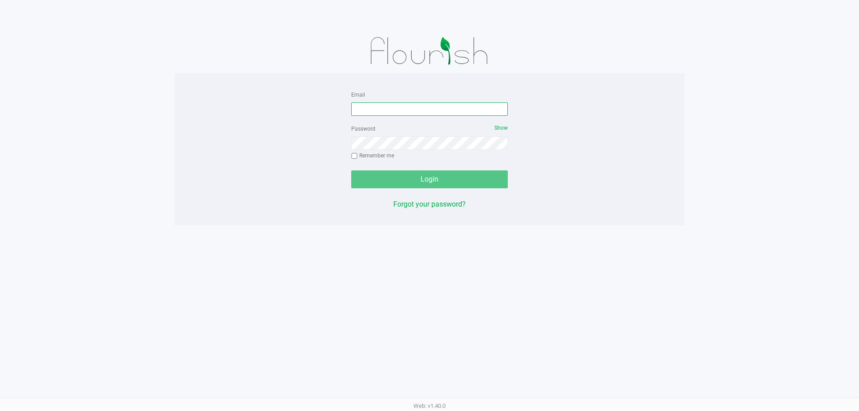
click at [400, 114] on input "Email" at bounding box center [429, 108] width 157 height 13
type input "[EMAIL_ADDRESS][DOMAIN_NAME]"
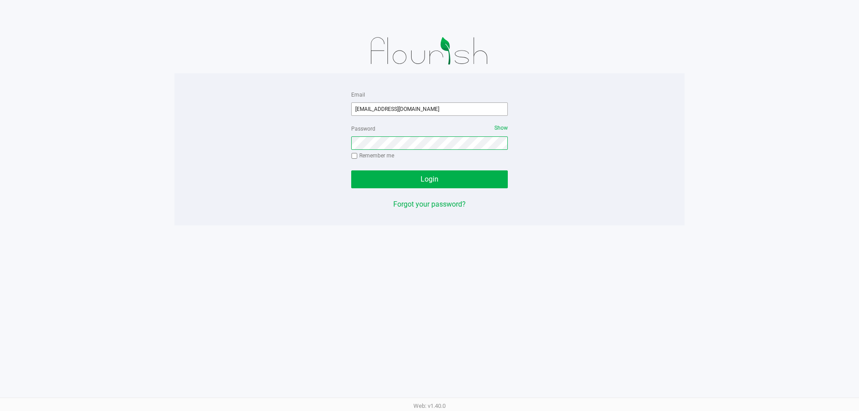
click at [351, 170] on button "Login" at bounding box center [429, 179] width 157 height 18
